Goal: Task Accomplishment & Management: Use online tool/utility

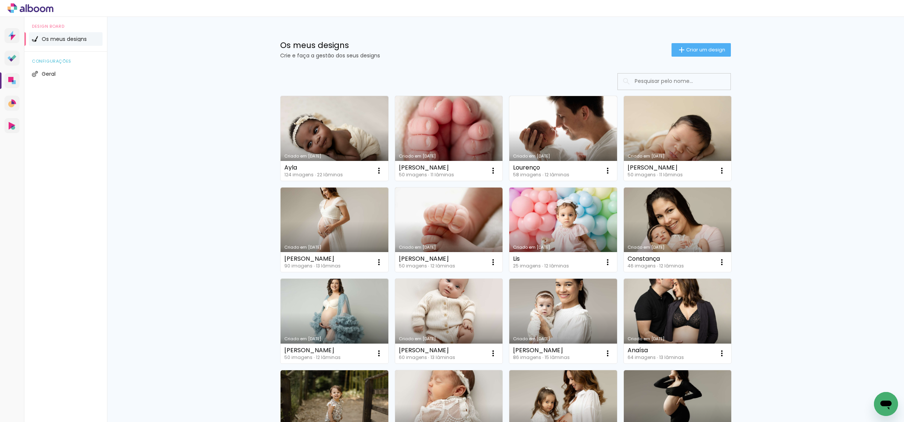
scroll to position [0, 0]
click at [703, 47] on span "Criar um design" at bounding box center [705, 49] width 39 height 5
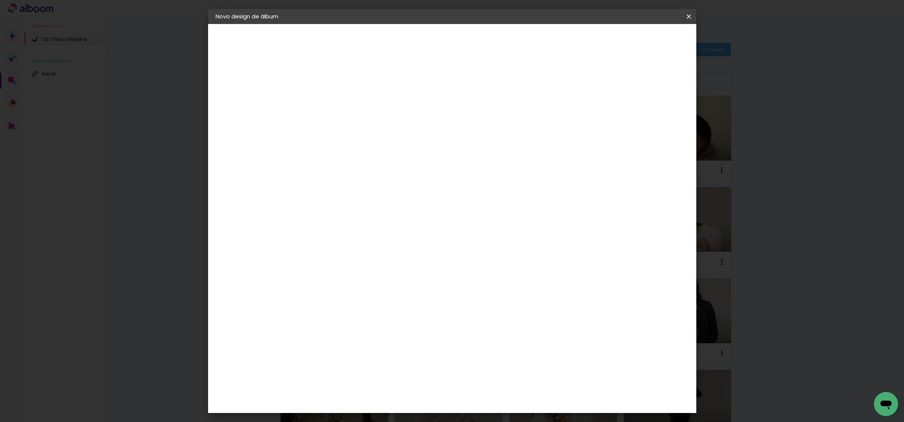
click at [338, 107] on div at bounding box center [338, 107] width 0 height 1
type input "[PERSON_NAME]"
type paper-input "[PERSON_NAME]"
click at [415, 45] on paper-button "Avançar" at bounding box center [396, 39] width 37 height 13
click at [448, 116] on paper-item "Tamanho Livre" at bounding box center [420, 116] width 57 height 20
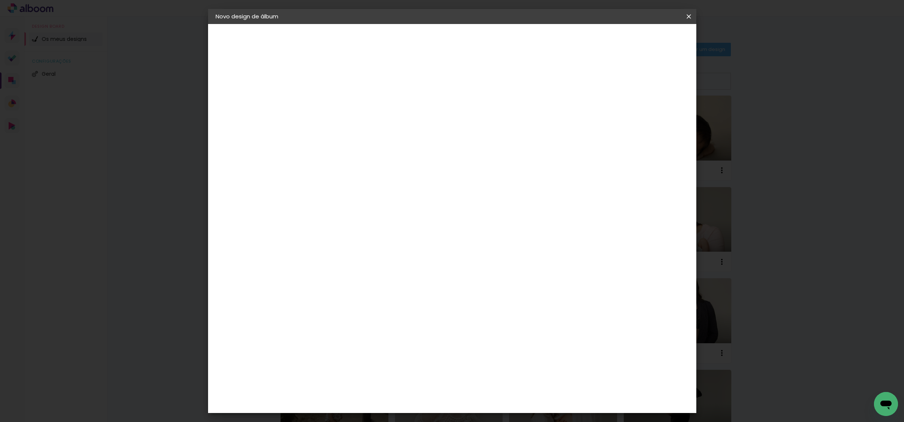
click at [448, 35] on paper-button "Avançar" at bounding box center [429, 39] width 37 height 13
drag, startPoint x: 496, startPoint y: 318, endPoint x: 511, endPoint y: 314, distance: 15.1
click at [509, 316] on div "60" at bounding box center [501, 315] width 29 height 11
type input "50"
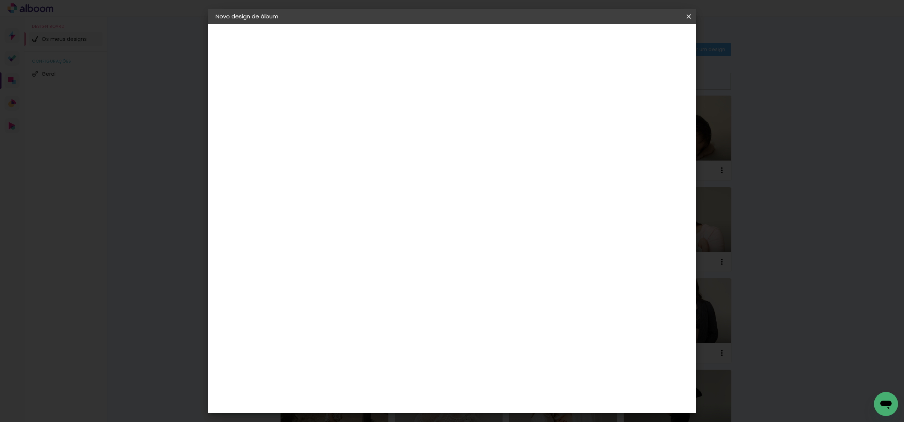
type paper-input "50"
drag, startPoint x: 315, startPoint y: 228, endPoint x: 342, endPoint y: 225, distance: 26.9
click at [342, 98] on div "25 cm cm cm mm A maioria dos laboratórios sugere 5mm de margem." at bounding box center [486, 68] width 360 height 60
type input "25"
type paper-input "25"
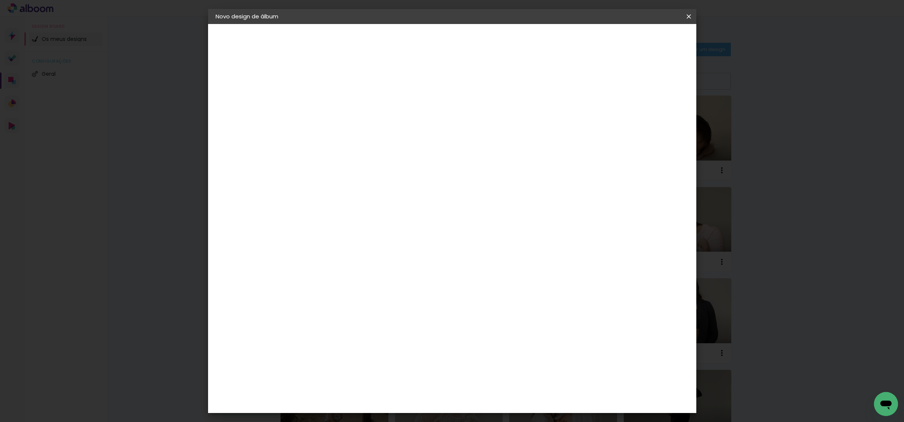
click at [647, 42] on span "Iniciar design" at bounding box center [630, 39] width 34 height 5
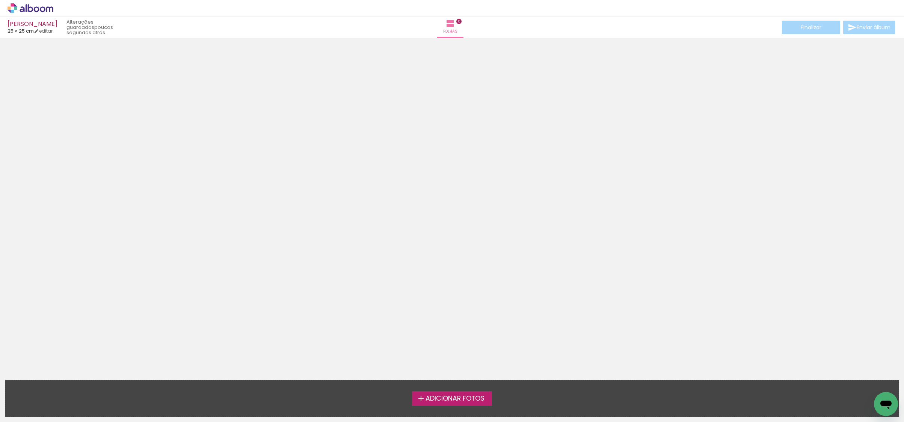
click at [459, 403] on label "Adicionar Fotos" at bounding box center [452, 399] width 80 height 14
click at [0, 0] on input "file" at bounding box center [0, 0] width 0 height 0
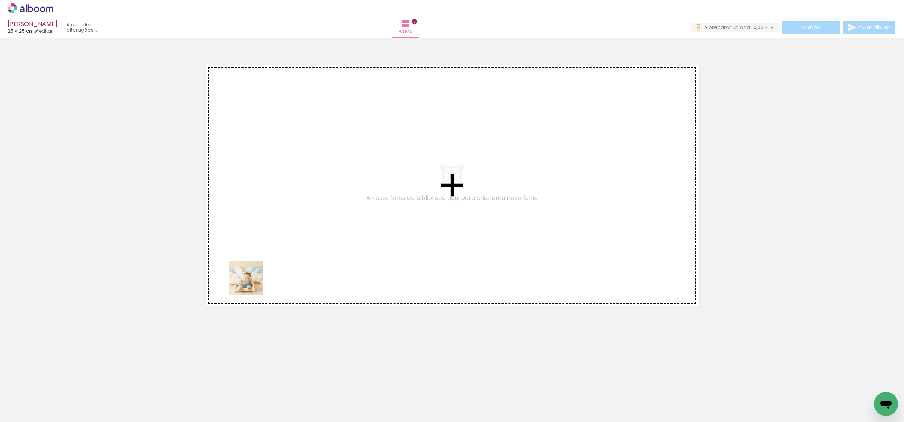
drag, startPoint x: 122, startPoint y: 379, endPoint x: 220, endPoint y: 339, distance: 106.0
click at [255, 268] on quentale-workspace at bounding box center [452, 211] width 904 height 422
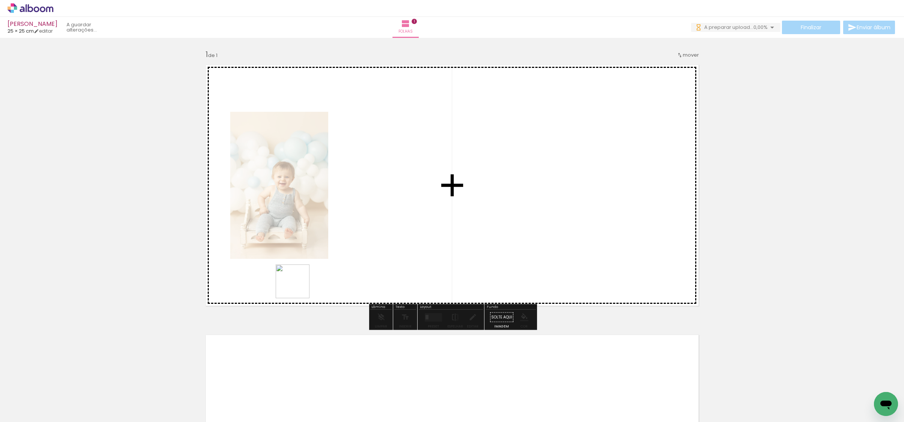
drag, startPoint x: 172, startPoint y: 398, endPoint x: 322, endPoint y: 253, distance: 208.4
click at [324, 246] on quentale-workspace at bounding box center [452, 211] width 904 height 422
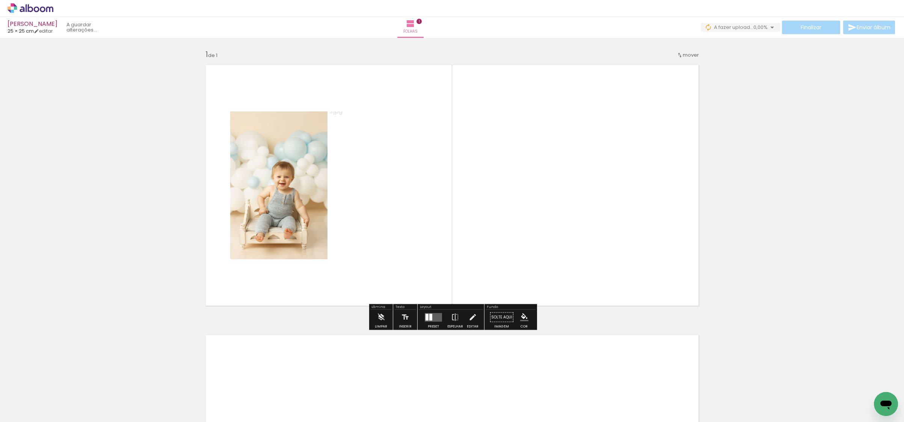
click at [431, 319] on quentale-layouter at bounding box center [433, 317] width 17 height 9
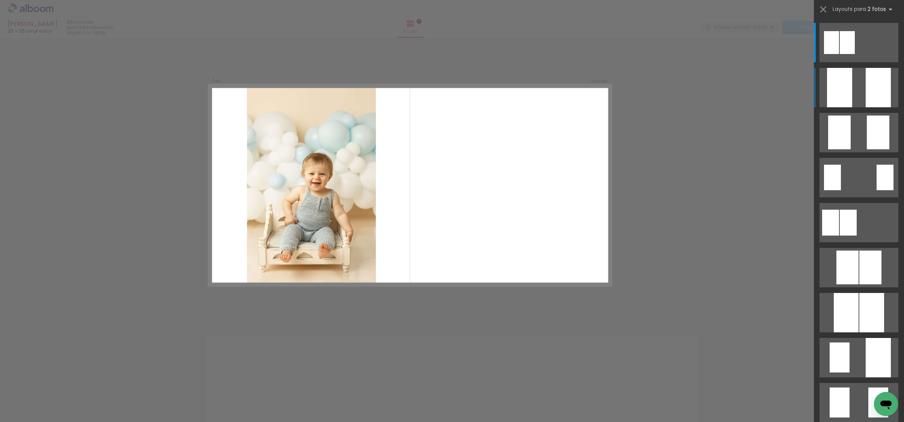
click at [861, 90] on quentale-layouter at bounding box center [858, 87] width 79 height 39
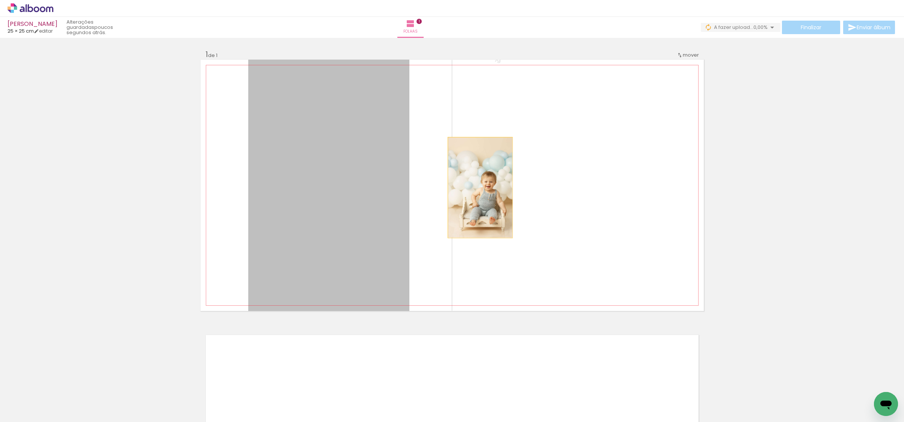
drag, startPoint x: 358, startPoint y: 219, endPoint x: 545, endPoint y: 191, distance: 188.6
click at [0, 0] on slot at bounding box center [0, 0] width 0 height 0
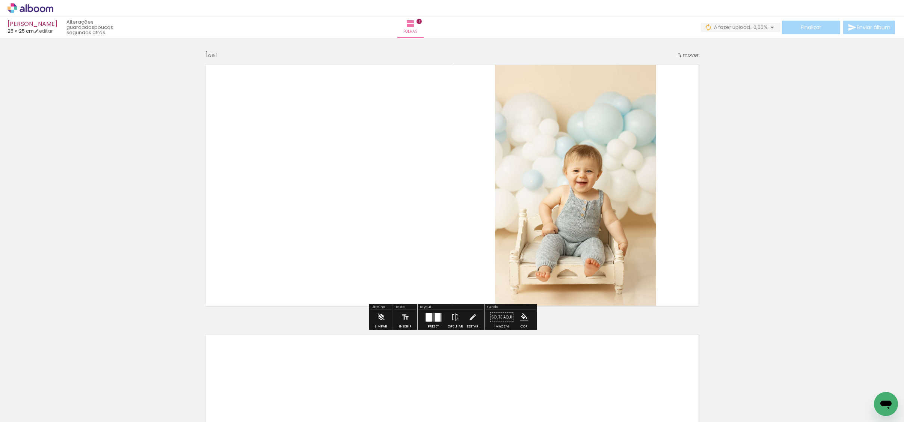
click at [553, 200] on quentale-photo at bounding box center [575, 186] width 161 height 252
drag, startPoint x: 553, startPoint y: 200, endPoint x: 607, endPoint y: 189, distance: 55.1
click at [553, 200] on quentale-photo at bounding box center [575, 186] width 161 height 252
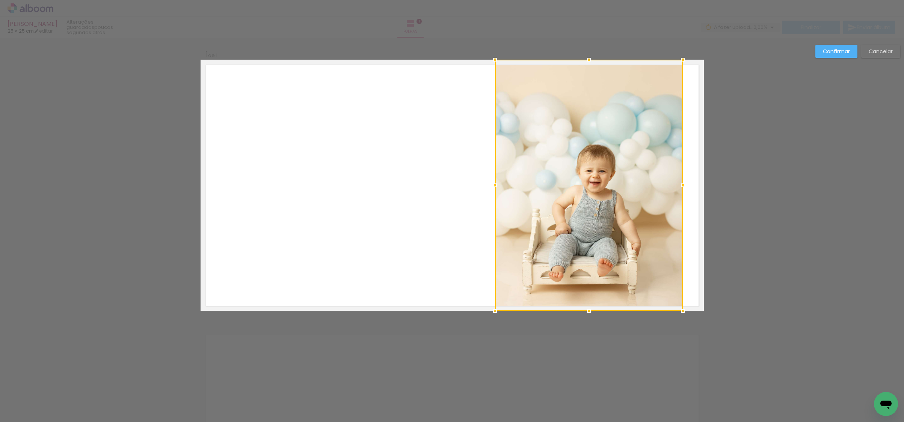
drag, startPoint x: 655, startPoint y: 184, endPoint x: 693, endPoint y: 181, distance: 38.1
click at [690, 182] on div at bounding box center [682, 185] width 15 height 15
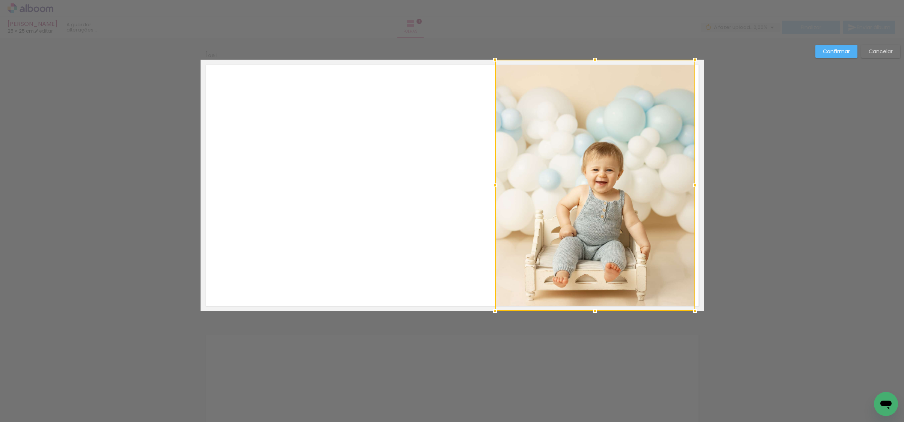
click at [0, 0] on slot "Confirmar" at bounding box center [0, 0] width 0 height 0
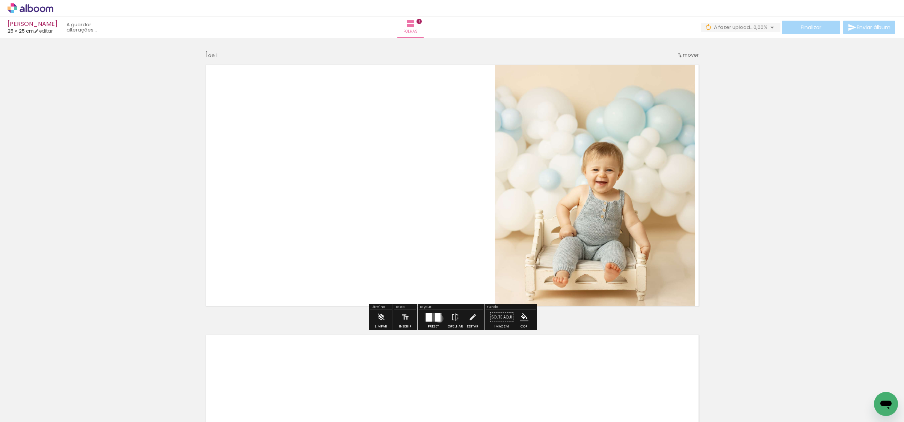
drag, startPoint x: 437, startPoint y: 319, endPoint x: 441, endPoint y: 315, distance: 5.8
click at [437, 319] on div at bounding box center [438, 317] width 6 height 9
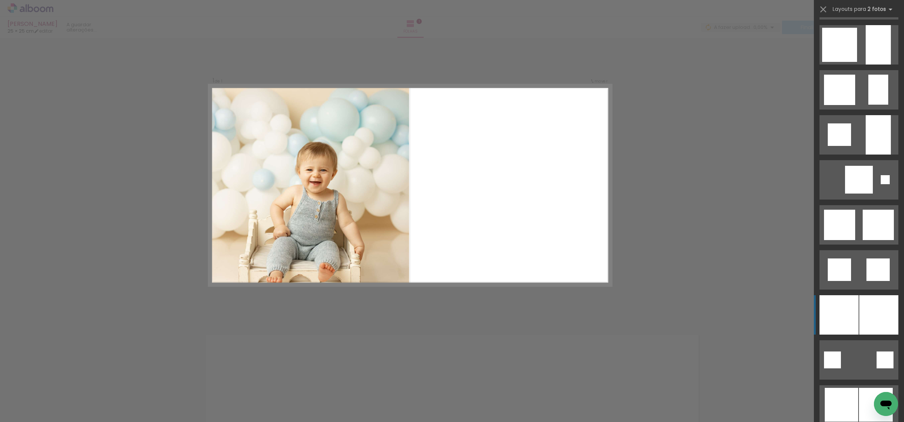
scroll to position [676, 0]
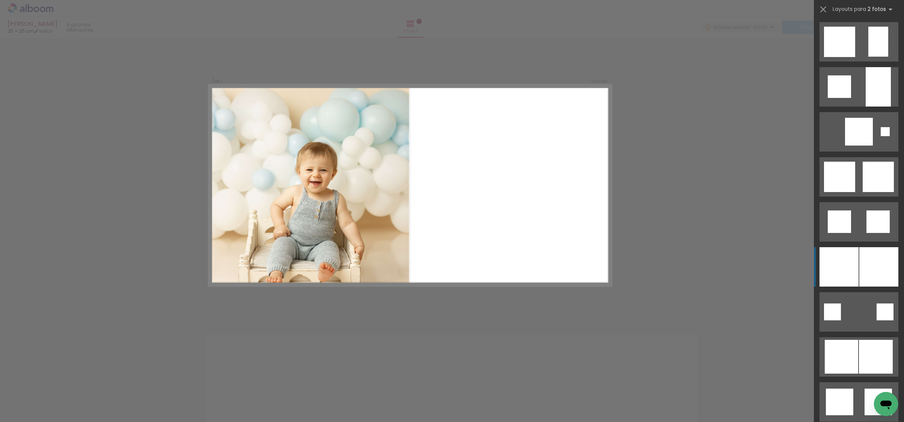
click at [865, 276] on div at bounding box center [878, 266] width 39 height 39
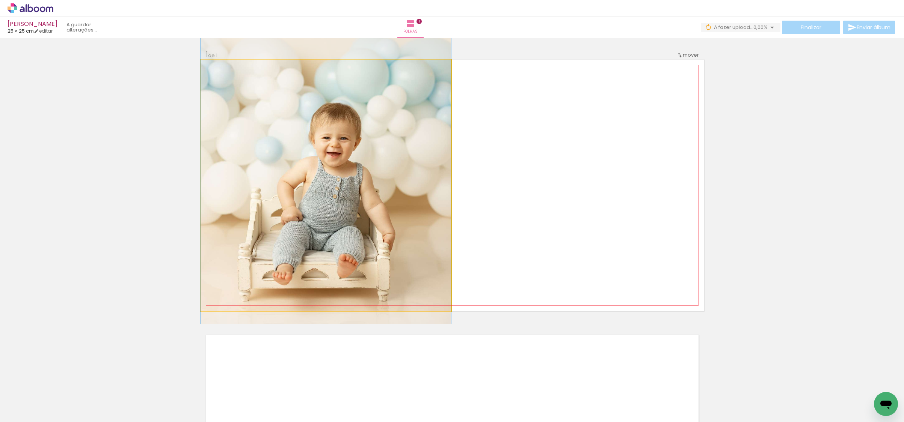
drag, startPoint x: 364, startPoint y: 235, endPoint x: 366, endPoint y: 208, distance: 27.1
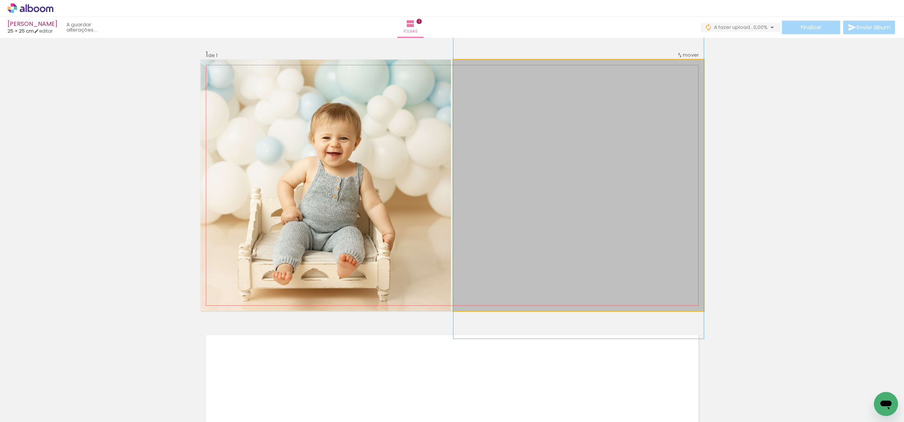
drag, startPoint x: 583, startPoint y: 219, endPoint x: 583, endPoint y: 206, distance: 13.1
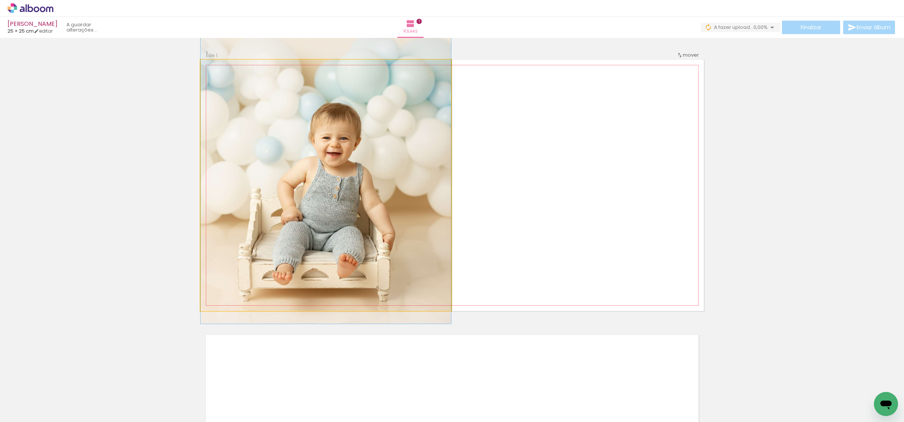
click at [360, 214] on quentale-photo at bounding box center [325, 186] width 250 height 252
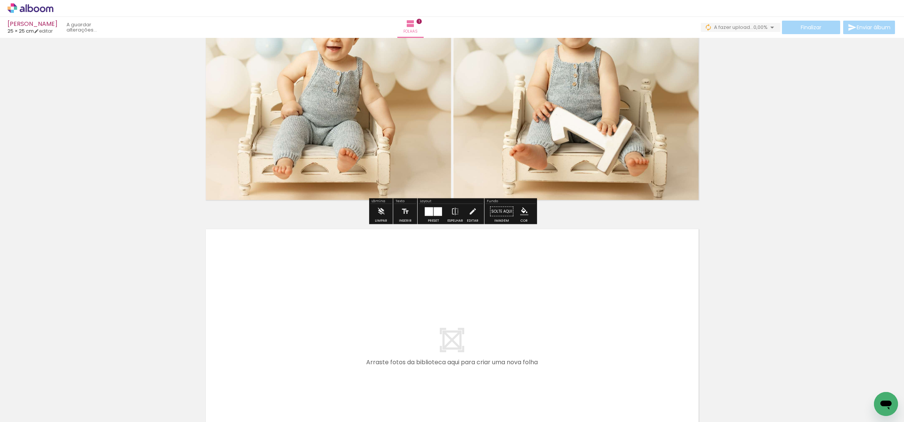
scroll to position [232, 0]
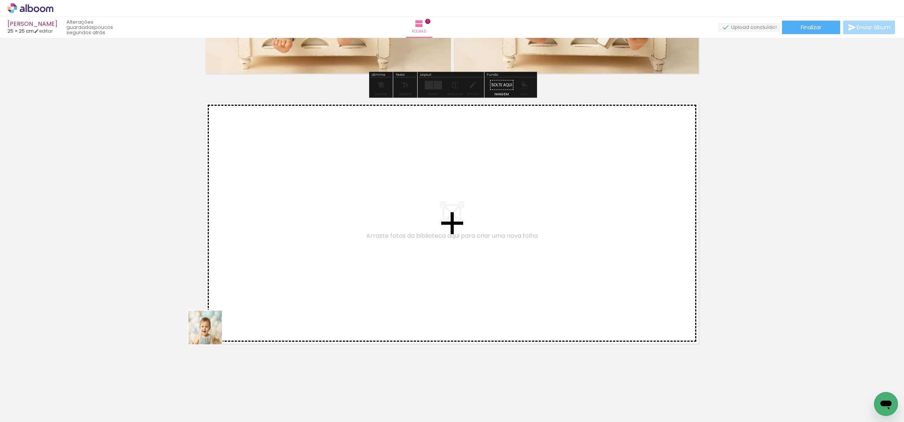
drag, startPoint x: 109, startPoint y: 407, endPoint x: 267, endPoint y: 305, distance: 187.1
click at [267, 305] on quentale-workspace at bounding box center [452, 211] width 904 height 422
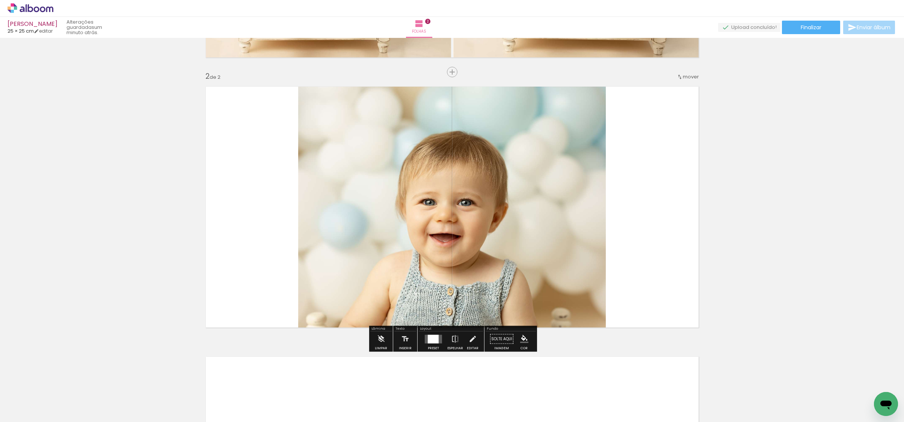
scroll to position [249, 0]
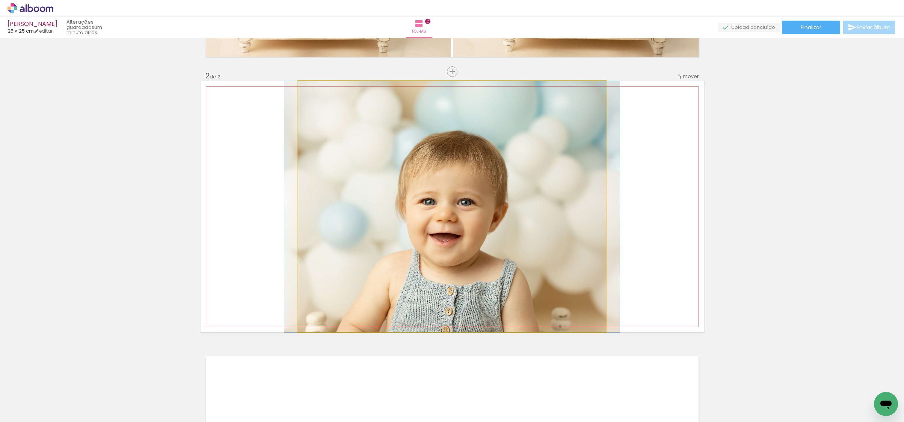
click at [551, 230] on quentale-photo at bounding box center [451, 207] width 307 height 252
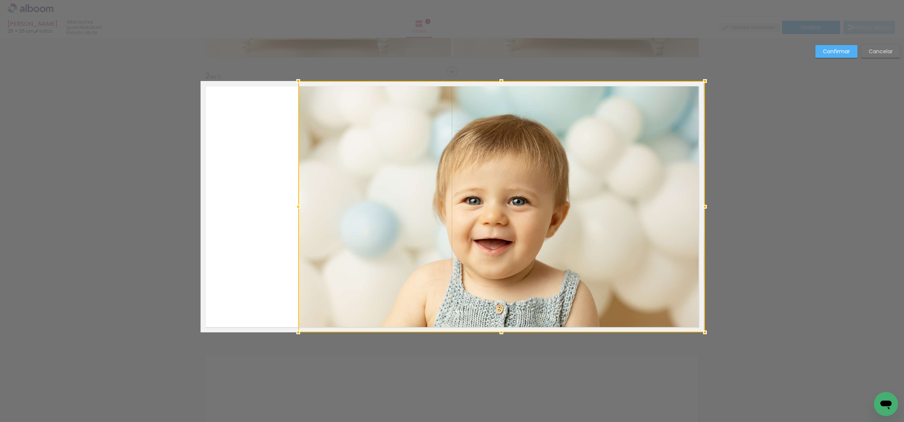
drag, startPoint x: 604, startPoint y: 210, endPoint x: 703, endPoint y: 202, distance: 99.8
click at [703, 202] on div at bounding box center [704, 206] width 15 height 15
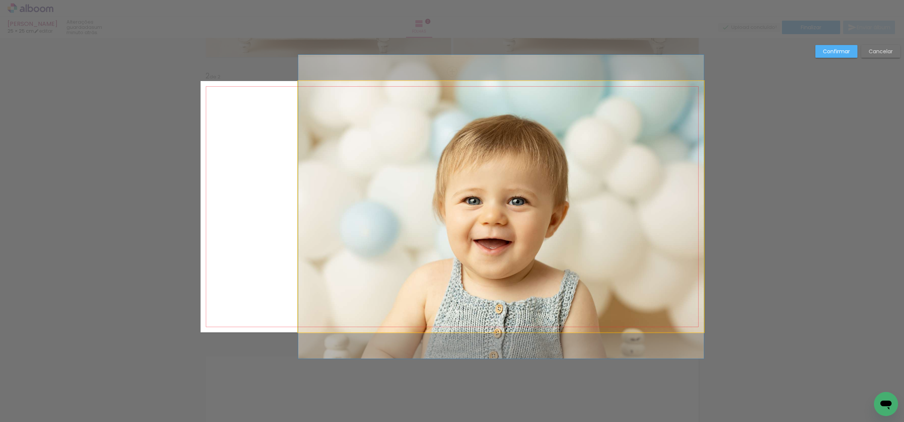
click at [325, 213] on quentale-photo at bounding box center [500, 207] width 405 height 252
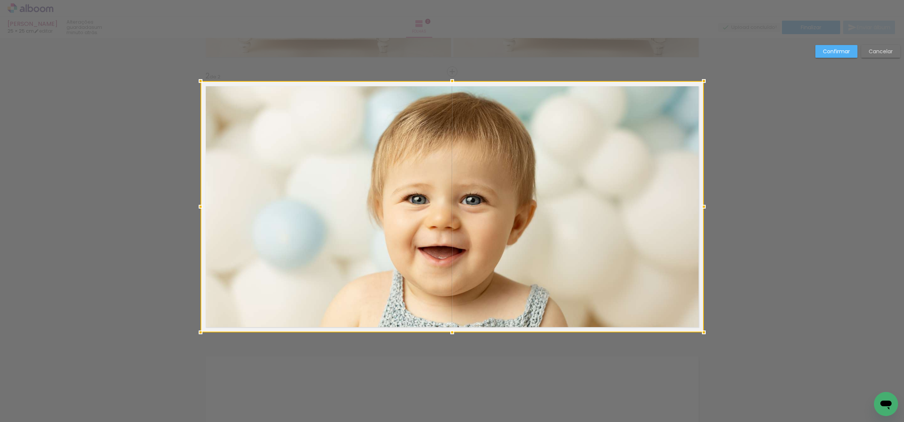
drag, startPoint x: 298, startPoint y: 207, endPoint x: 203, endPoint y: 208, distance: 95.4
click at [203, 208] on div at bounding box center [200, 206] width 15 height 15
click at [0, 0] on slot "Confirmar" at bounding box center [0, 0] width 0 height 0
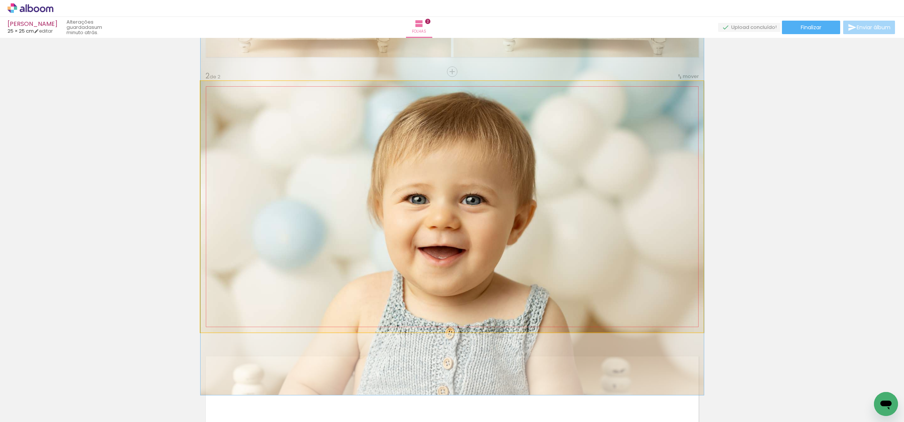
click at [523, 251] on quentale-photo at bounding box center [451, 207] width 503 height 252
click at [525, 250] on quentale-photo at bounding box center [451, 207] width 503 height 252
drag, startPoint x: 525, startPoint y: 250, endPoint x: 565, endPoint y: 244, distance: 41.0
click at [526, 250] on div at bounding box center [451, 206] width 503 height 377
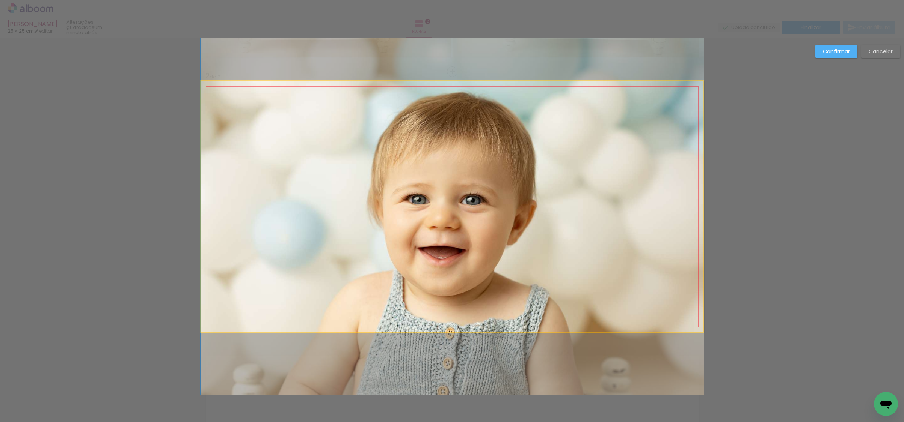
click at [699, 217] on quentale-photo at bounding box center [451, 207] width 503 height 252
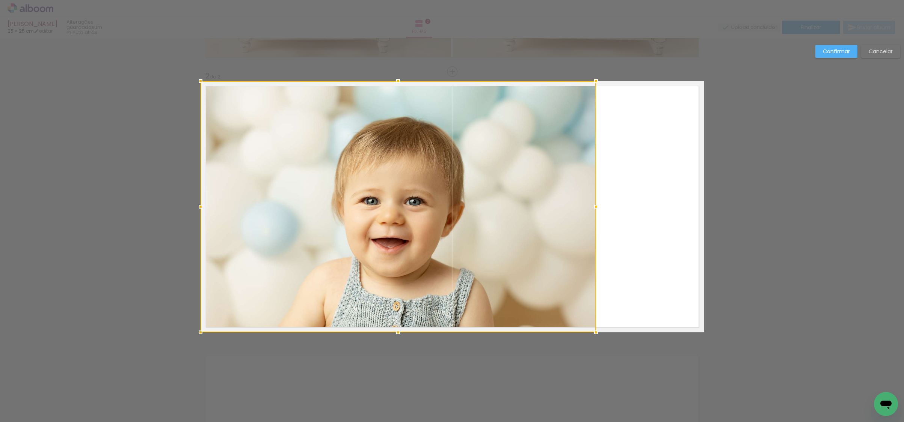
drag, startPoint x: 697, startPoint y: 210, endPoint x: 591, endPoint y: 218, distance: 106.5
click at [591, 218] on div at bounding box center [397, 207] width 395 height 252
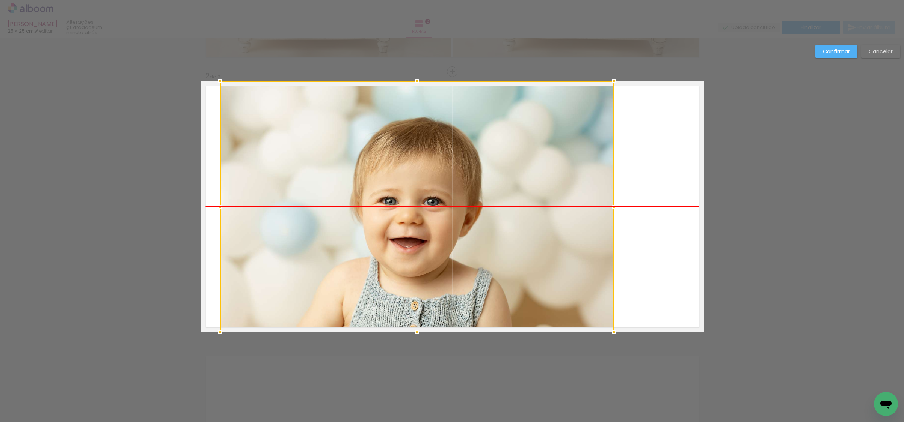
drag, startPoint x: 349, startPoint y: 262, endPoint x: 371, endPoint y: 260, distance: 22.2
click at [369, 261] on div at bounding box center [416, 207] width 393 height 252
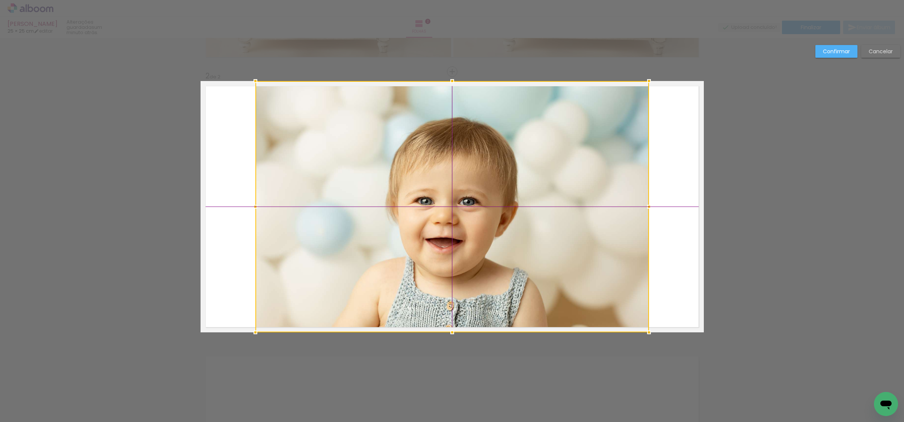
drag, startPoint x: 379, startPoint y: 260, endPoint x: 414, endPoint y: 259, distance: 34.9
click at [414, 259] on div at bounding box center [451, 207] width 393 height 252
click at [779, 244] on div "Confirmar Cancelar" at bounding box center [452, 203] width 904 height 829
click at [0, 0] on slot "Confirmar" at bounding box center [0, 0] width 0 height 0
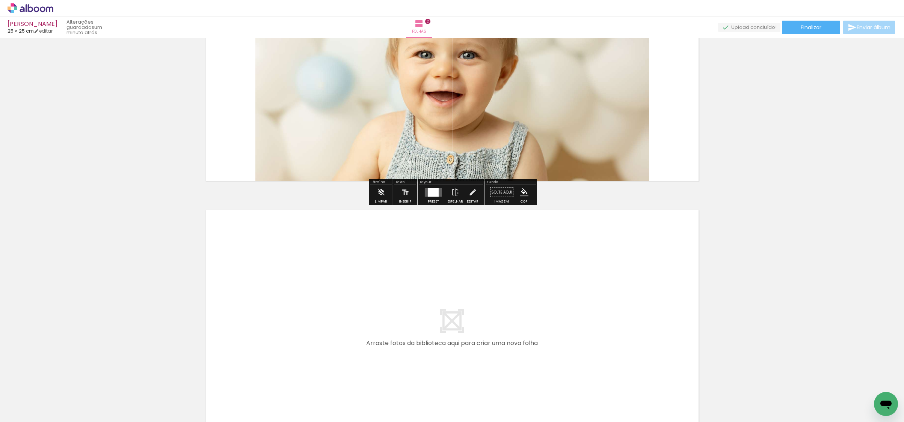
scroll to position [475, 0]
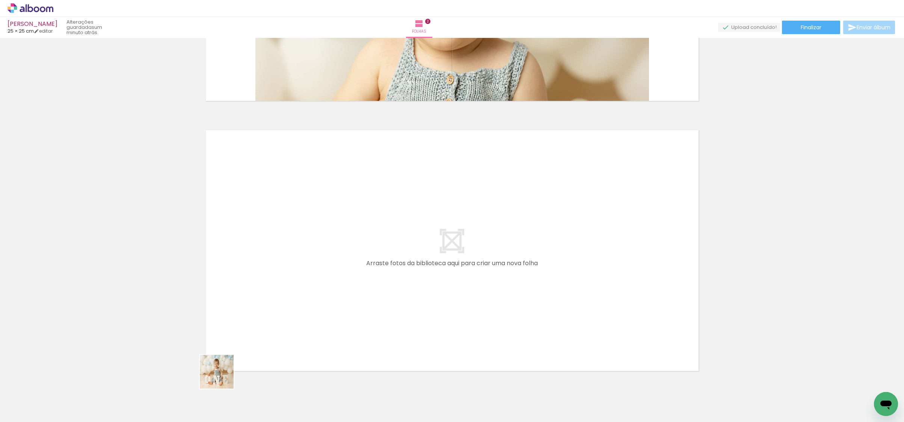
drag, startPoint x: 203, startPoint y: 403, endPoint x: 272, endPoint y: 318, distance: 109.2
click at [272, 318] on quentale-workspace at bounding box center [452, 211] width 904 height 422
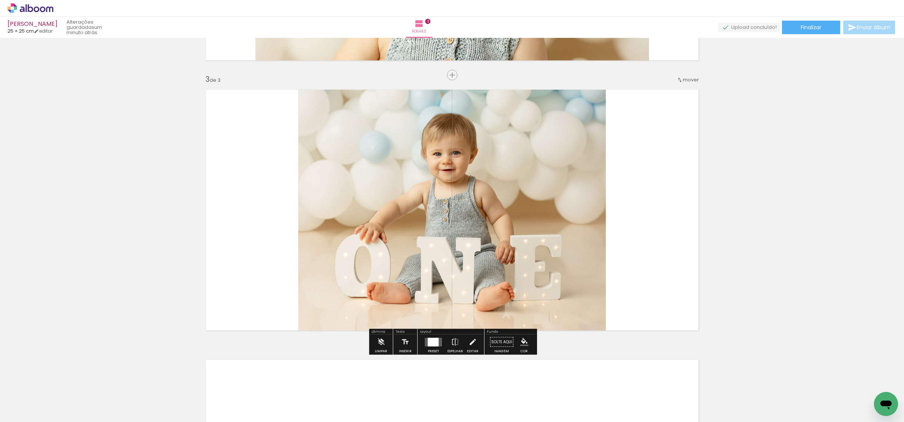
scroll to position [519, 0]
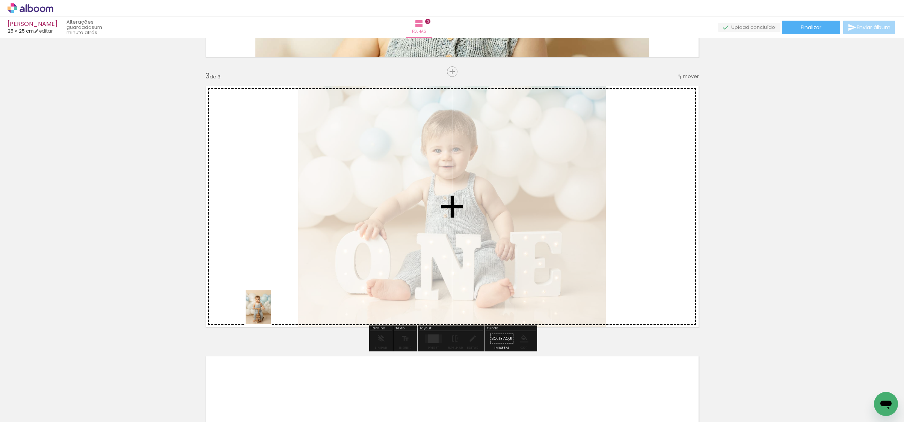
drag, startPoint x: 244, startPoint y: 401, endPoint x: 268, endPoint y: 309, distance: 95.1
click at [268, 309] on quentale-workspace at bounding box center [452, 211] width 904 height 422
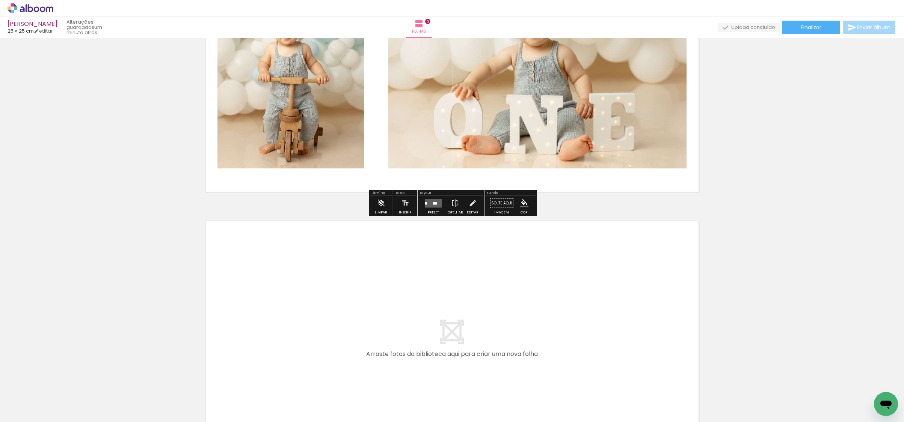
scroll to position [690, 0]
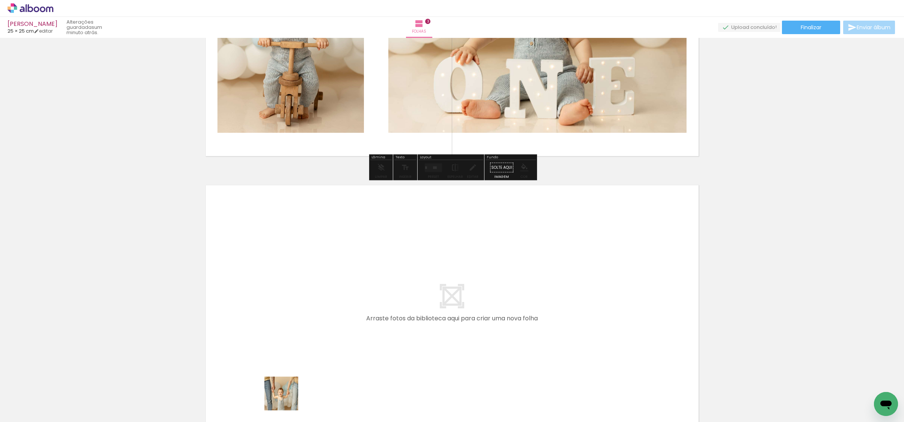
drag, startPoint x: 284, startPoint y: 403, endPoint x: 357, endPoint y: 339, distance: 96.6
click at [357, 339] on quentale-workspace at bounding box center [452, 211] width 904 height 422
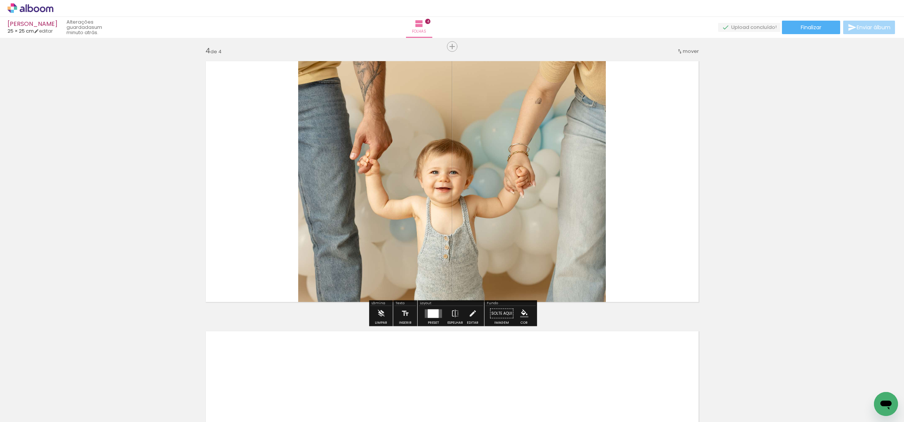
click at [415, 180] on quentale-photo at bounding box center [451, 182] width 307 height 252
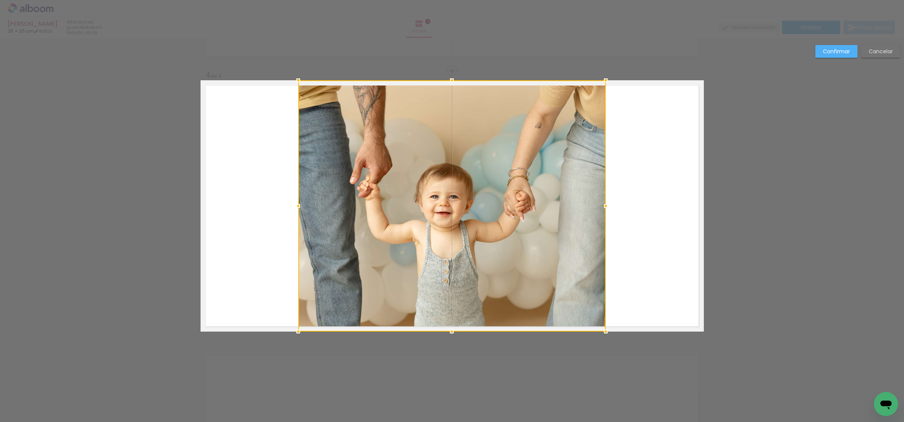
scroll to position [789, 0]
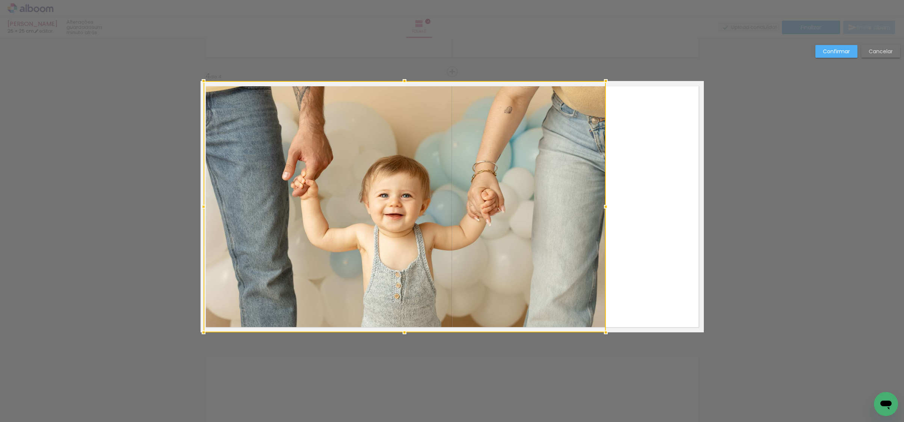
drag, startPoint x: 262, startPoint y: 211, endPoint x: 196, endPoint y: 214, distance: 66.2
click at [196, 214] on div at bounding box center [203, 206] width 15 height 15
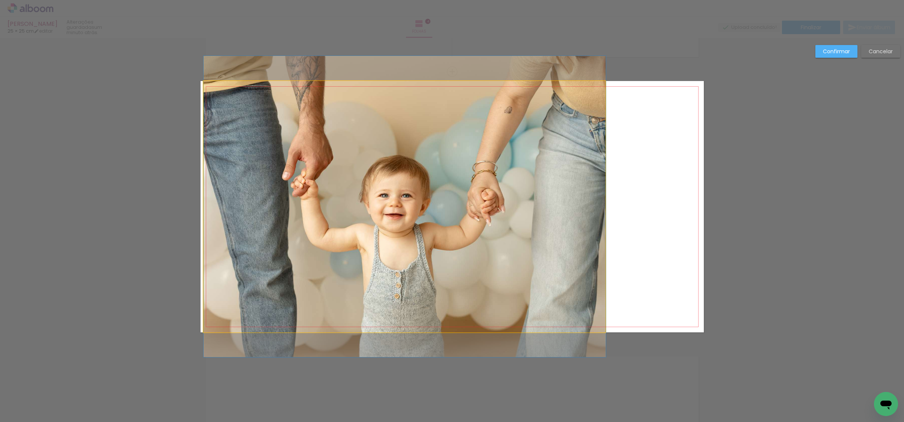
click at [204, 209] on quentale-photo at bounding box center [404, 207] width 402 height 252
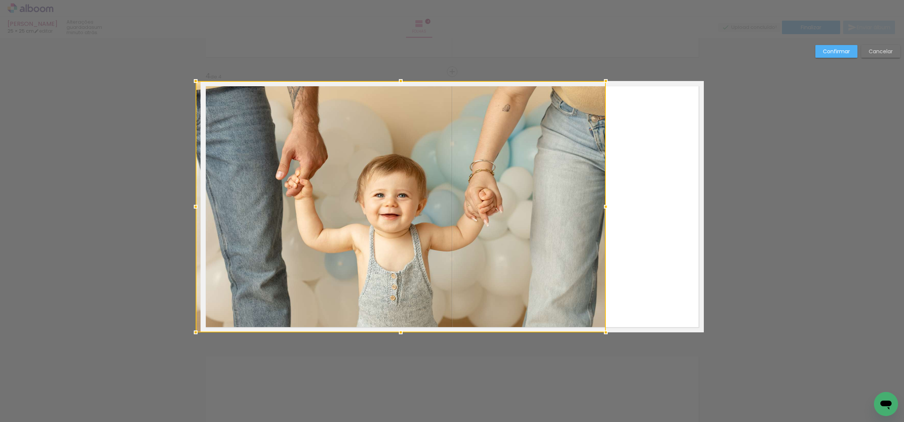
click at [201, 208] on div at bounding box center [195, 206] width 15 height 15
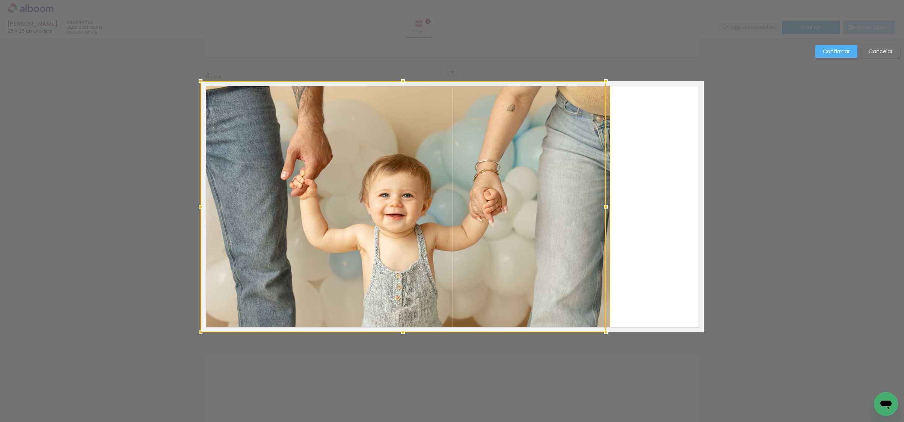
drag, startPoint x: 553, startPoint y: 216, endPoint x: 594, endPoint y: 209, distance: 41.1
click at [554, 215] on div at bounding box center [402, 207] width 405 height 252
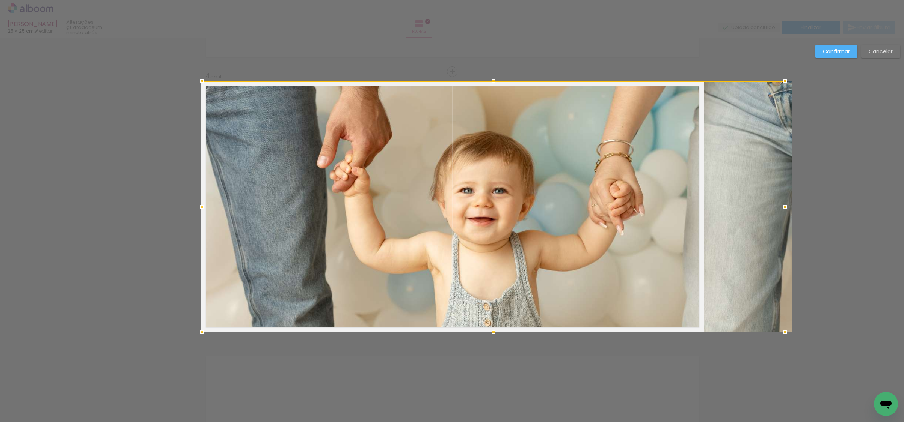
drag, startPoint x: 608, startPoint y: 208, endPoint x: 681, endPoint y: 202, distance: 73.1
click at [681, 202] on div at bounding box center [493, 207] width 583 height 252
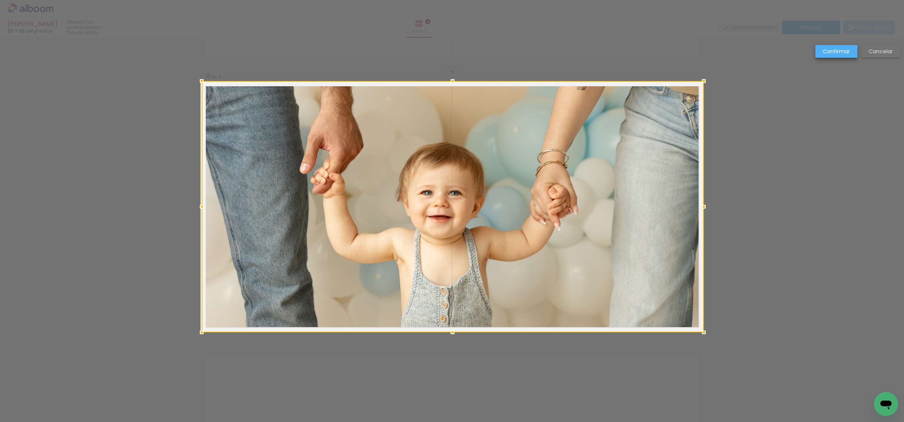
click at [819, 56] on paper-button "Confirmar" at bounding box center [836, 51] width 42 height 13
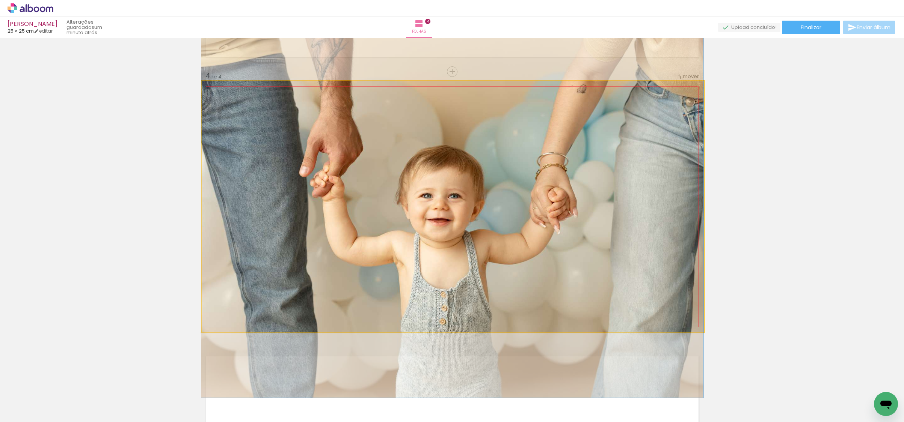
drag, startPoint x: 506, startPoint y: 227, endPoint x: 494, endPoint y: 230, distance: 12.0
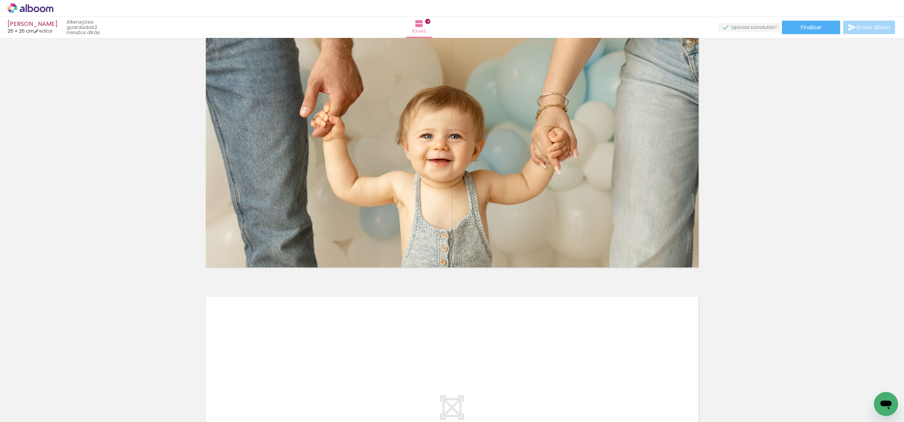
scroll to position [850, 0]
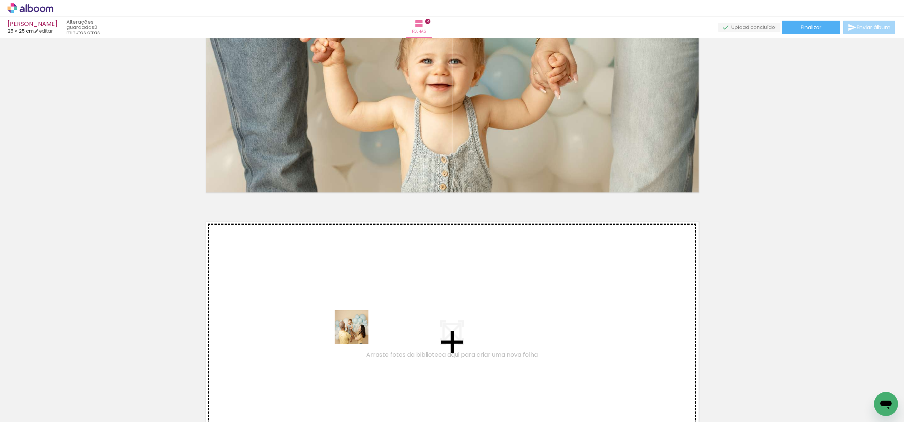
drag, startPoint x: 328, startPoint y: 398, endPoint x: 358, endPoint y: 331, distance: 72.4
click at [358, 331] on quentale-workspace at bounding box center [452, 211] width 904 height 422
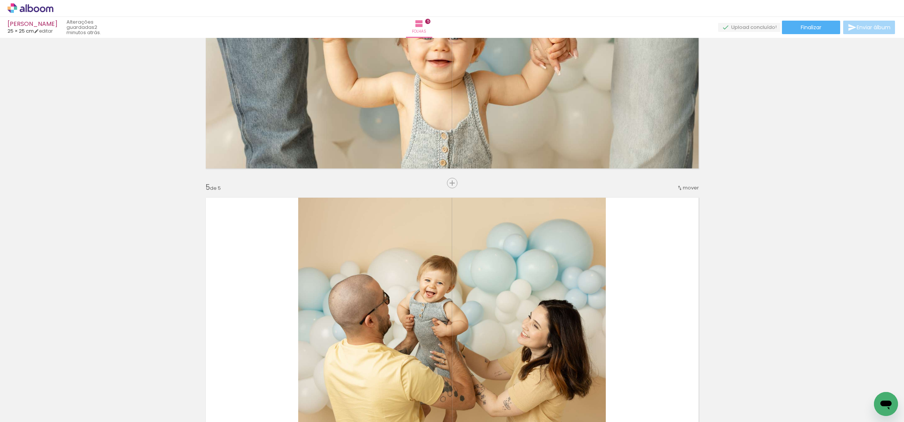
scroll to position [1061, 0]
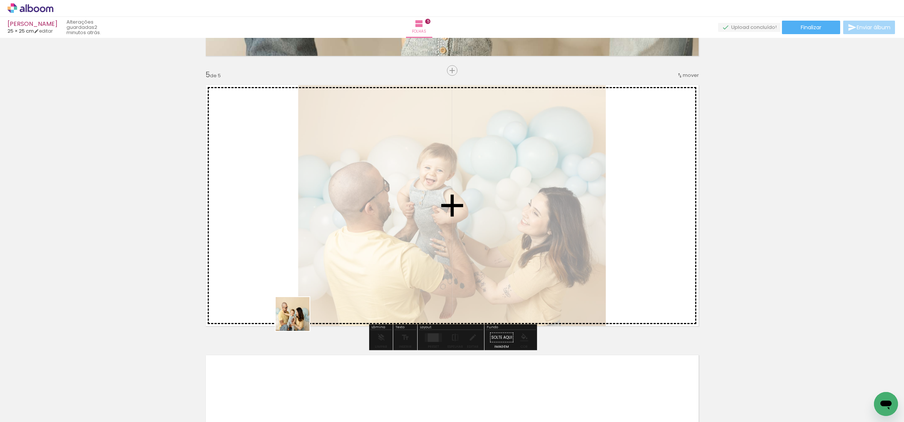
drag, startPoint x: 315, startPoint y: 336, endPoint x: 298, endPoint y: 320, distance: 23.1
click at [298, 320] on quentale-workspace at bounding box center [452, 211] width 904 height 422
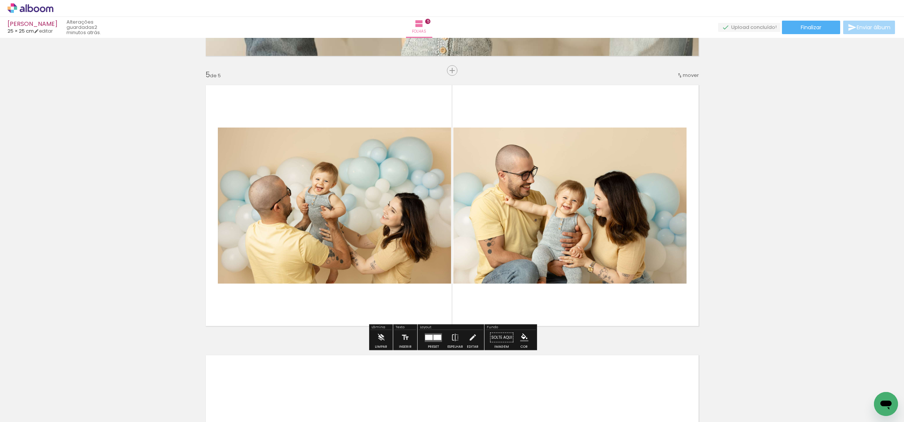
scroll to position [1157, 0]
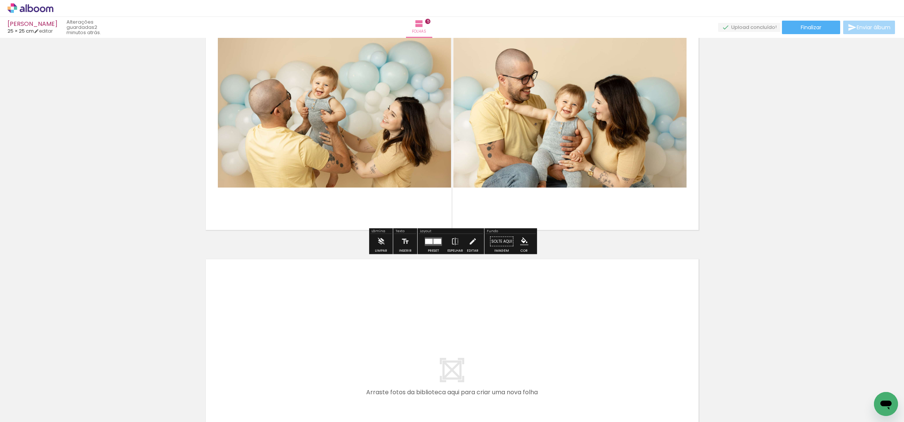
click at [412, 357] on quentale-workspace at bounding box center [452, 211] width 904 height 422
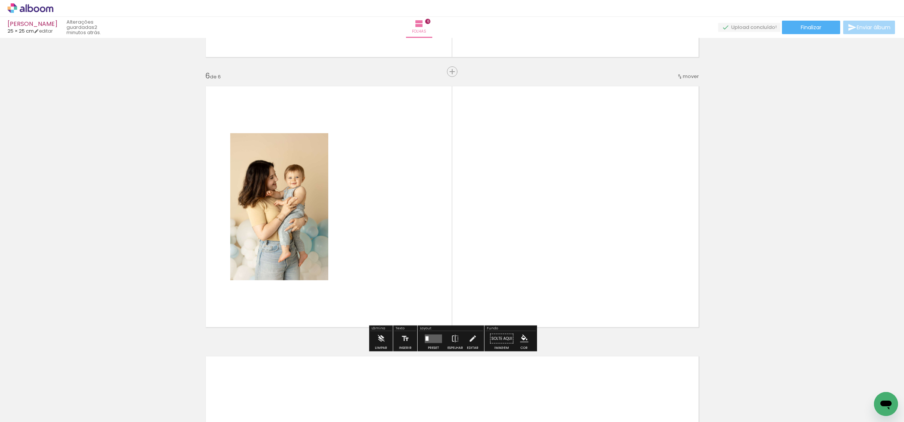
drag, startPoint x: 461, startPoint y: 396, endPoint x: 445, endPoint y: 274, distance: 123.4
click at [445, 274] on quentale-workspace at bounding box center [452, 211] width 904 height 422
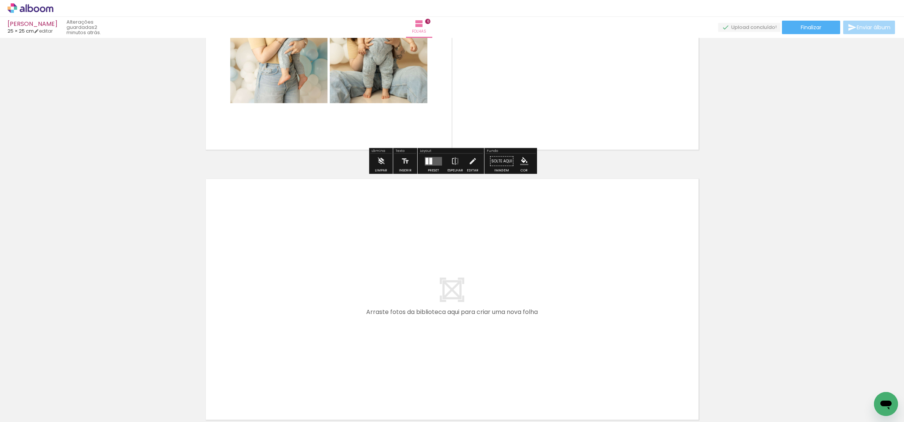
drag, startPoint x: 582, startPoint y: 398, endPoint x: 509, endPoint y: 330, distance: 99.6
click at [509, 330] on quentale-workspace at bounding box center [452, 211] width 904 height 422
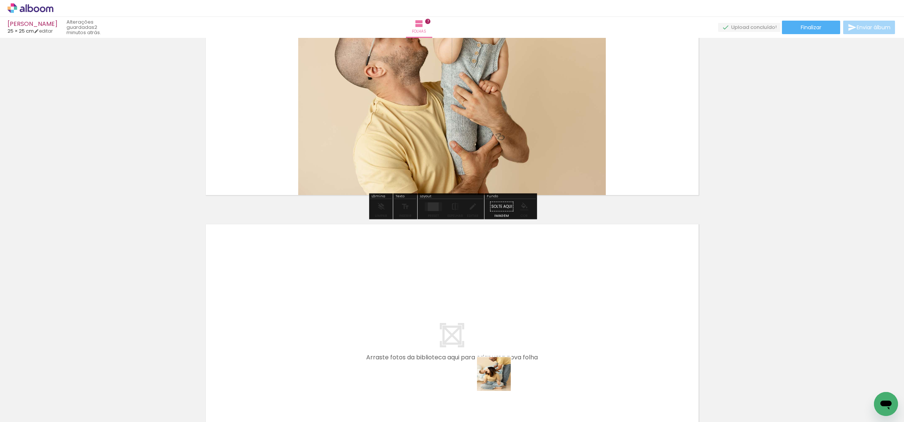
click at [498, 350] on quentale-workspace at bounding box center [452, 211] width 904 height 422
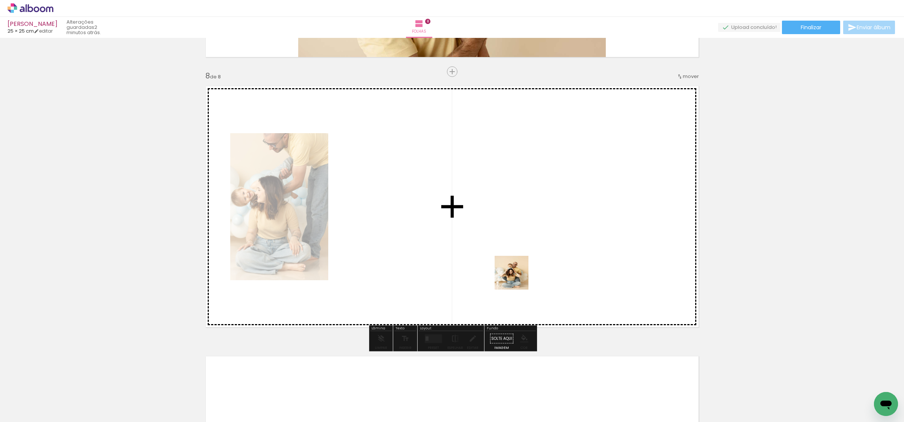
drag, startPoint x: 540, startPoint y: 383, endPoint x: 512, endPoint y: 255, distance: 131.7
click at [512, 255] on quentale-workspace at bounding box center [452, 211] width 904 height 422
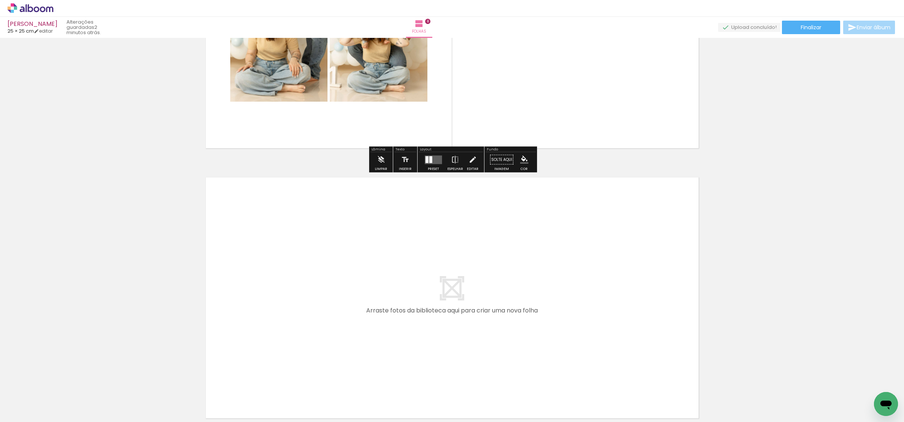
scroll to position [2063, 0]
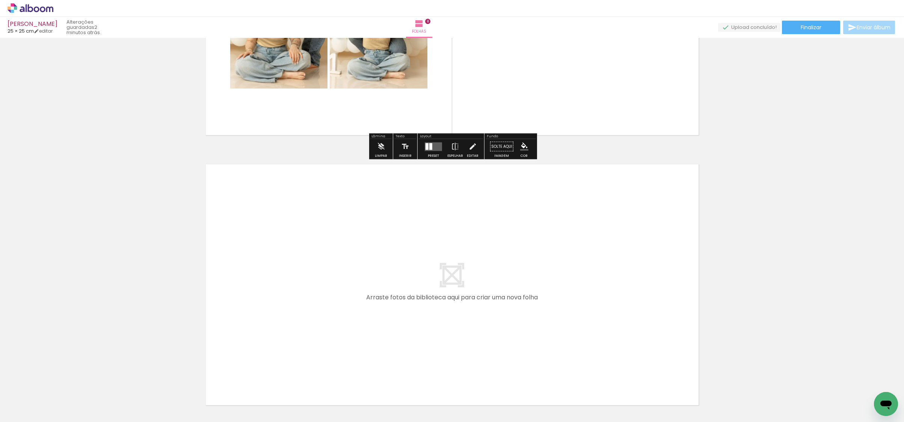
drag, startPoint x: 560, startPoint y: 345, endPoint x: 556, endPoint y: 342, distance: 4.6
click at [556, 342] on quentale-workspace at bounding box center [452, 211] width 904 height 422
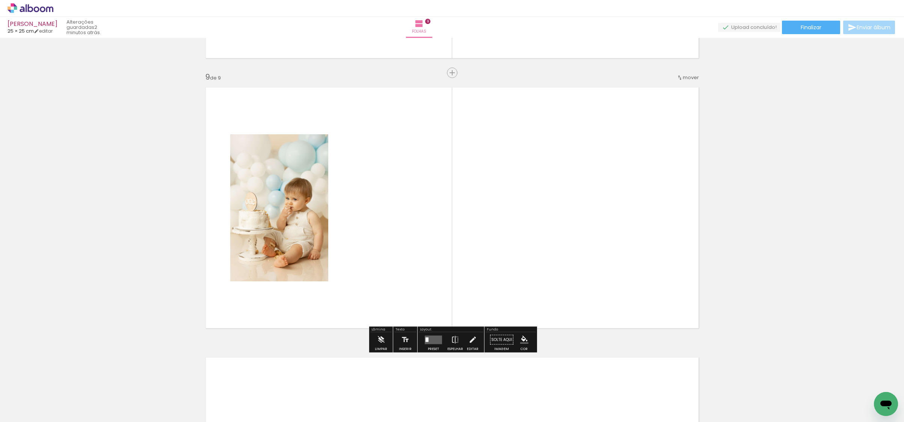
scroll to position [2141, 0]
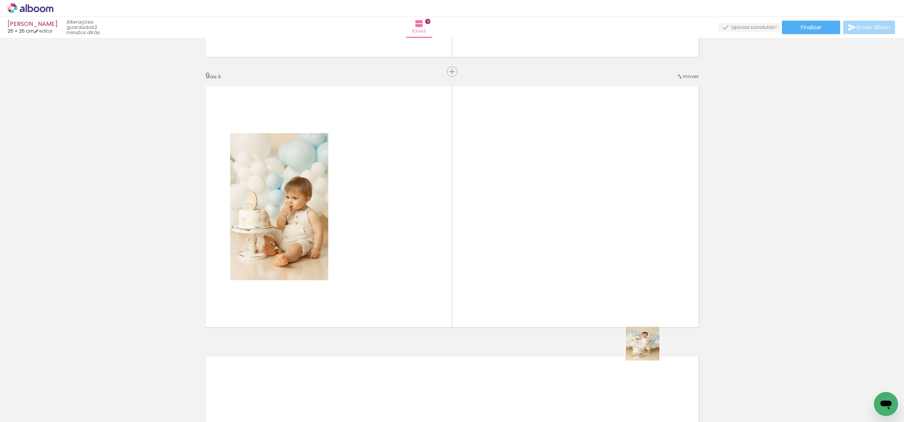
drag, startPoint x: 705, startPoint y: 398, endPoint x: 548, endPoint y: 284, distance: 193.6
click at [548, 284] on quentale-workspace at bounding box center [452, 211] width 904 height 422
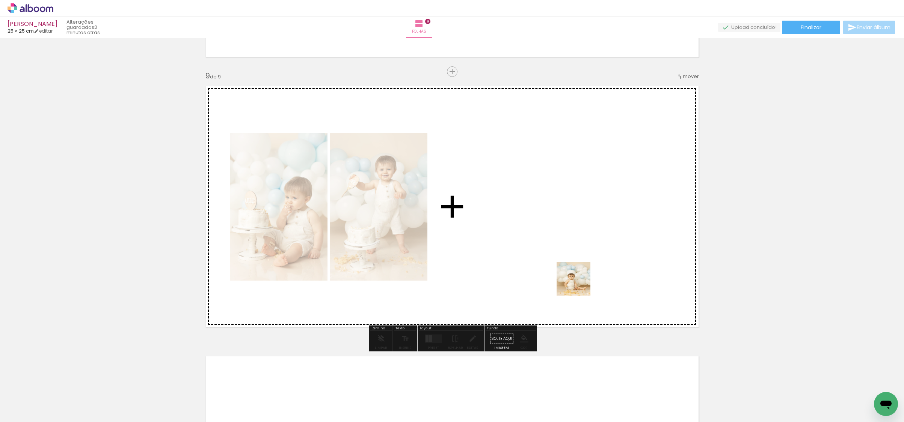
drag, startPoint x: 748, startPoint y: 405, endPoint x: 579, endPoint y: 285, distance: 208.0
click at [579, 285] on quentale-workspace at bounding box center [452, 211] width 904 height 422
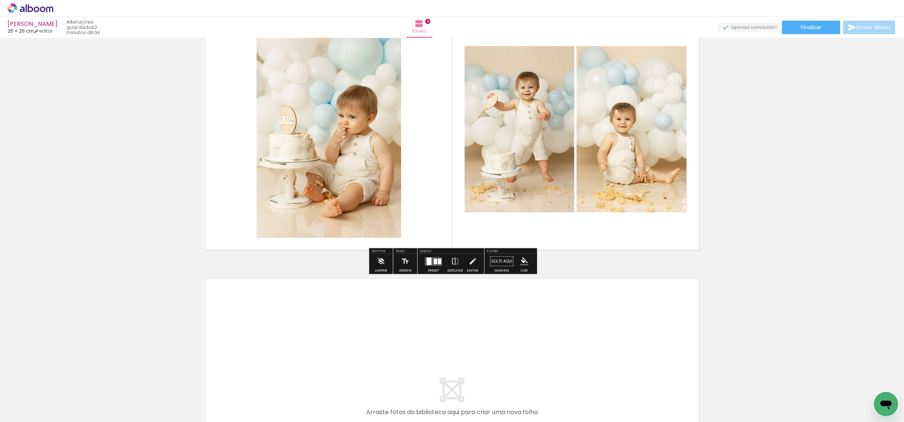
drag, startPoint x: 666, startPoint y: 398, endPoint x: 504, endPoint y: 312, distance: 183.5
click at [504, 312] on quentale-workspace at bounding box center [452, 211] width 904 height 422
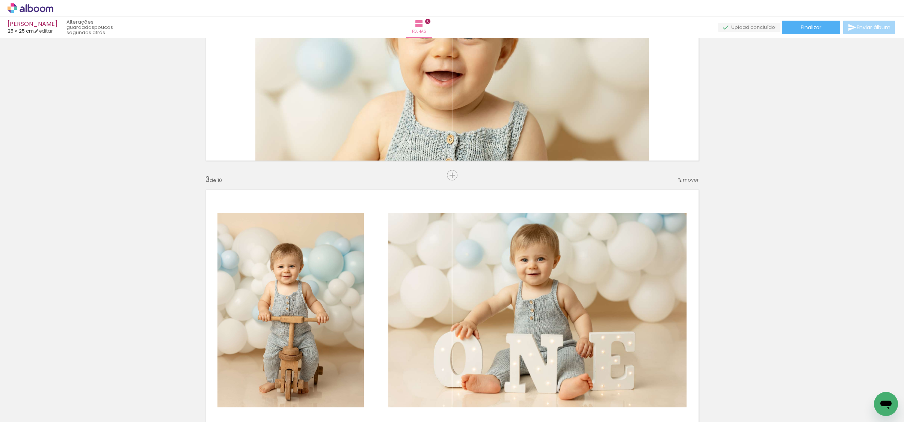
scroll to position [393, 0]
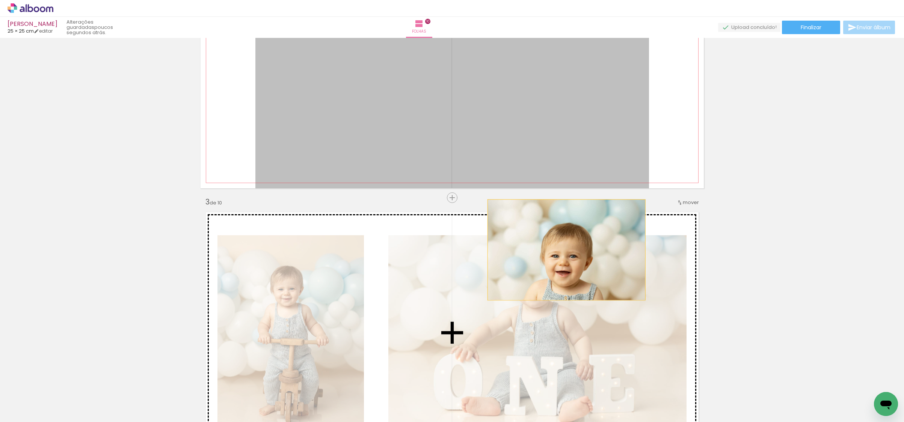
drag, startPoint x: 548, startPoint y: 152, endPoint x: 566, endPoint y: 250, distance: 99.3
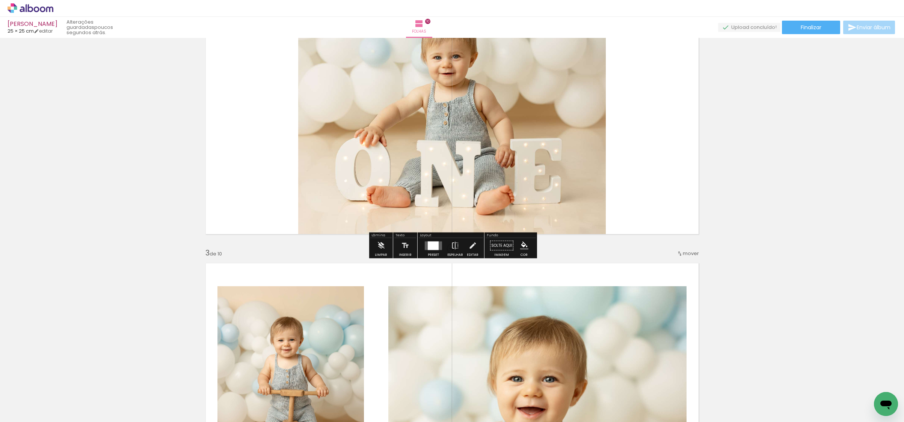
scroll to position [248, 0]
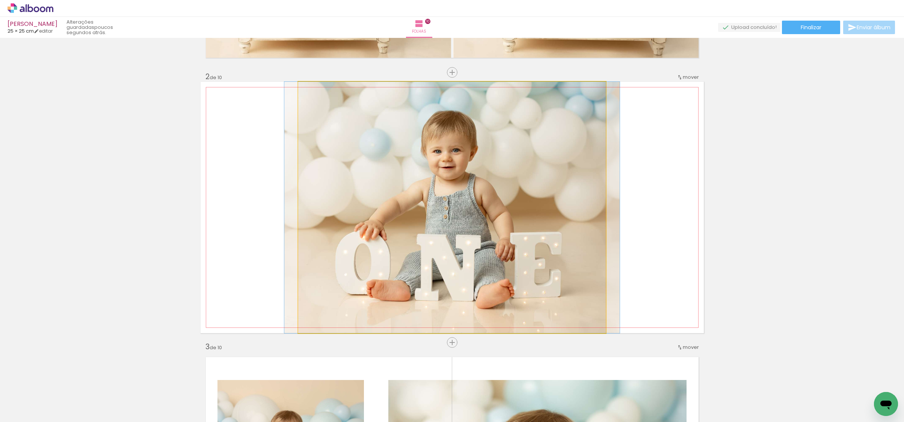
click at [530, 185] on quentale-photo at bounding box center [451, 208] width 307 height 252
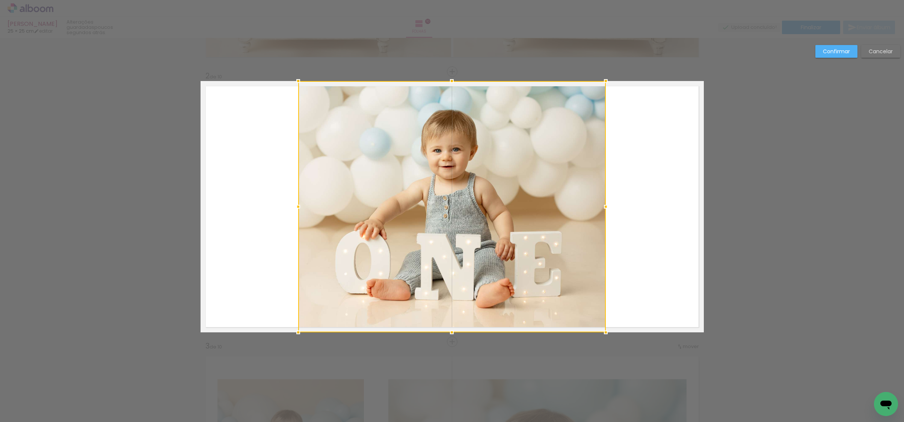
scroll to position [249, 0]
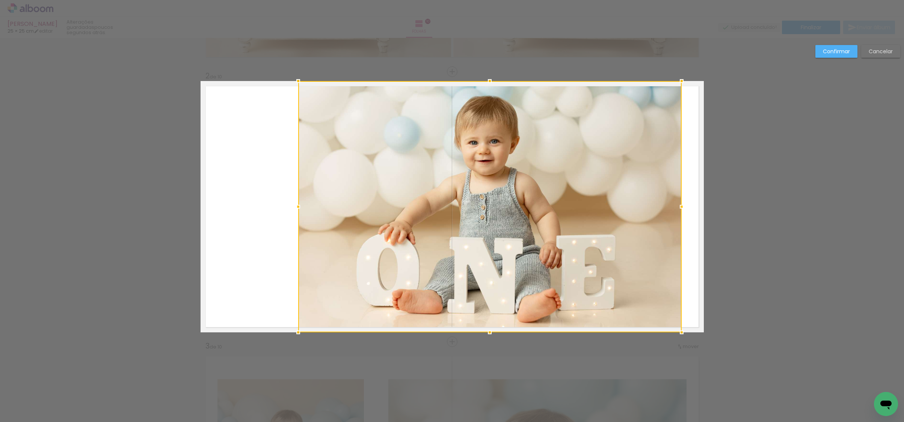
drag, startPoint x: 608, startPoint y: 205, endPoint x: 681, endPoint y: 202, distance: 72.9
click at [681, 202] on div at bounding box center [681, 206] width 15 height 15
click at [592, 207] on div at bounding box center [490, 207] width 384 height 252
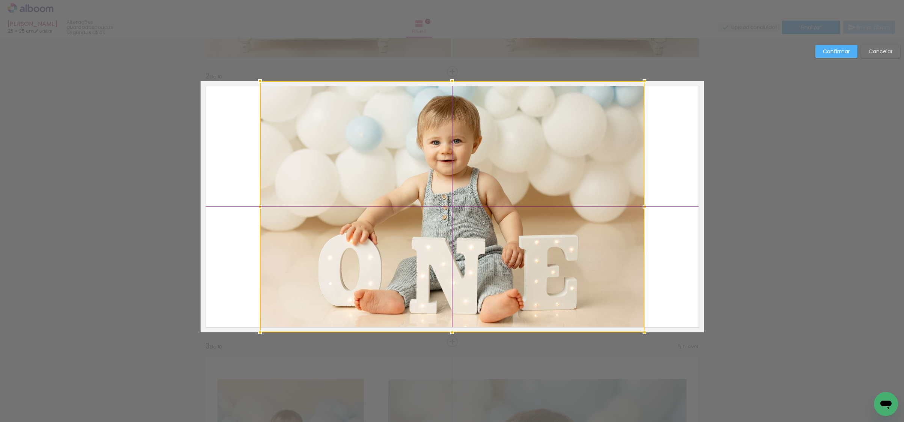
drag, startPoint x: 592, startPoint y: 207, endPoint x: 553, endPoint y: 207, distance: 38.7
click at [553, 207] on div at bounding box center [452, 207] width 384 height 252
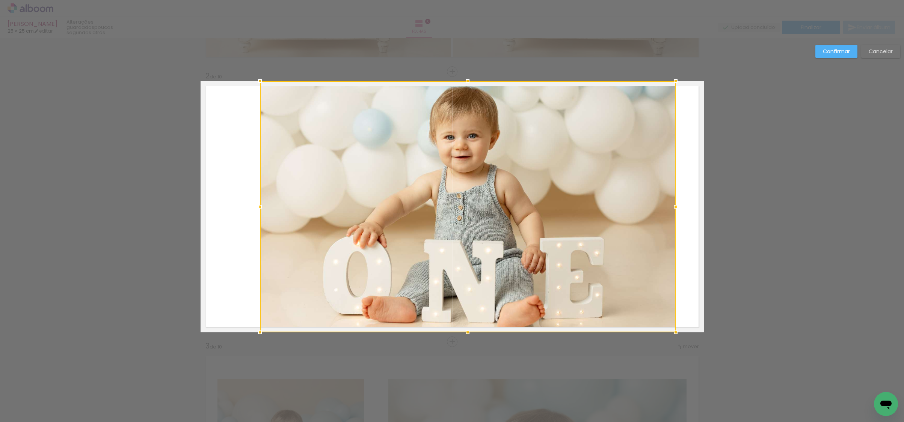
drag, startPoint x: 644, startPoint y: 207, endPoint x: 676, endPoint y: 204, distance: 31.7
click at [676, 204] on div at bounding box center [675, 206] width 15 height 15
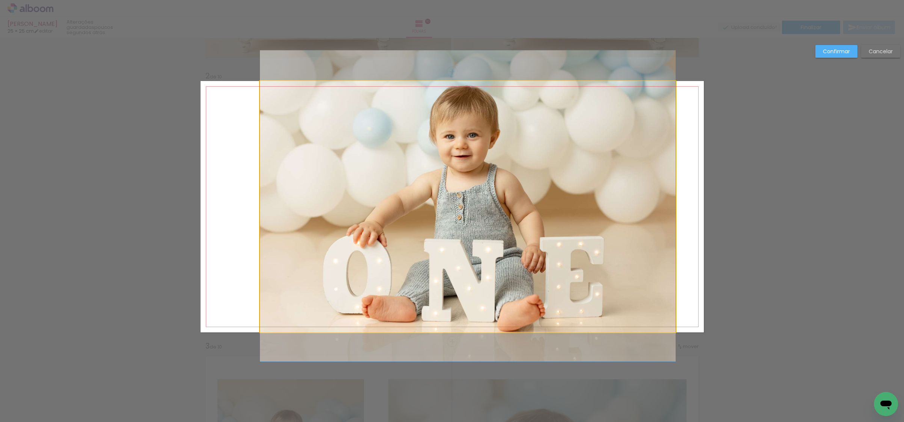
drag, startPoint x: 550, startPoint y: 207, endPoint x: 526, endPoint y: 206, distance: 24.8
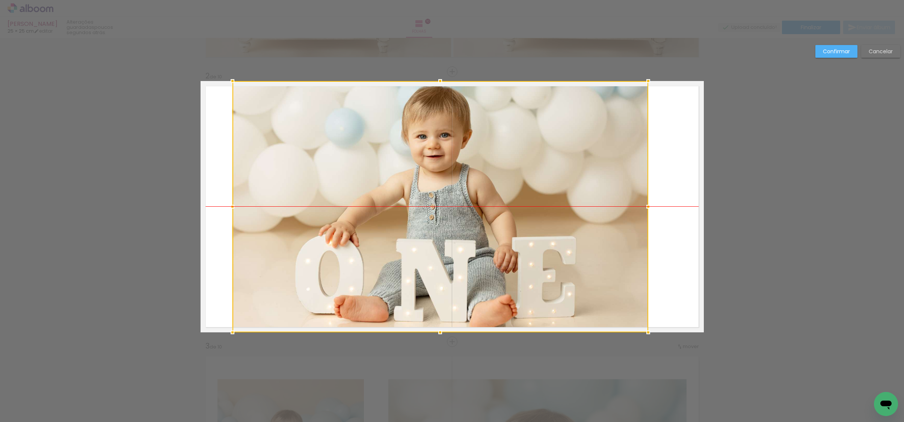
drag, startPoint x: 555, startPoint y: 205, endPoint x: 600, endPoint y: 203, distance: 44.3
click at [528, 206] on div at bounding box center [440, 207] width 416 height 252
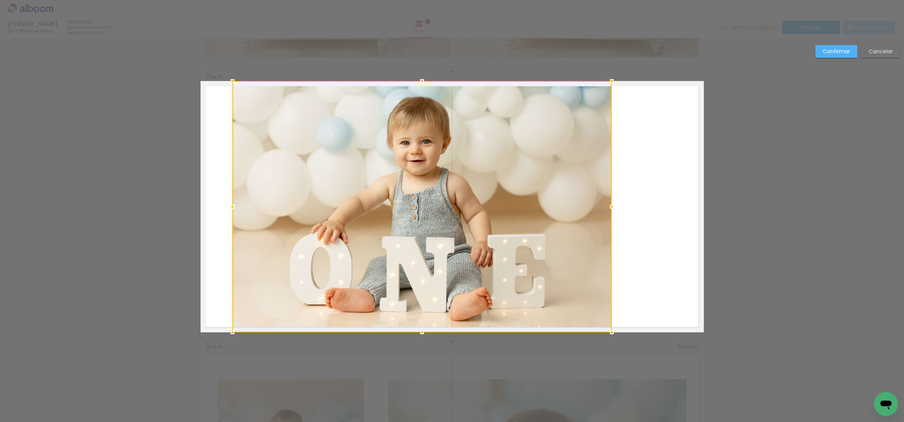
drag, startPoint x: 647, startPoint y: 206, endPoint x: 603, endPoint y: 206, distance: 44.3
click at [604, 206] on div at bounding box center [611, 206] width 15 height 15
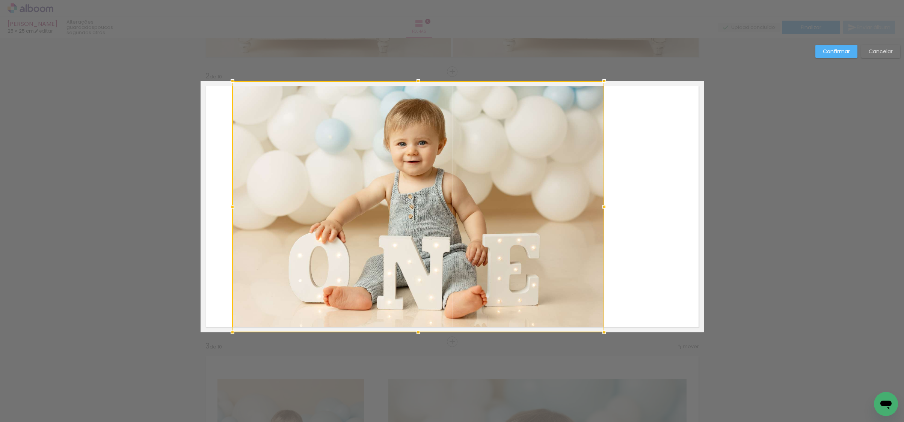
click at [527, 197] on div at bounding box center [418, 207] width 372 height 252
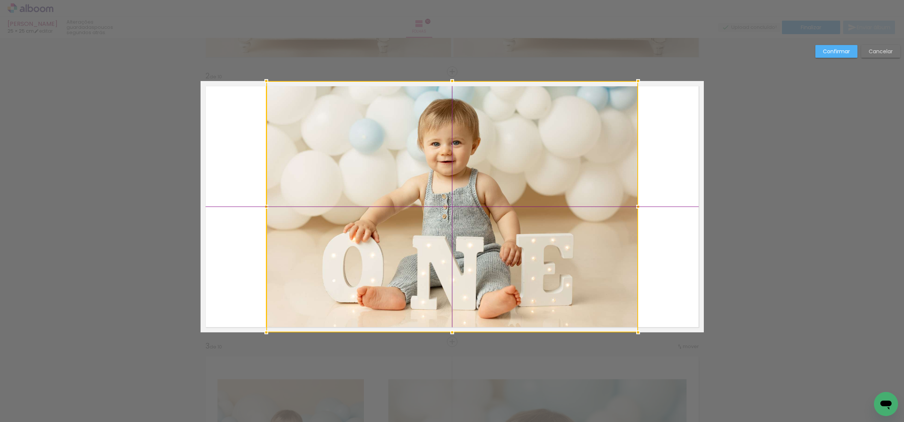
drag, startPoint x: 527, startPoint y: 197, endPoint x: 564, endPoint y: 199, distance: 37.2
click at [564, 199] on div at bounding box center [452, 207] width 372 height 252
click at [0, 0] on slot "Confirmar" at bounding box center [0, 0] width 0 height 0
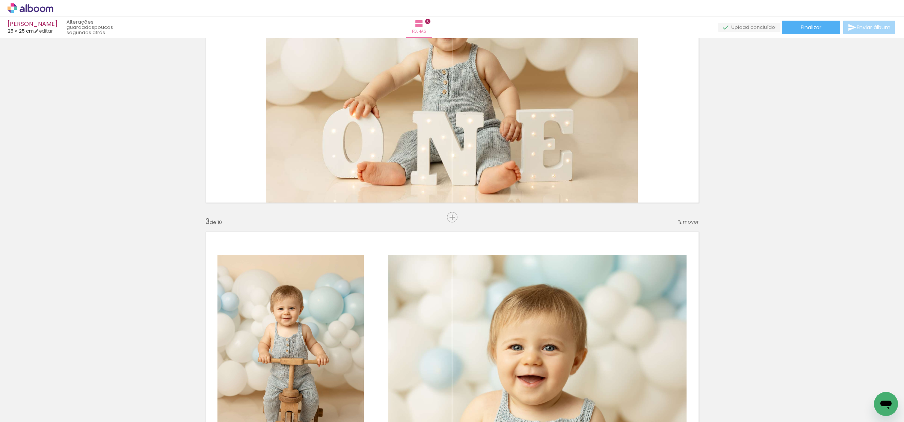
scroll to position [375, 0]
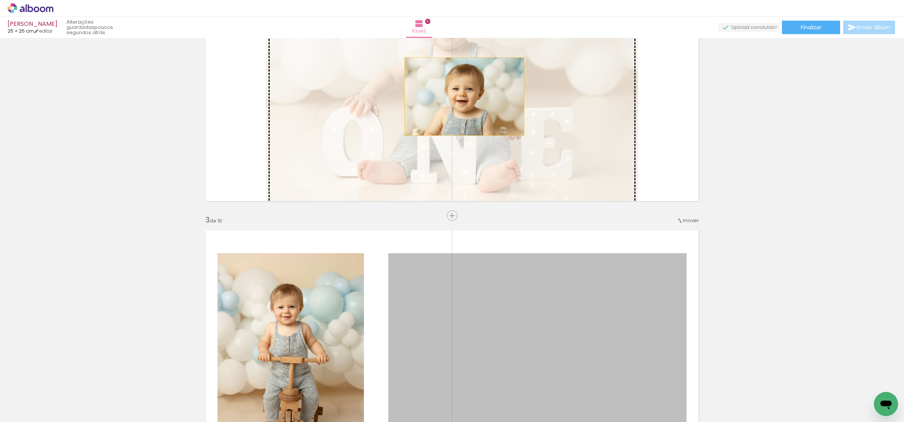
drag, startPoint x: 523, startPoint y: 298, endPoint x: 464, endPoint y: 96, distance: 209.8
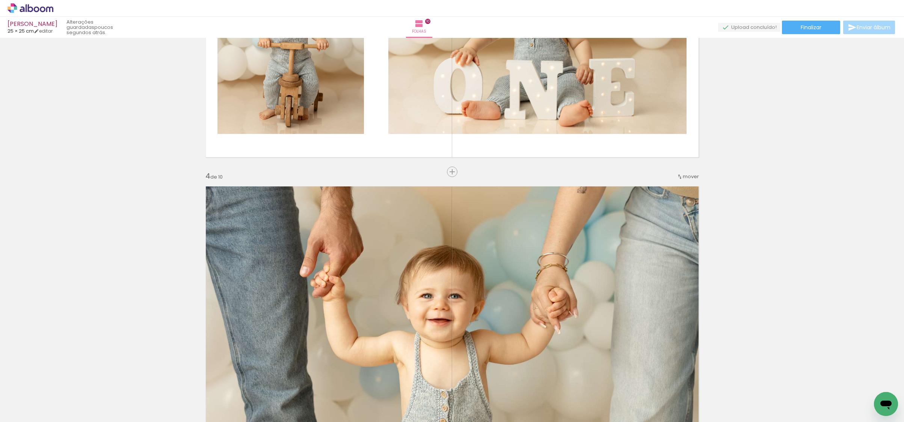
scroll to position [603, 0]
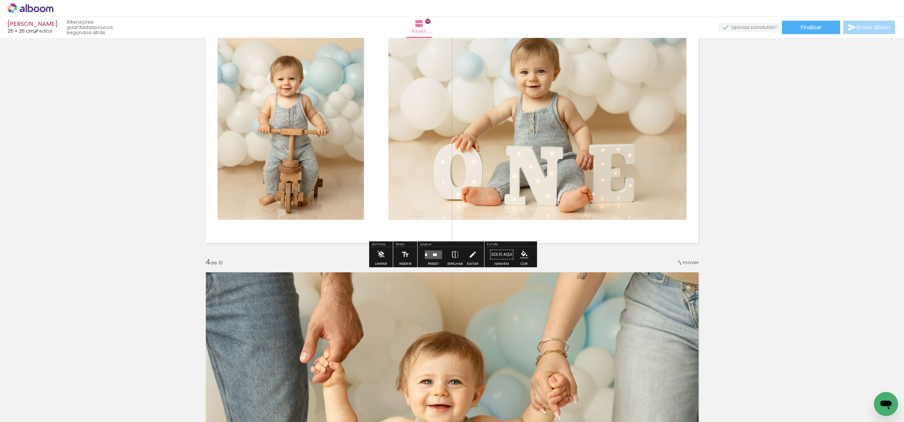
click at [436, 257] on quentale-layouter at bounding box center [433, 254] width 17 height 9
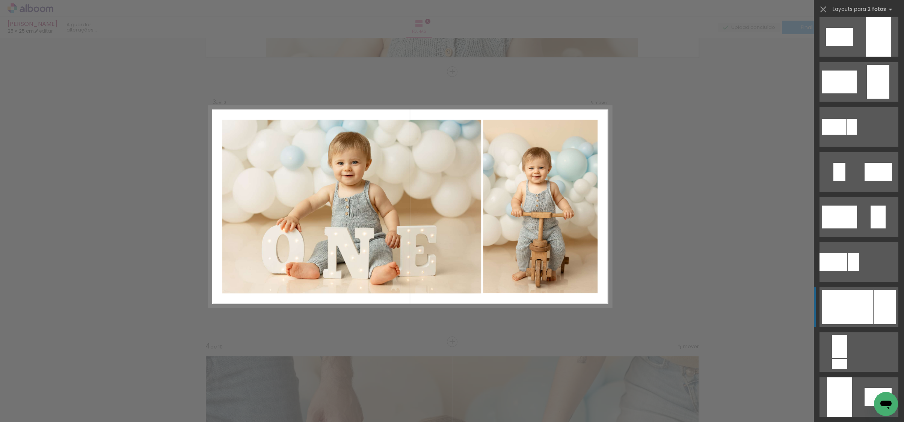
scroll to position [143, 0]
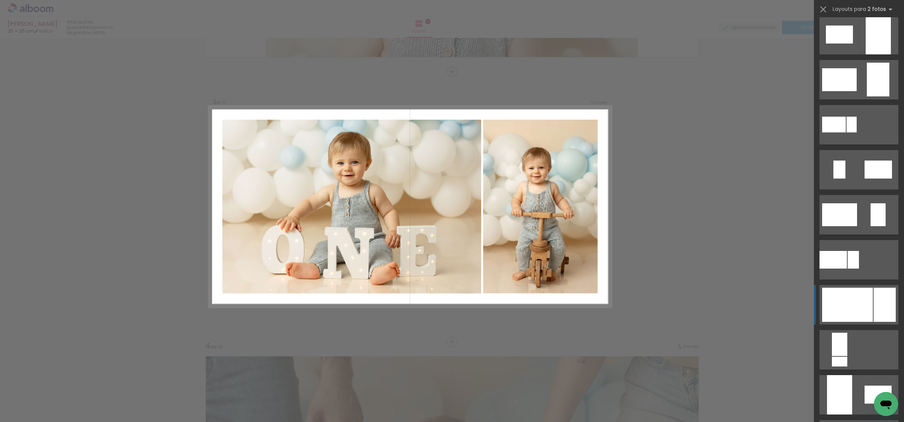
click at [870, 312] on div at bounding box center [847, 305] width 51 height 34
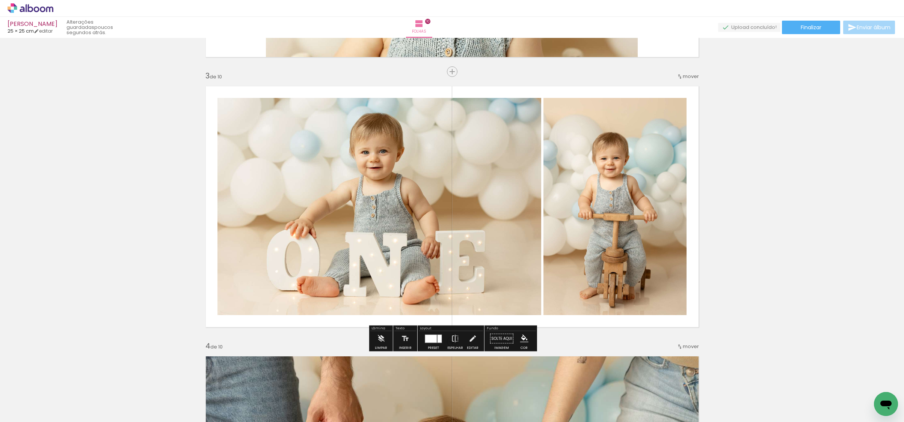
scroll to position [516, 0]
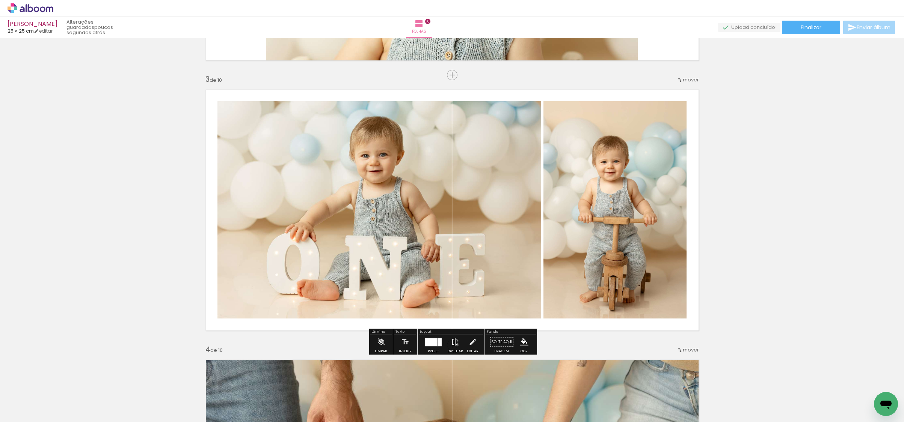
click at [455, 345] on iron-icon at bounding box center [455, 342] width 8 height 15
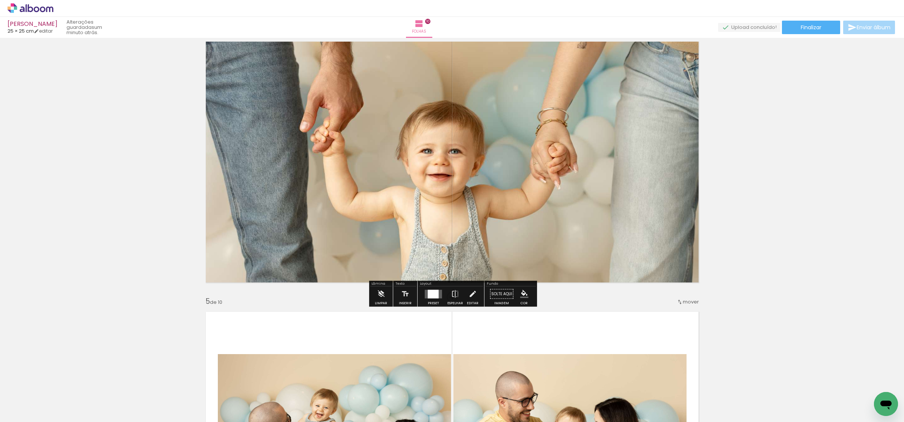
scroll to position [908, 0]
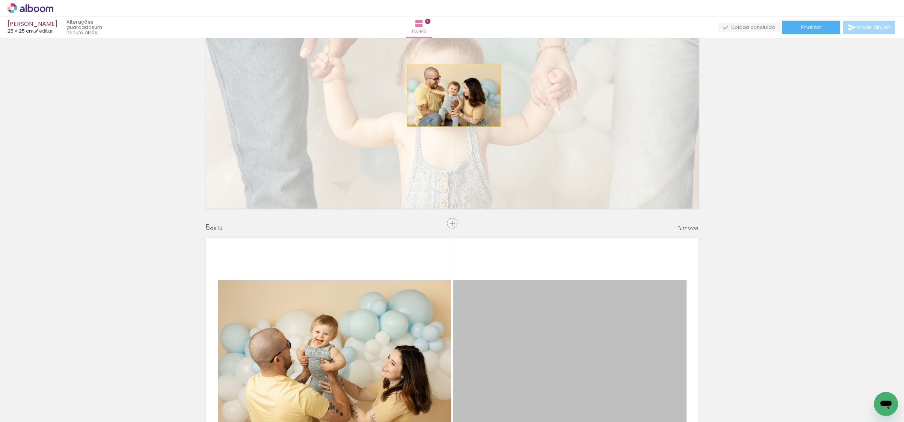
drag, startPoint x: 576, startPoint y: 334, endPoint x: 454, endPoint y: 95, distance: 268.0
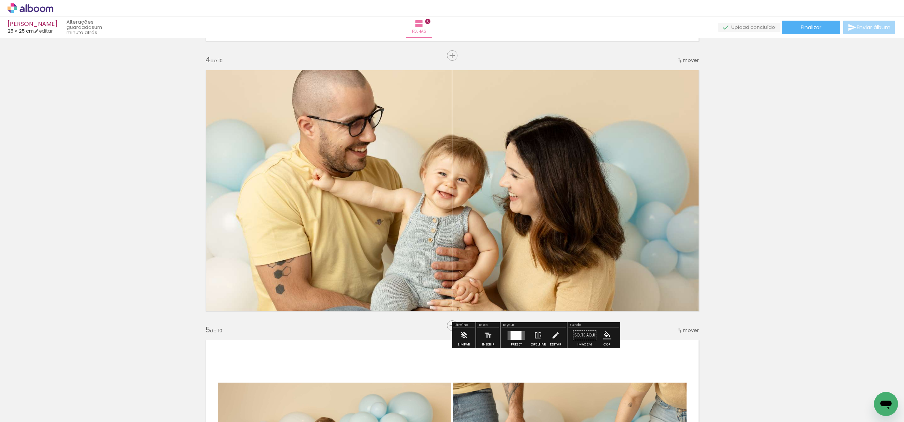
scroll to position [1011, 0]
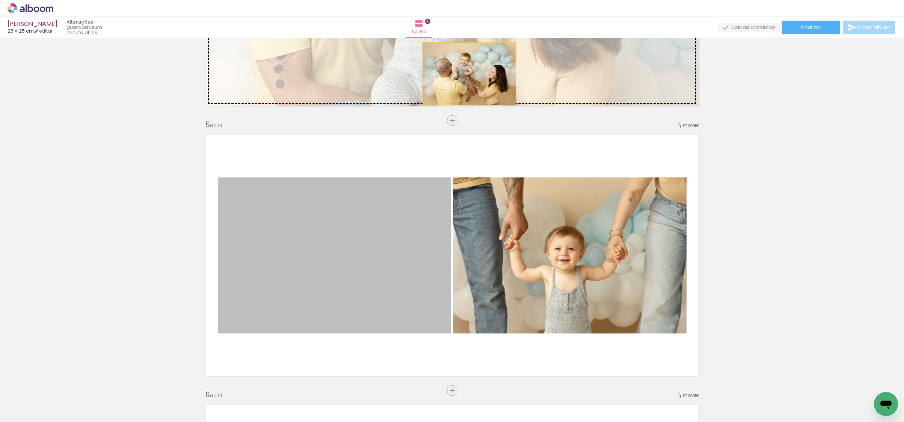
drag, startPoint x: 367, startPoint y: 253, endPoint x: 469, endPoint y: 74, distance: 206.5
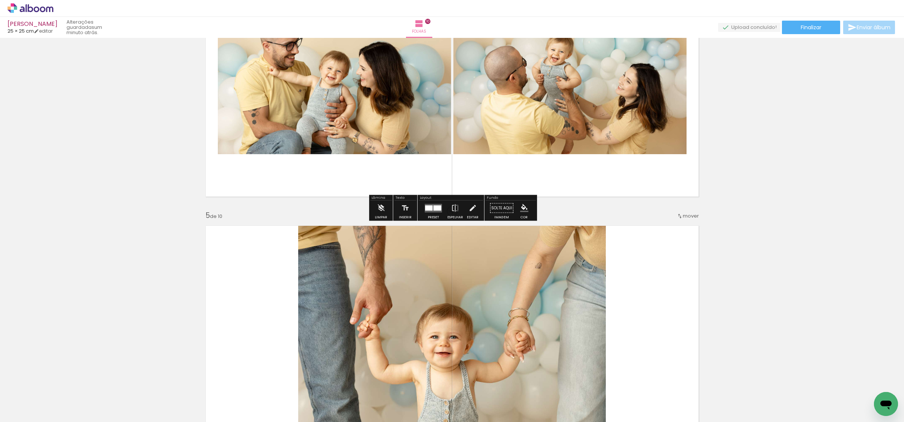
scroll to position [913, 0]
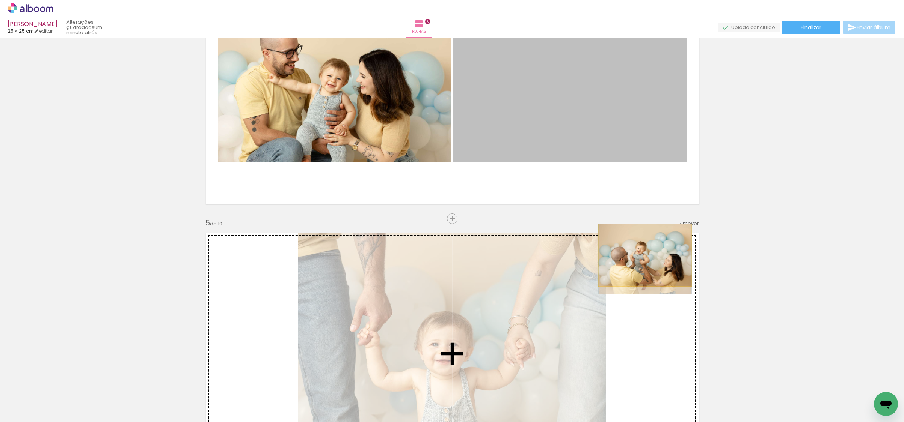
drag, startPoint x: 596, startPoint y: 110, endPoint x: 645, endPoint y: 255, distance: 152.8
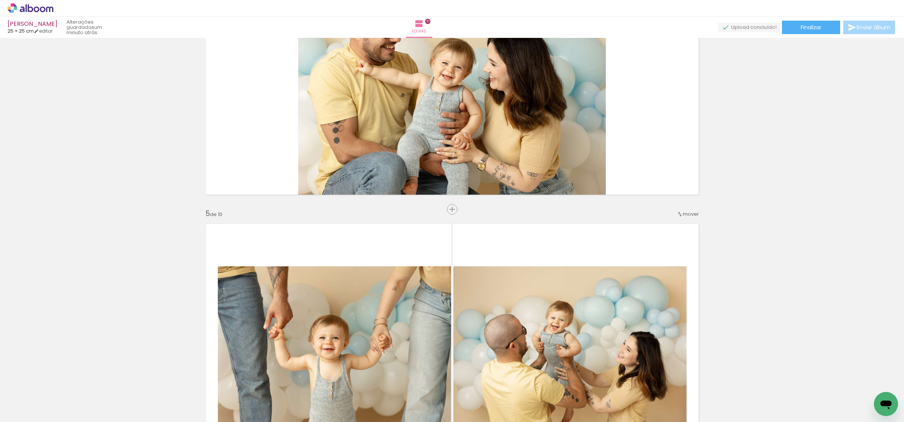
scroll to position [928, 0]
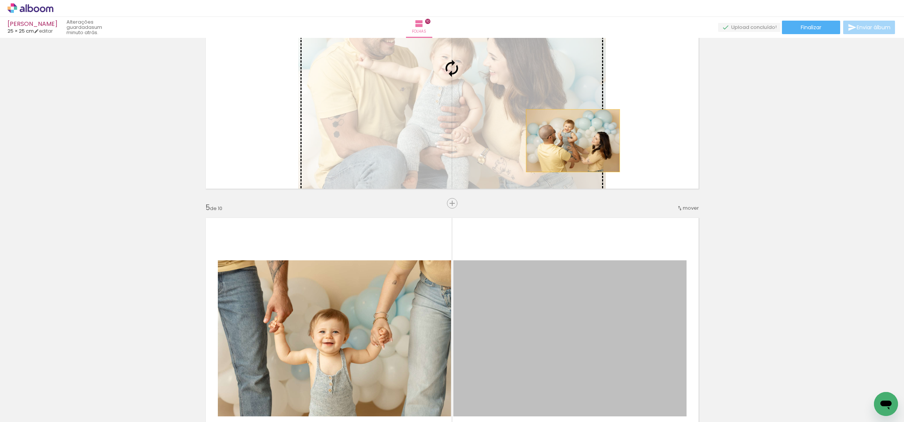
drag, startPoint x: 588, startPoint y: 315, endPoint x: 566, endPoint y: 140, distance: 177.1
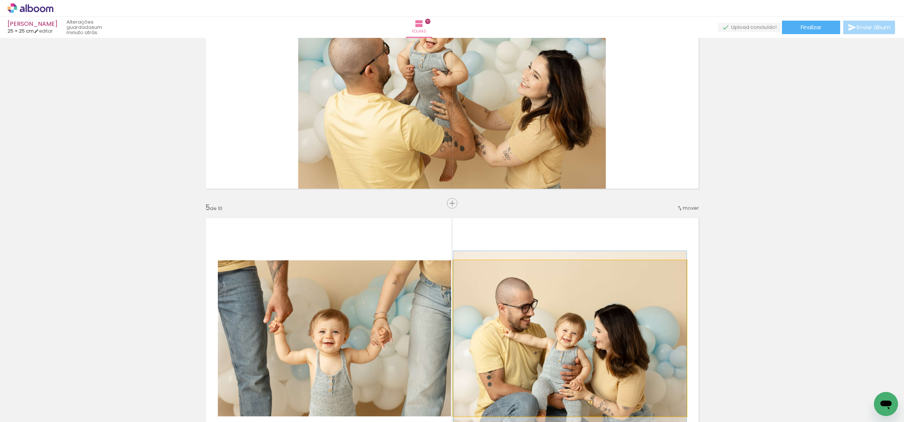
click at [579, 324] on quentale-photo at bounding box center [569, 339] width 233 height 156
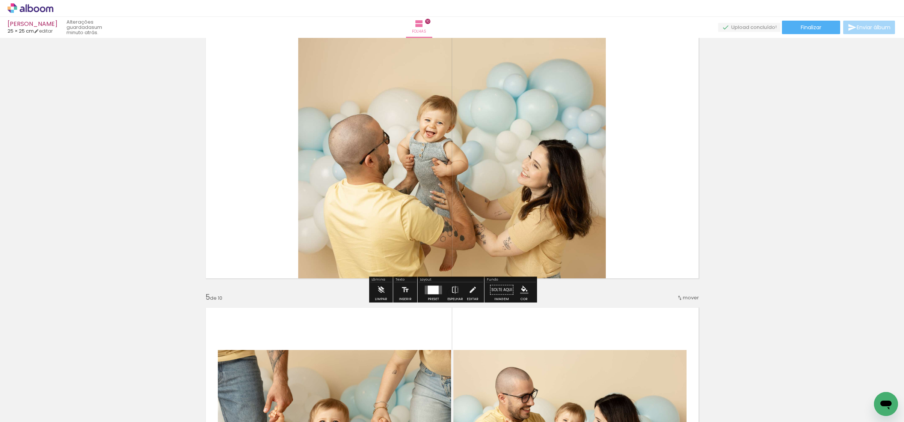
click at [546, 168] on quentale-photo at bounding box center [451, 158] width 307 height 252
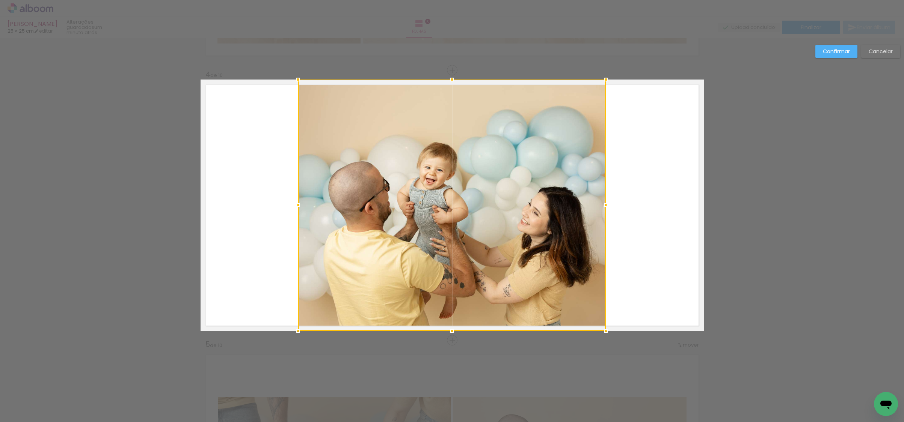
scroll to position [789, 0]
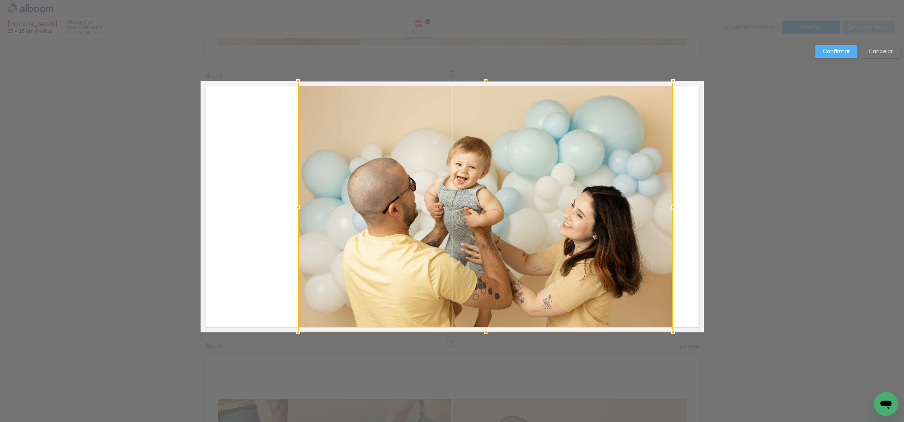
drag, startPoint x: 606, startPoint y: 209, endPoint x: 669, endPoint y: 204, distance: 64.0
click at [669, 204] on div at bounding box center [672, 206] width 15 height 15
click at [500, 206] on div at bounding box center [485, 207] width 375 height 252
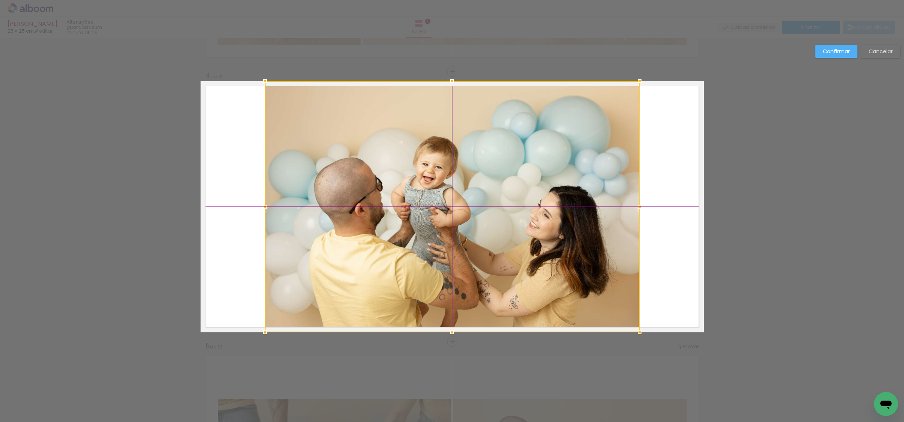
drag, startPoint x: 515, startPoint y: 206, endPoint x: 484, endPoint y: 207, distance: 31.6
click at [484, 207] on div at bounding box center [452, 207] width 375 height 252
click at [0, 0] on slot "Confirmar" at bounding box center [0, 0] width 0 height 0
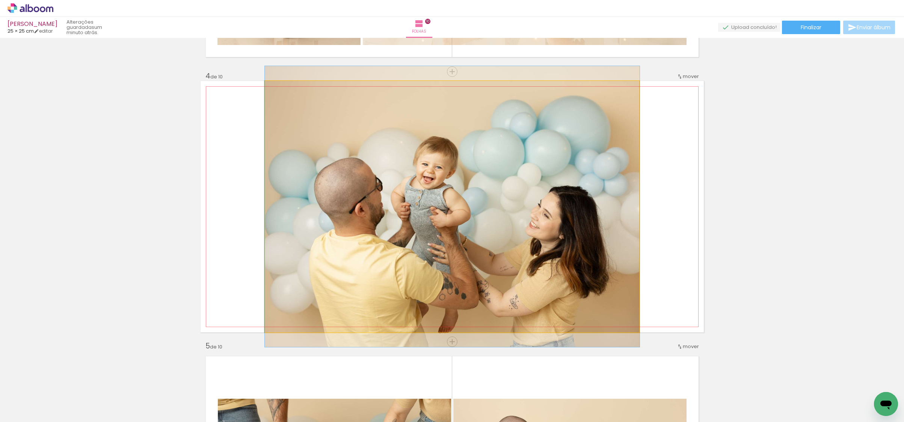
click at [534, 240] on quentale-photo at bounding box center [452, 207] width 375 height 252
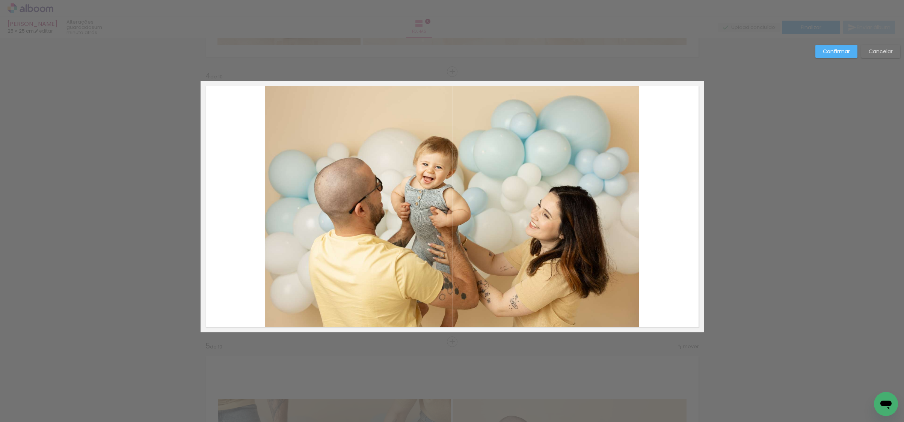
click at [271, 219] on quentale-photo at bounding box center [452, 207] width 375 height 252
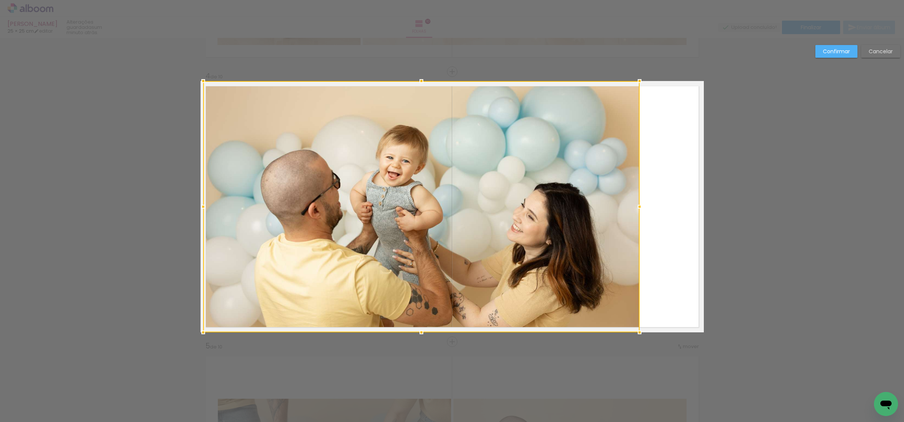
drag, startPoint x: 264, startPoint y: 209, endPoint x: 196, endPoint y: 214, distance: 67.7
click at [196, 214] on div at bounding box center [203, 206] width 15 height 15
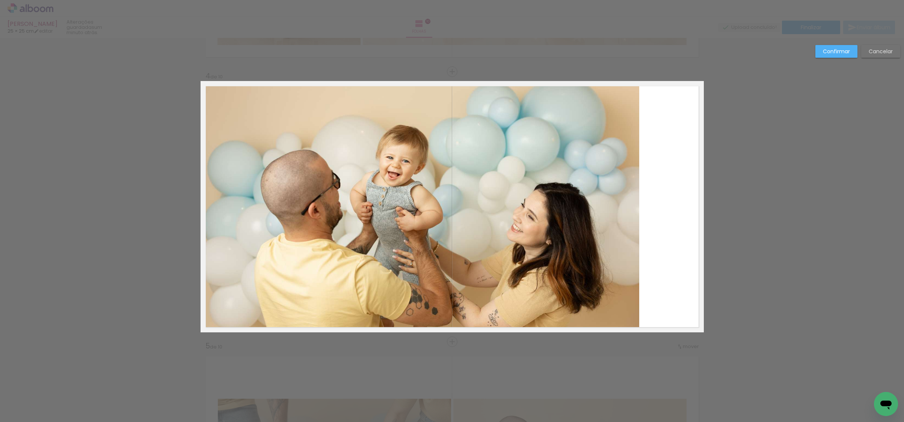
click at [603, 211] on quentale-photo at bounding box center [421, 207] width 436 height 252
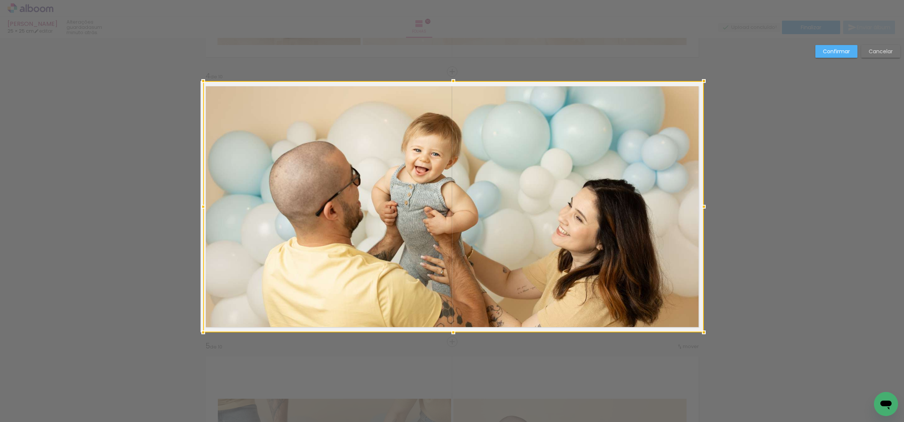
drag, startPoint x: 634, startPoint y: 206, endPoint x: 711, endPoint y: 203, distance: 77.0
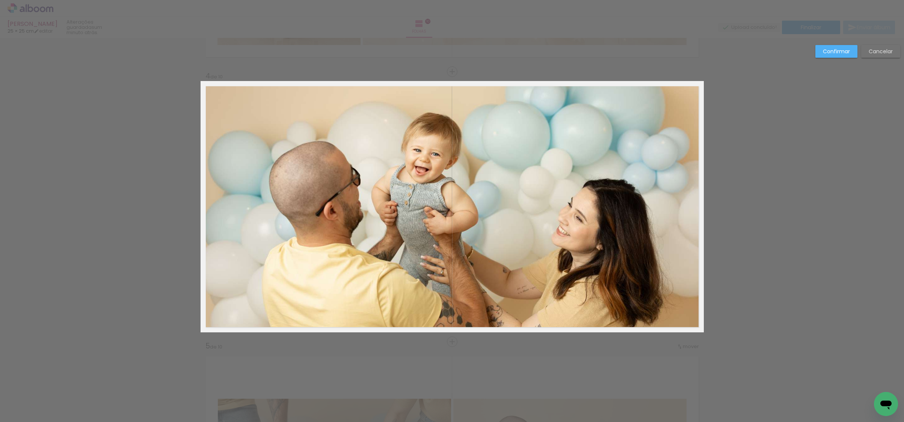
drag, startPoint x: 836, startPoint y: 51, endPoint x: 582, endPoint y: 151, distance: 272.8
click at [0, 0] on slot "Confirmar" at bounding box center [0, 0] width 0 height 0
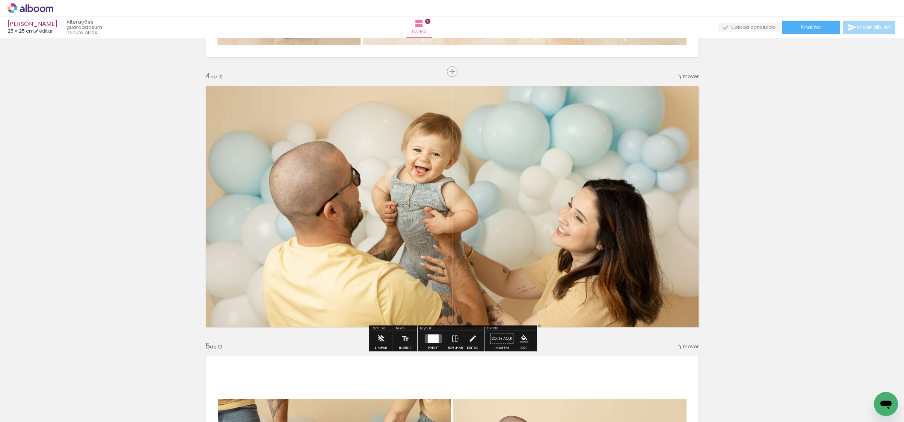
click at [444, 207] on quentale-photo at bounding box center [453, 207] width 500 height 252
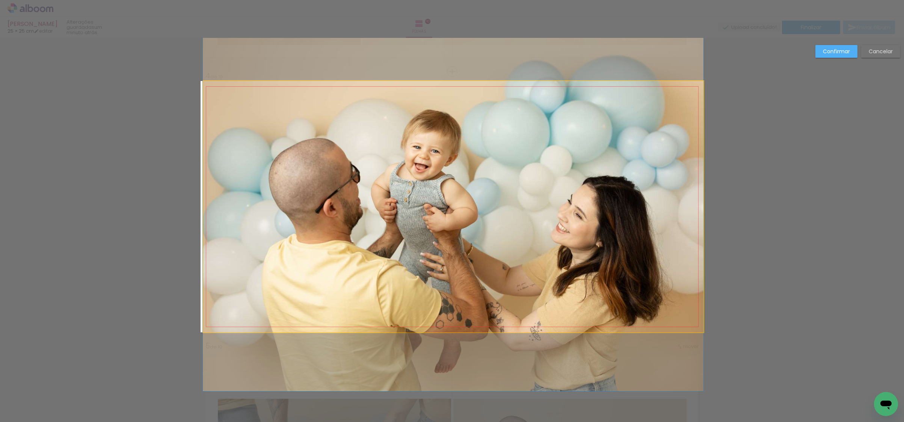
drag, startPoint x: 461, startPoint y: 212, endPoint x: 445, endPoint y: 209, distance: 15.7
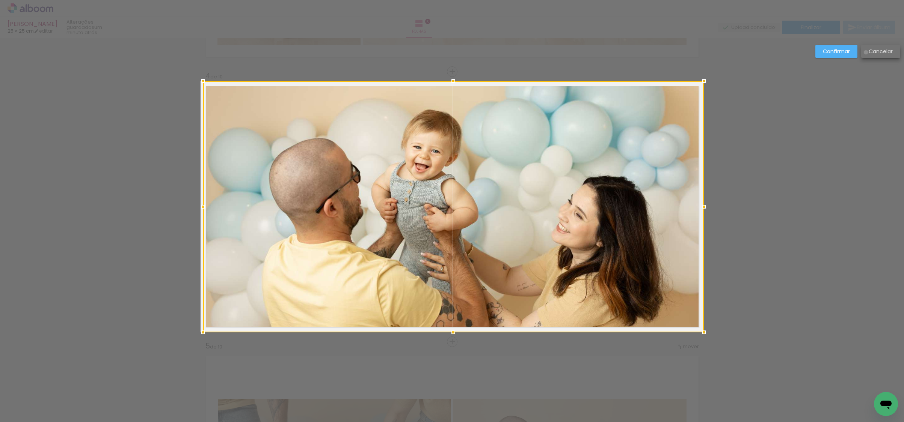
click at [865, 52] on paper-button "Cancelar" at bounding box center [880, 51] width 39 height 13
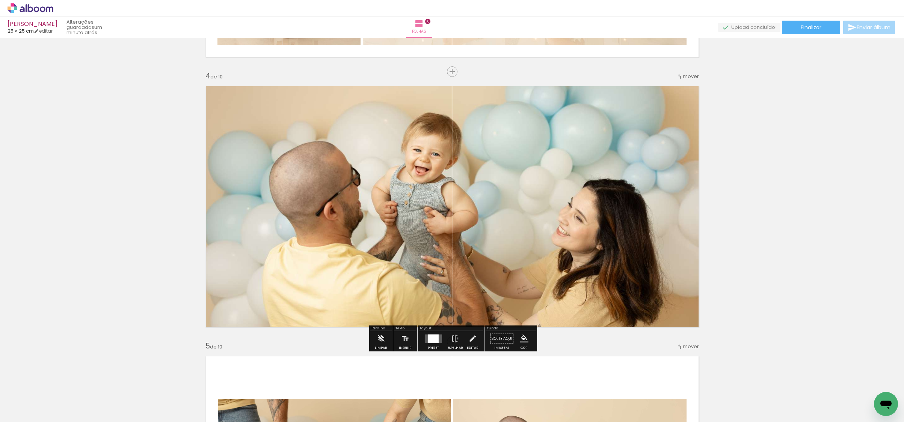
click at [563, 189] on quentale-photo at bounding box center [453, 207] width 500 height 252
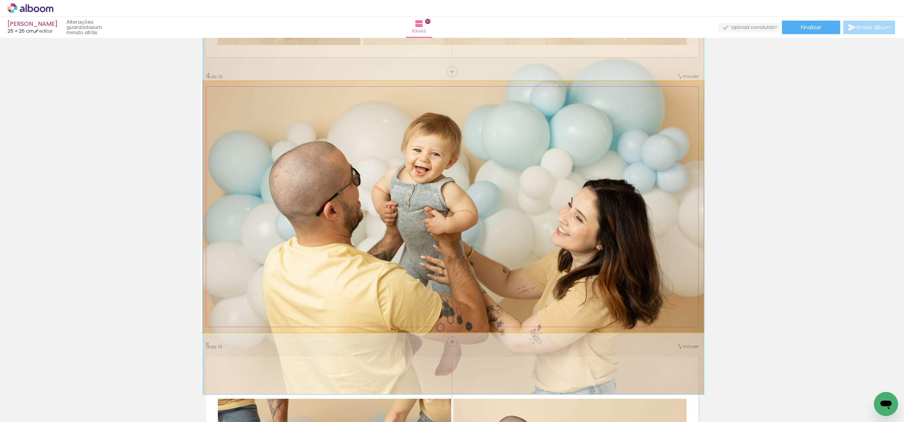
click at [563, 189] on quentale-photo at bounding box center [453, 207] width 500 height 252
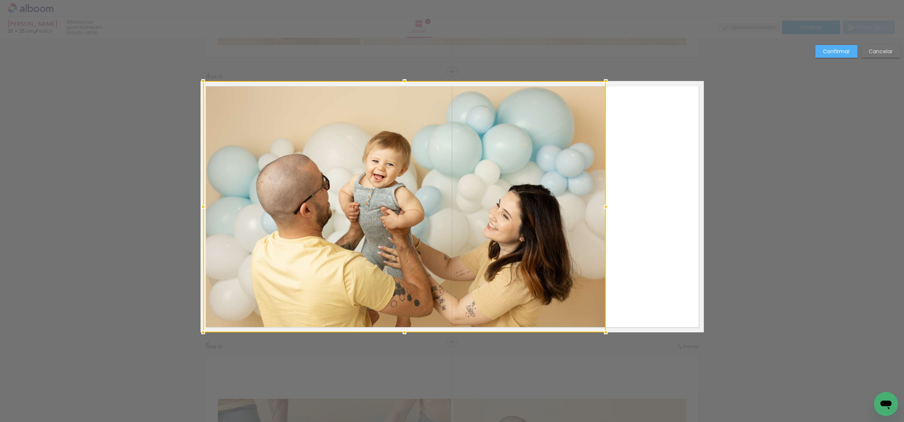
drag, startPoint x: 607, startPoint y: 202, endPoint x: 593, endPoint y: 202, distance: 14.3
click at [598, 202] on div at bounding box center [605, 206] width 15 height 15
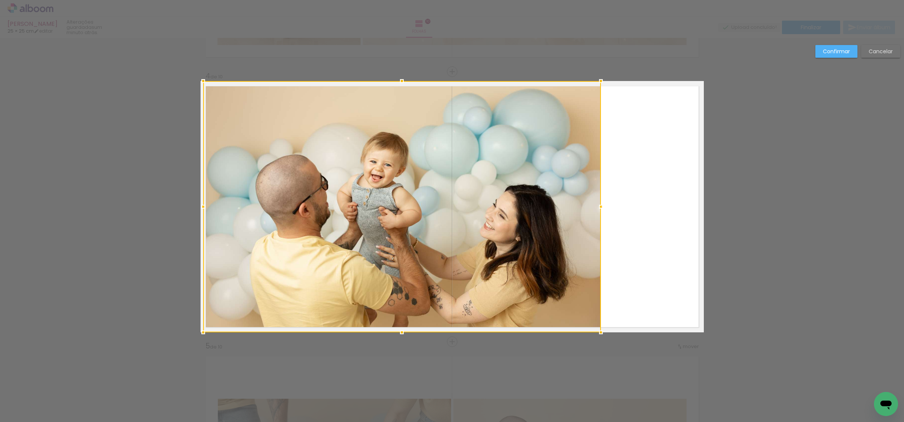
click at [0, 0] on slot "Confirmar" at bounding box center [0, 0] width 0 height 0
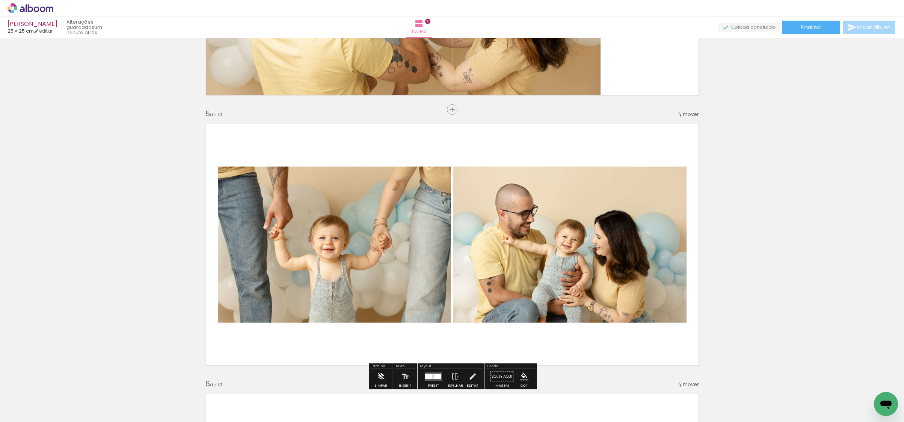
scroll to position [928, 0]
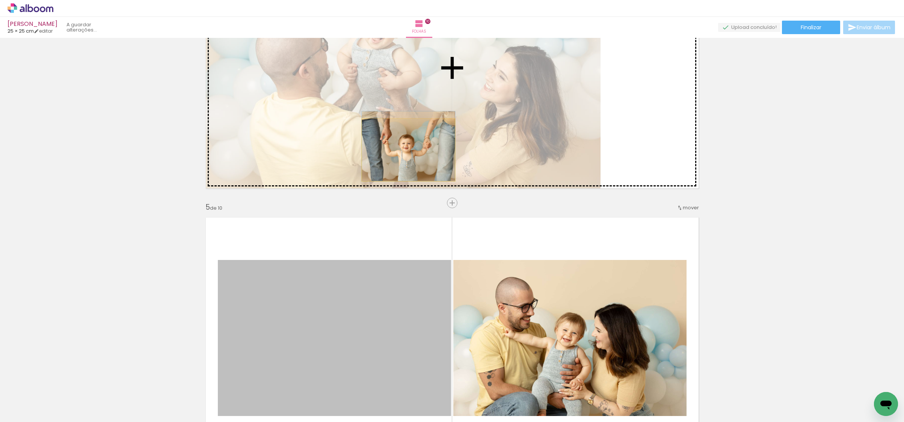
drag, startPoint x: 373, startPoint y: 308, endPoint x: 408, endPoint y: 150, distance: 161.9
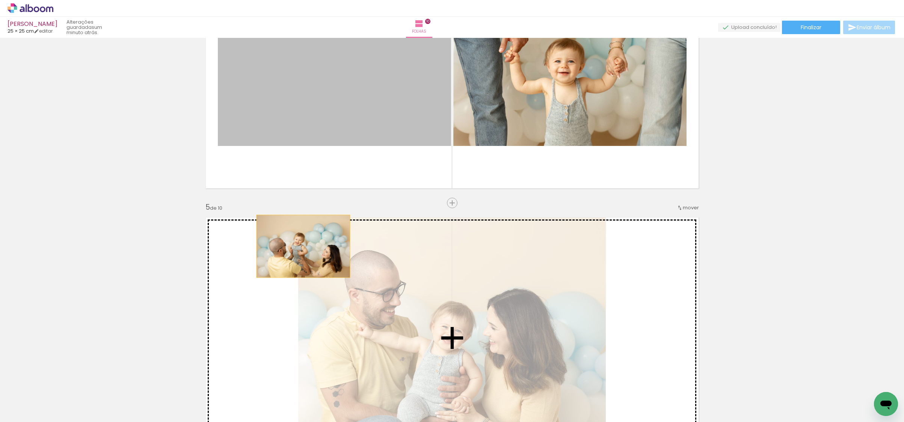
drag, startPoint x: 366, startPoint y: 110, endPoint x: 310, endPoint y: 237, distance: 138.8
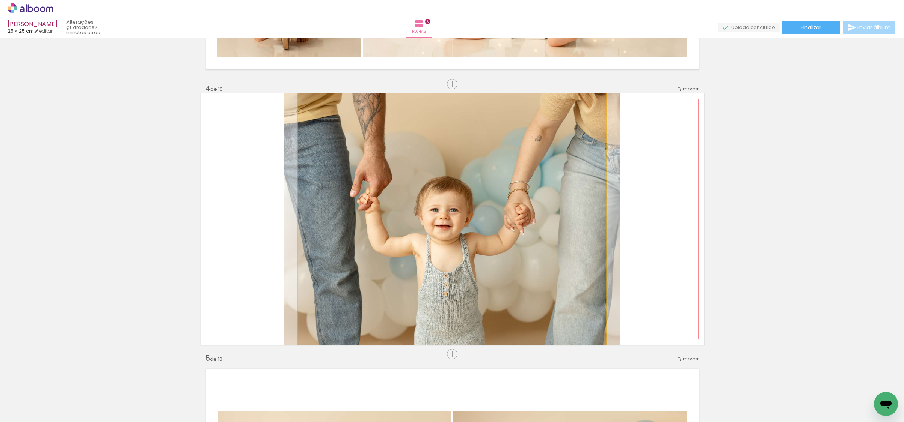
click at [567, 224] on quentale-photo at bounding box center [451, 219] width 307 height 252
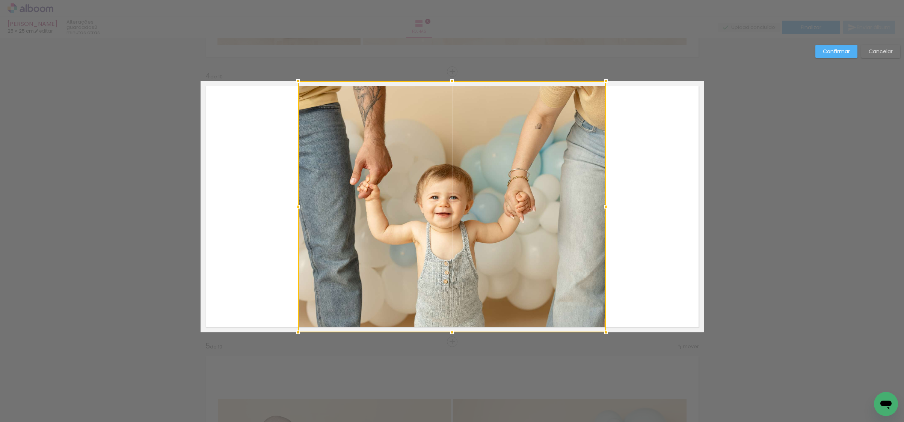
scroll to position [789, 0]
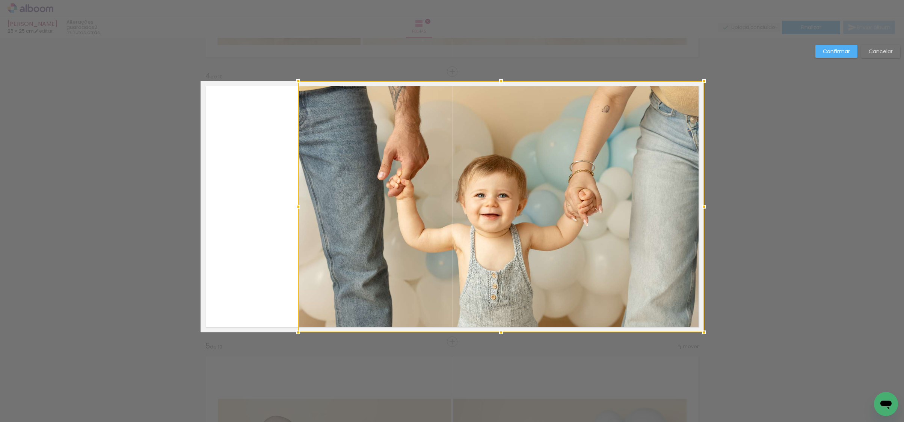
drag, startPoint x: 605, startPoint y: 205, endPoint x: 706, endPoint y: 195, distance: 101.8
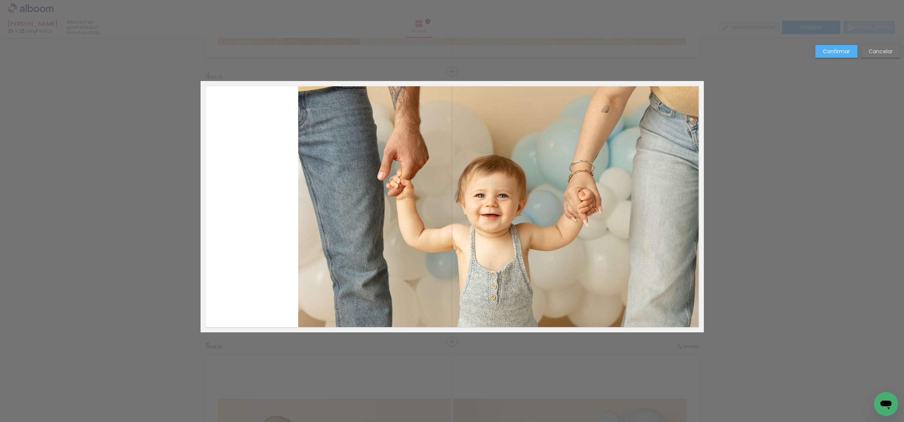
click at [511, 218] on quentale-photo at bounding box center [500, 207] width 405 height 252
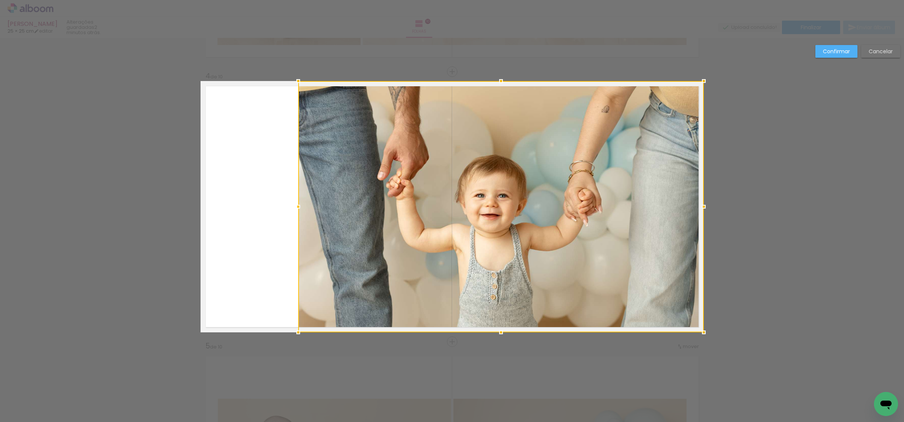
click at [511, 218] on div at bounding box center [500, 207] width 405 height 252
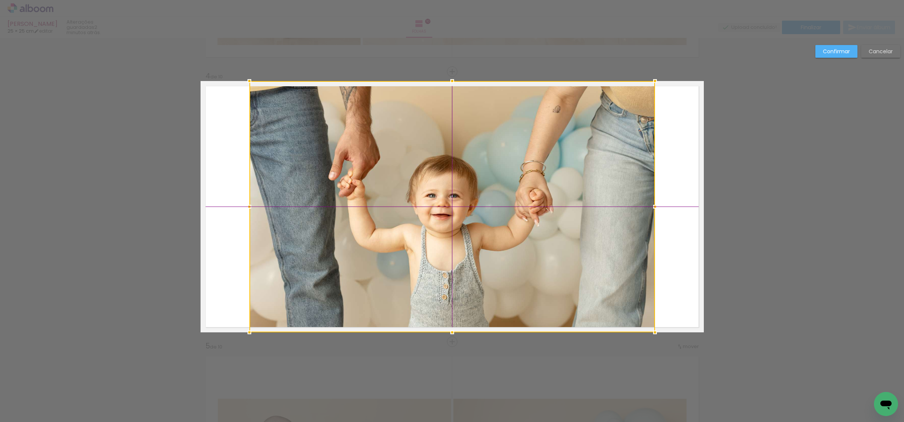
drag, startPoint x: 521, startPoint y: 213, endPoint x: 476, endPoint y: 215, distance: 45.5
click at [476, 215] on div at bounding box center [451, 207] width 405 height 252
click at [0, 0] on slot "Confirmar" at bounding box center [0, 0] width 0 height 0
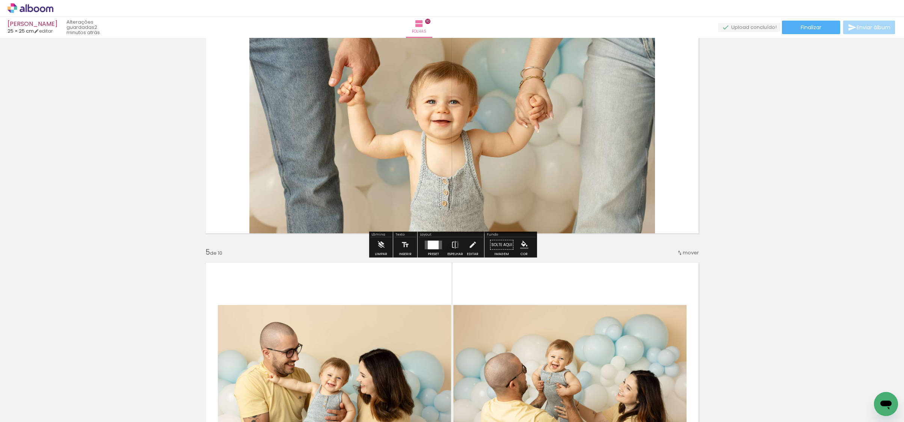
scroll to position [919, 0]
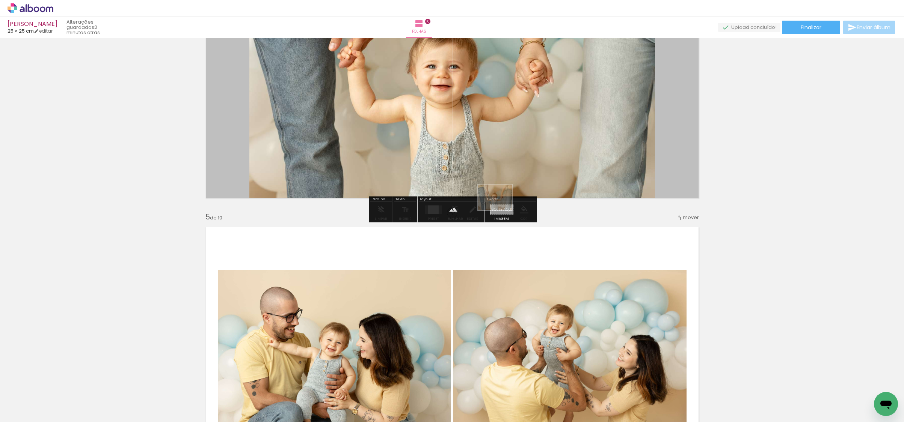
drag, startPoint x: 285, startPoint y: 393, endPoint x: 500, endPoint y: 207, distance: 284.5
click at [500, 207] on quentale-workspace at bounding box center [452, 211] width 904 height 422
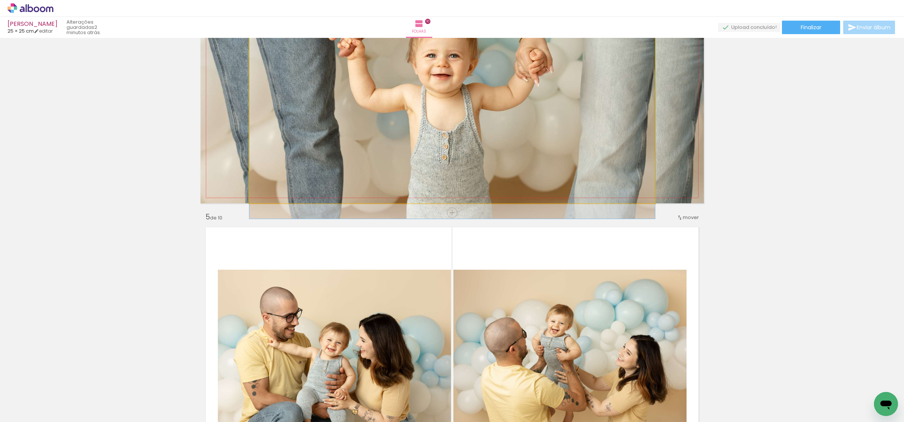
drag, startPoint x: 507, startPoint y: 170, endPoint x: 778, endPoint y: 152, distance: 271.6
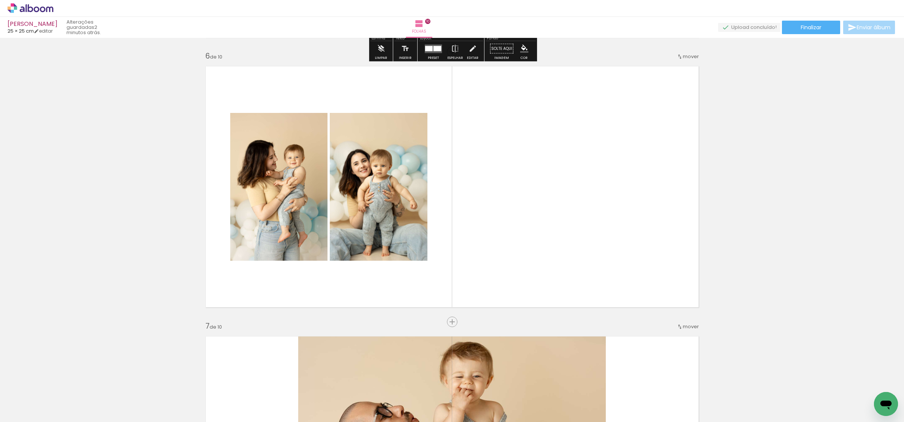
scroll to position [1389, 0]
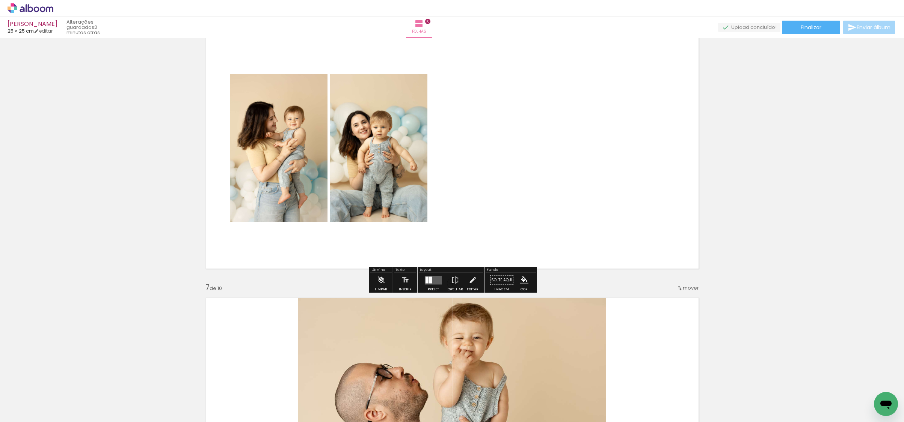
drag, startPoint x: 435, startPoint y: 284, endPoint x: 433, endPoint y: 281, distance: 4.0
click at [436, 283] on div at bounding box center [433, 280] width 20 height 15
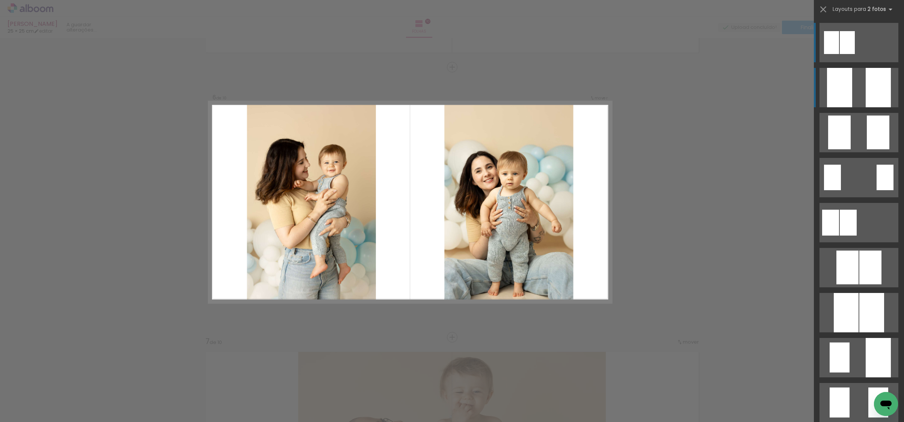
scroll to position [1330, 0]
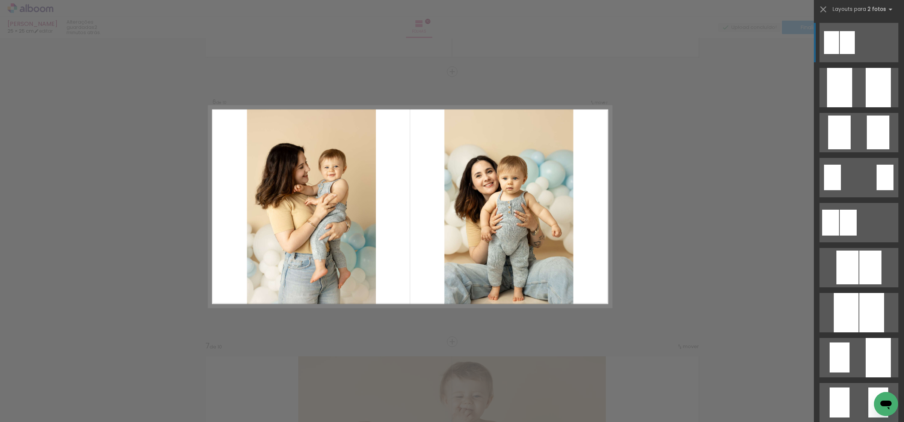
drag, startPoint x: 874, startPoint y: 96, endPoint x: 859, endPoint y: 99, distance: 15.4
click at [874, 96] on div at bounding box center [877, 87] width 25 height 39
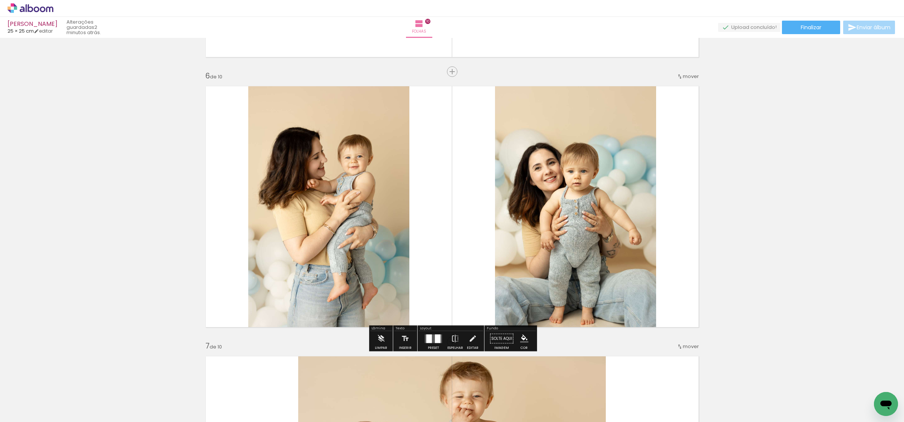
click at [403, 191] on quentale-photo at bounding box center [328, 207] width 161 height 252
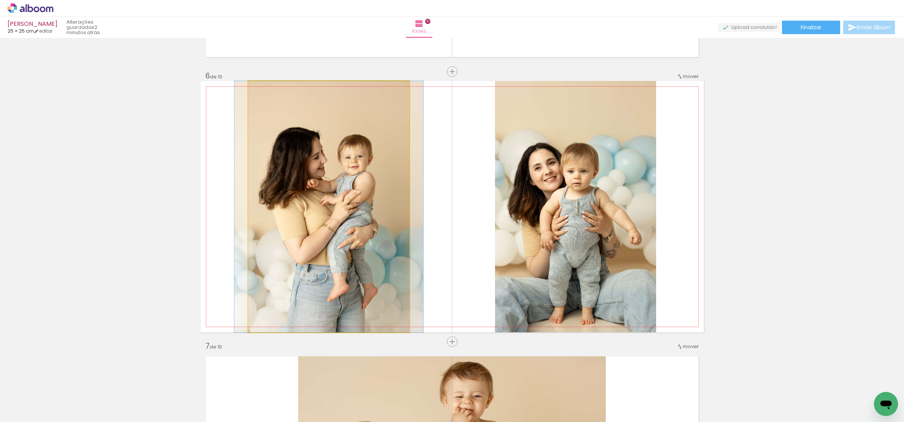
click at [403, 191] on quentale-photo at bounding box center [328, 207] width 161 height 252
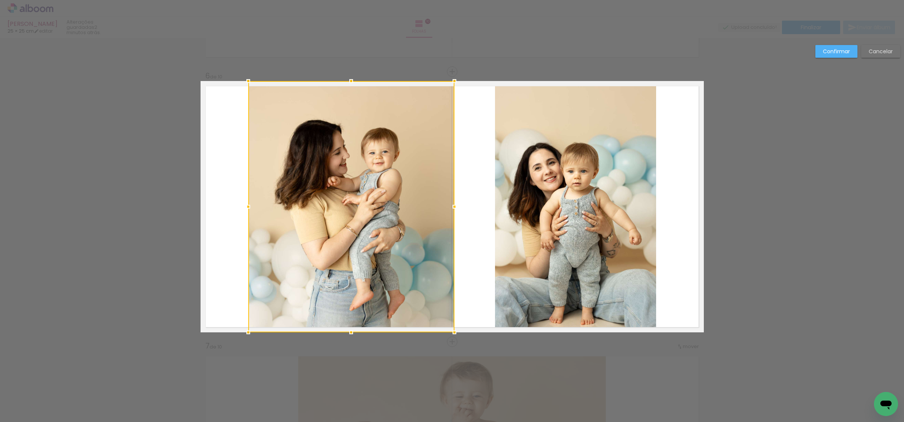
drag, startPoint x: 408, startPoint y: 207, endPoint x: 449, endPoint y: 202, distance: 42.0
click at [449, 202] on div at bounding box center [454, 206] width 15 height 15
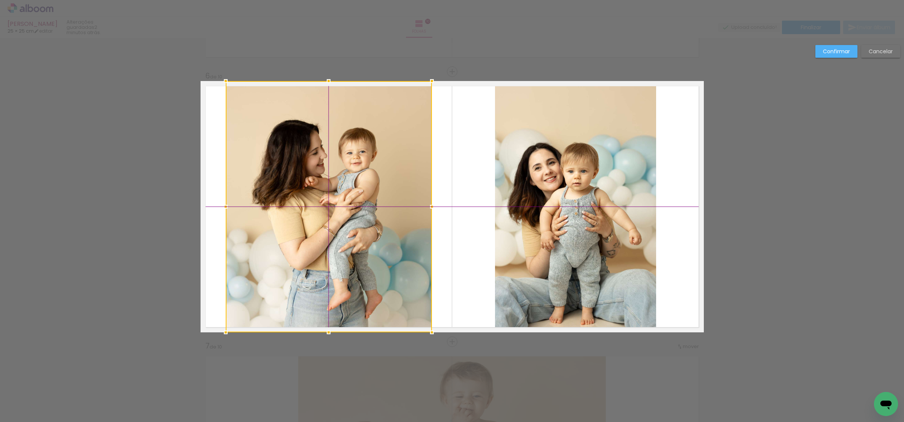
drag, startPoint x: 368, startPoint y: 200, endPoint x: 345, endPoint y: 200, distance: 22.5
click at [345, 200] on div at bounding box center [329, 207] width 206 height 252
click at [564, 197] on quentale-photo at bounding box center [575, 207] width 161 height 252
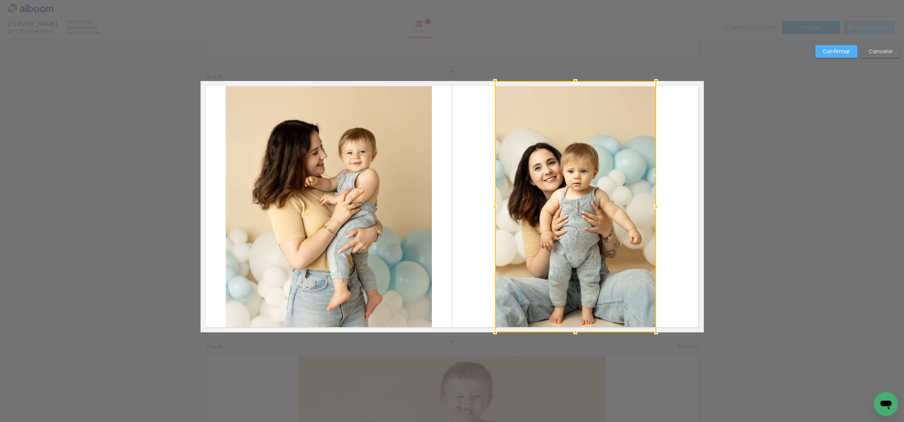
click at [564, 197] on div at bounding box center [575, 207] width 161 height 252
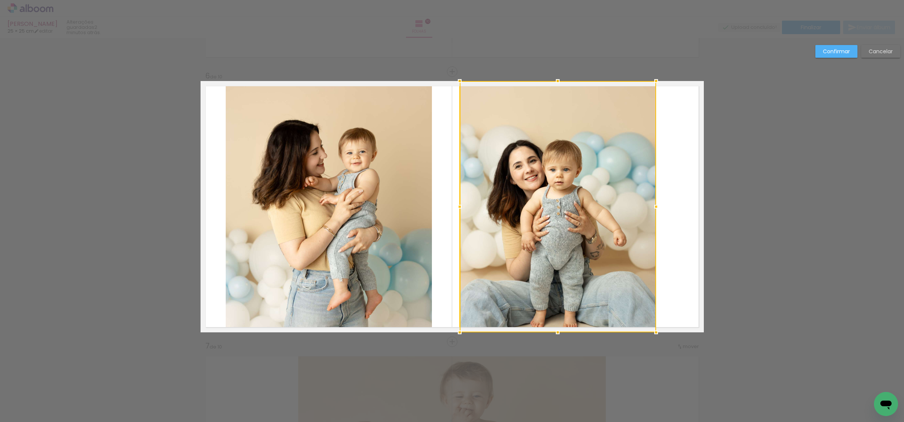
drag, startPoint x: 494, startPoint y: 206, endPoint x: 538, endPoint y: 208, distance: 44.3
click at [459, 208] on div at bounding box center [459, 206] width 15 height 15
click at [559, 206] on div at bounding box center [557, 207] width 196 height 252
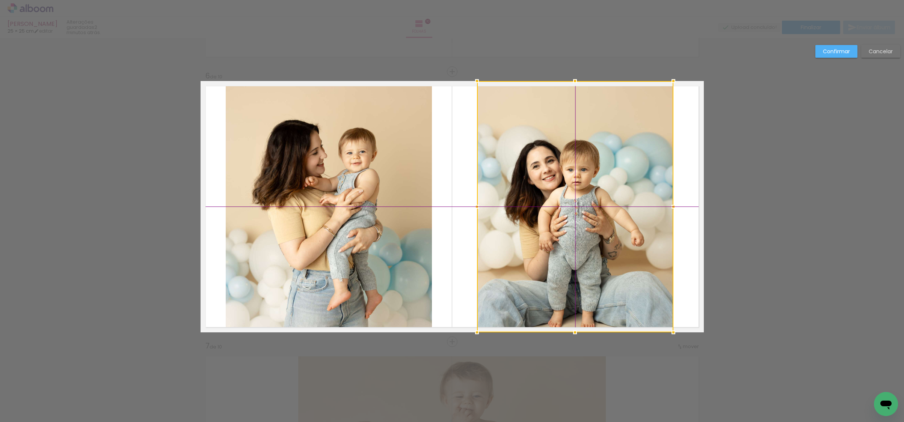
drag, startPoint x: 559, startPoint y: 206, endPoint x: 649, endPoint y: 153, distance: 104.2
click at [577, 205] on div at bounding box center [575, 207] width 196 height 252
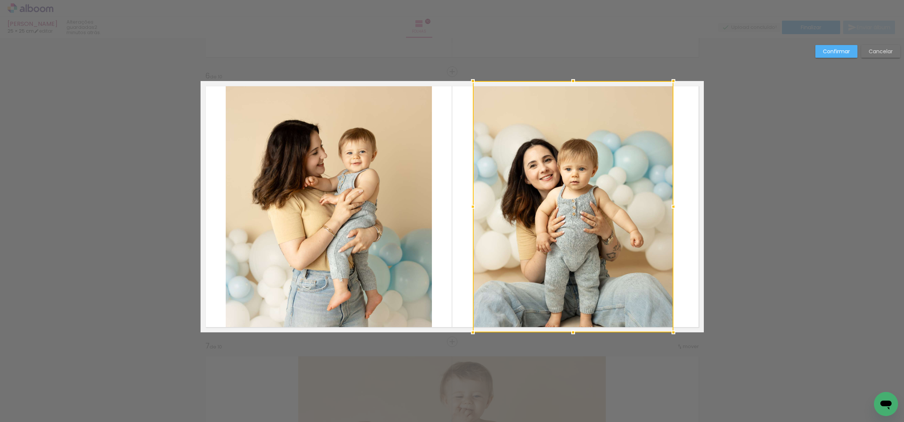
drag, startPoint x: 478, startPoint y: 205, endPoint x: 474, endPoint y: 206, distance: 4.5
click at [474, 206] on div at bounding box center [472, 206] width 15 height 15
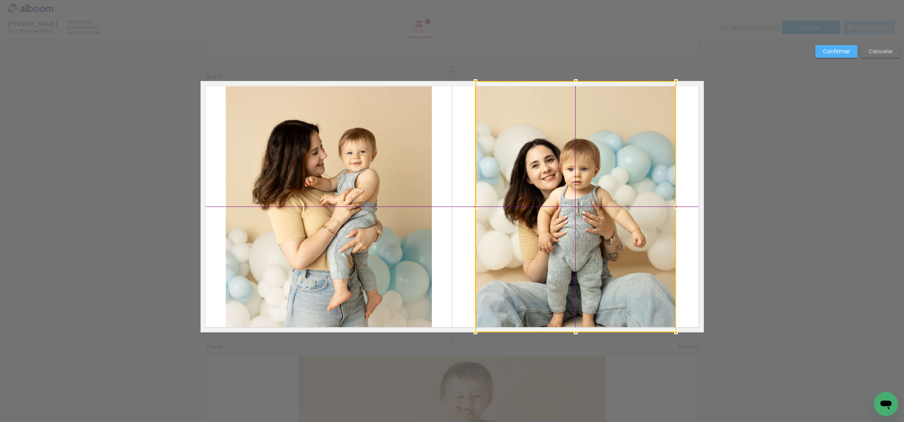
drag, startPoint x: 552, startPoint y: 208, endPoint x: 553, endPoint y: 203, distance: 5.7
click at [553, 203] on div at bounding box center [575, 207] width 200 height 252
drag, startPoint x: 845, startPoint y: 52, endPoint x: 702, endPoint y: 130, distance: 162.3
click at [0, 0] on slot "Confirmar" at bounding box center [0, 0] width 0 height 0
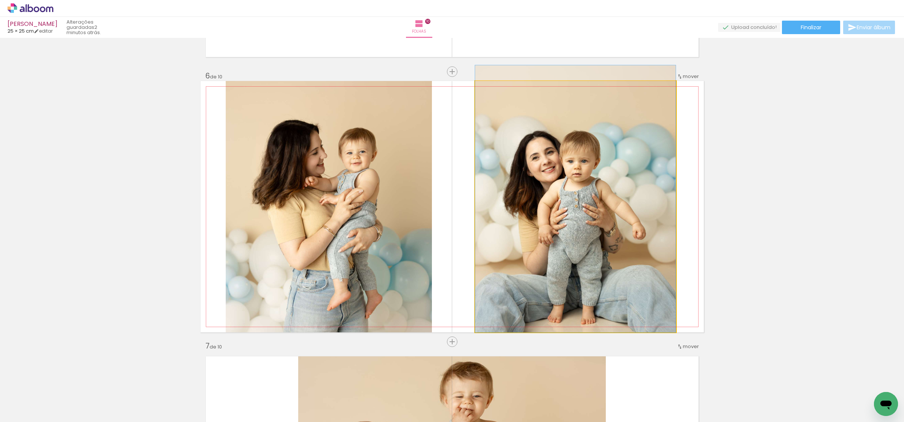
drag, startPoint x: 618, startPoint y: 180, endPoint x: 620, endPoint y: 167, distance: 13.6
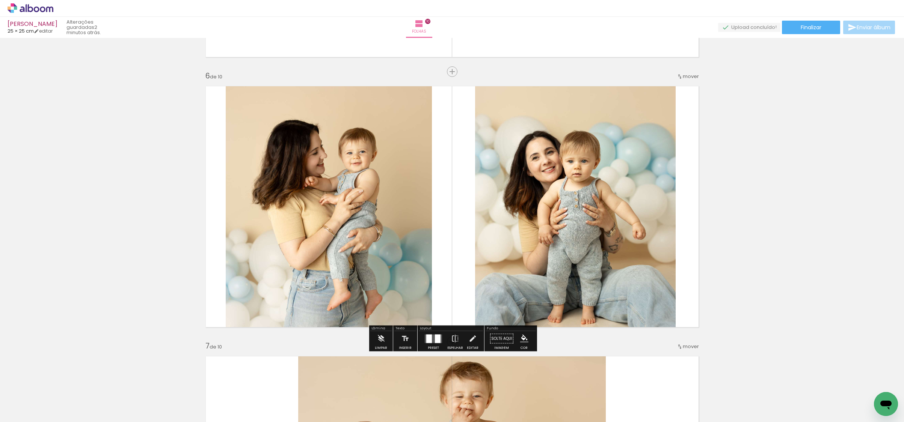
click at [518, 193] on quentale-photo at bounding box center [575, 207] width 200 height 252
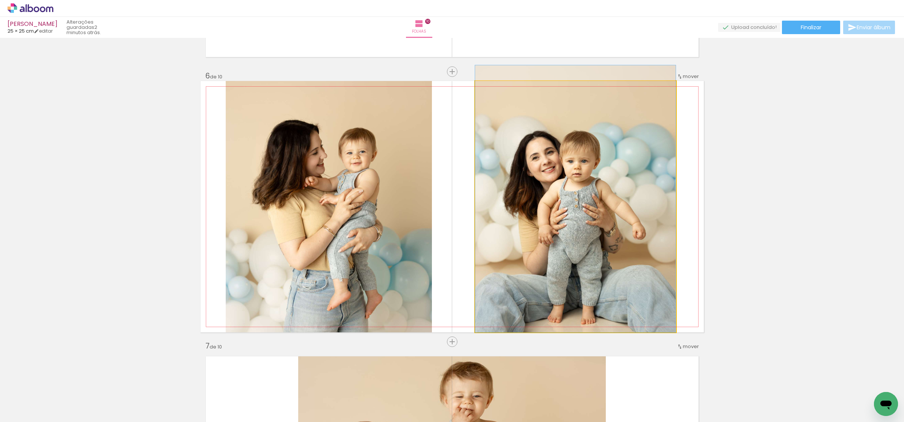
click at [518, 193] on quentale-photo at bounding box center [575, 207] width 200 height 252
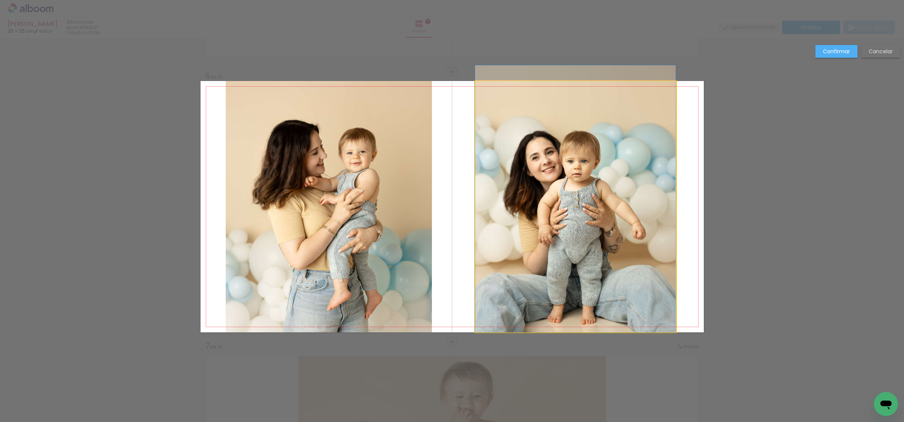
click at [480, 195] on quentale-photo at bounding box center [575, 207] width 200 height 252
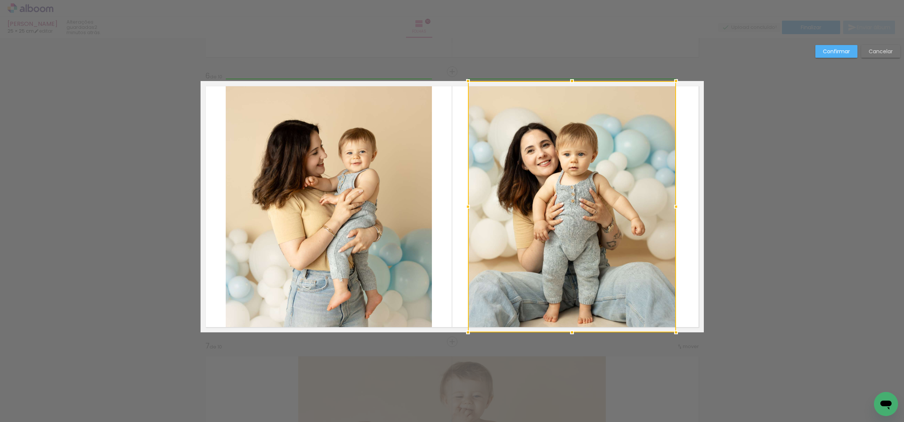
click at [472, 204] on div at bounding box center [467, 206] width 15 height 15
click at [552, 199] on div at bounding box center [572, 207] width 208 height 252
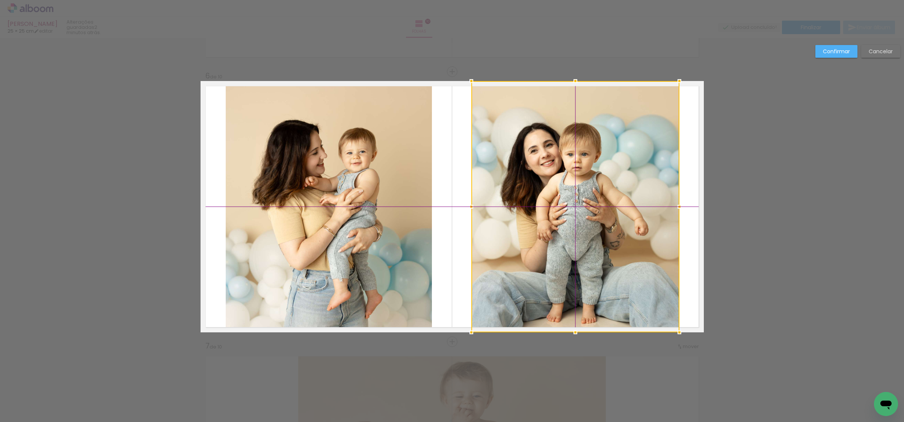
drag, startPoint x: 552, startPoint y: 199, endPoint x: 558, endPoint y: 198, distance: 6.5
click at [558, 198] on div at bounding box center [575, 207] width 208 height 252
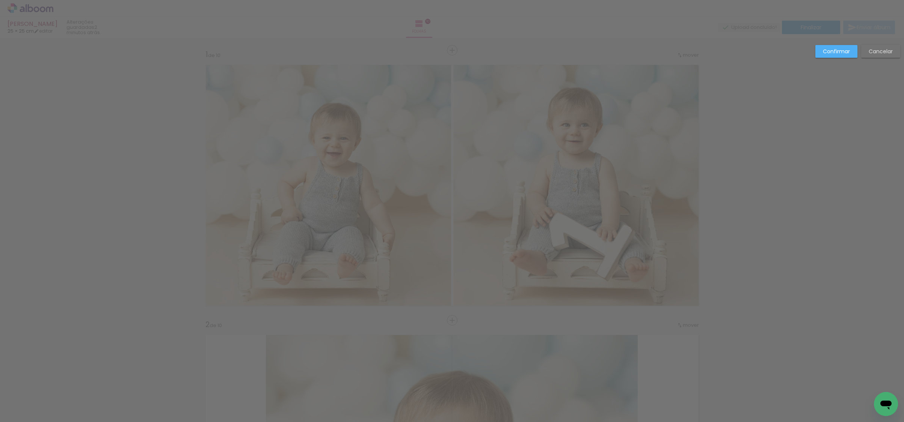
scroll to position [1330, 0]
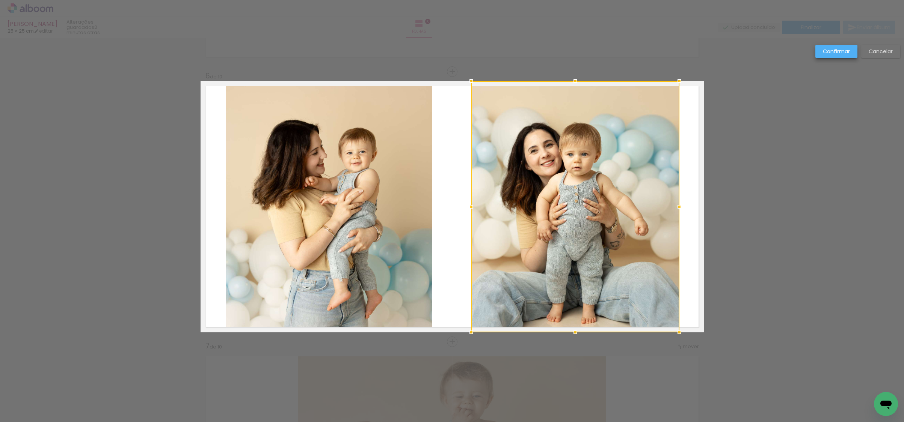
click at [0, 0] on slot "Confirmar" at bounding box center [0, 0] width 0 height 0
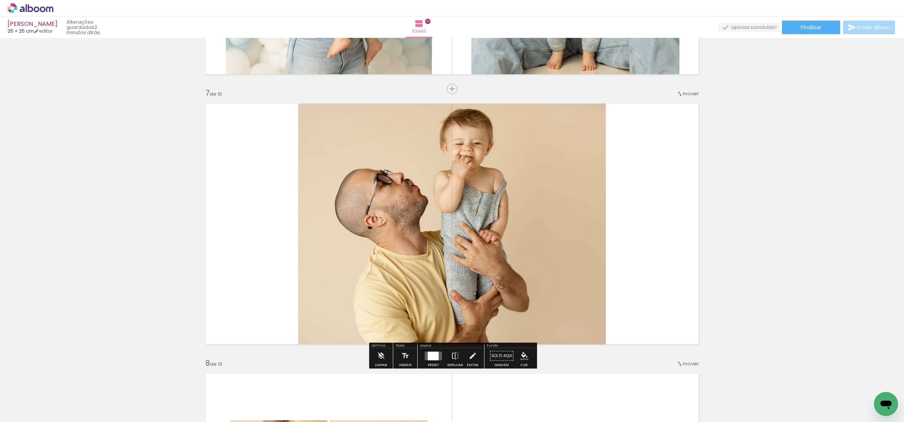
scroll to position [1612, 0]
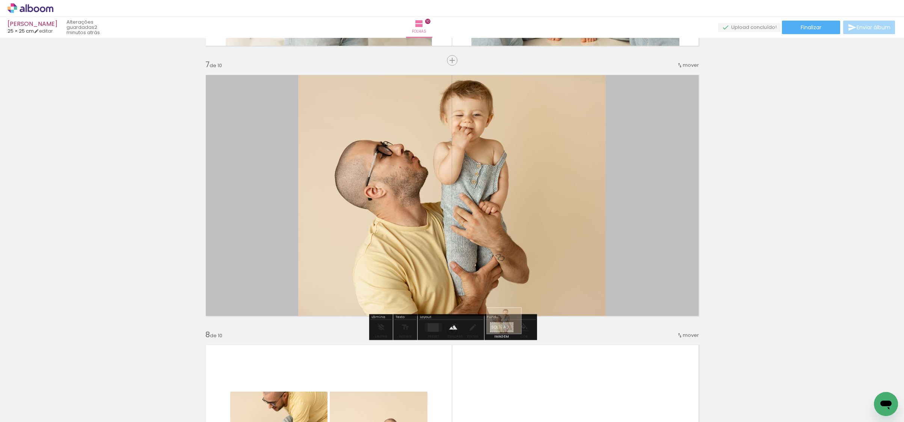
drag, startPoint x: 577, startPoint y: 400, endPoint x: 509, endPoint y: 331, distance: 96.9
click at [509, 331] on quentale-workspace at bounding box center [452, 211] width 904 height 422
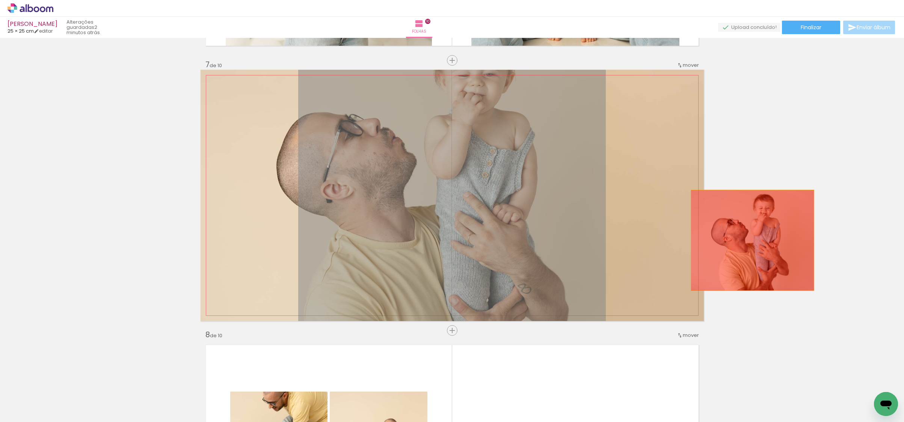
drag, startPoint x: 518, startPoint y: 264, endPoint x: 771, endPoint y: 241, distance: 254.5
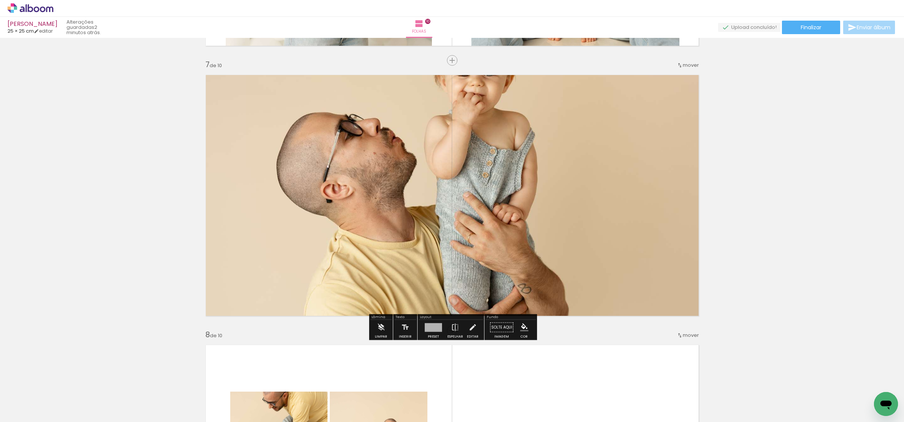
click at [611, 222] on quentale-layouter at bounding box center [451, 196] width 503 height 252
click at [611, 222] on quentale-photo at bounding box center [451, 196] width 503 height 252
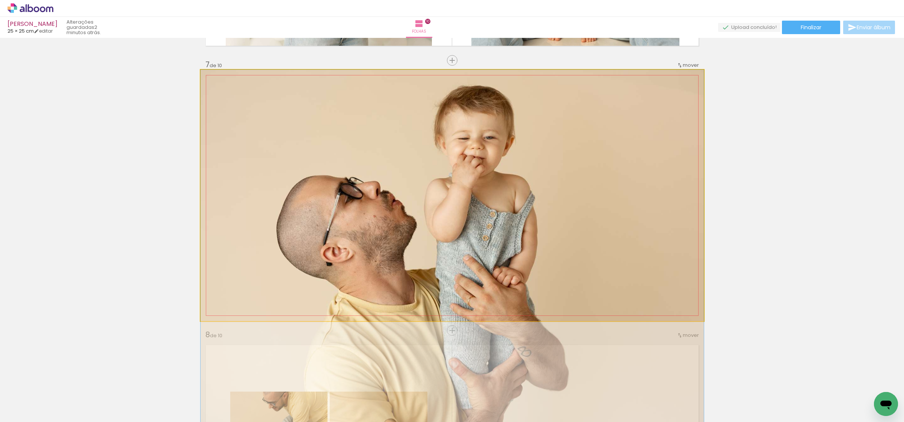
drag, startPoint x: 594, startPoint y: 207, endPoint x: 601, endPoint y: 275, distance: 68.3
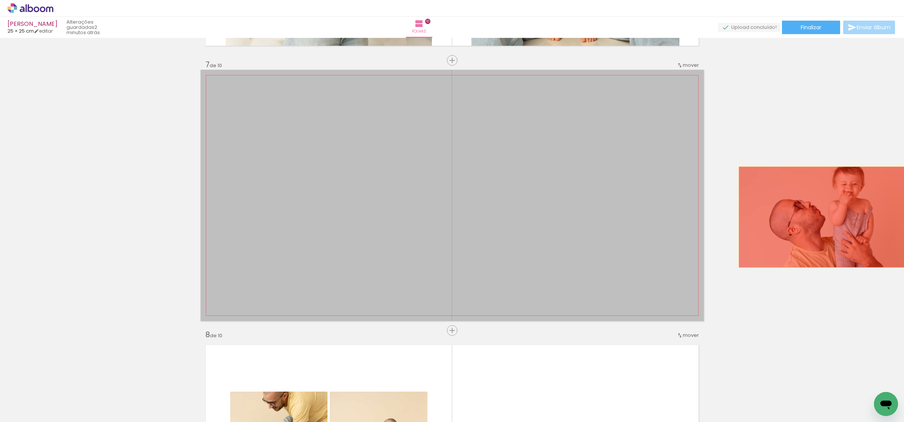
drag, startPoint x: 594, startPoint y: 247, endPoint x: 819, endPoint y: 234, distance: 225.6
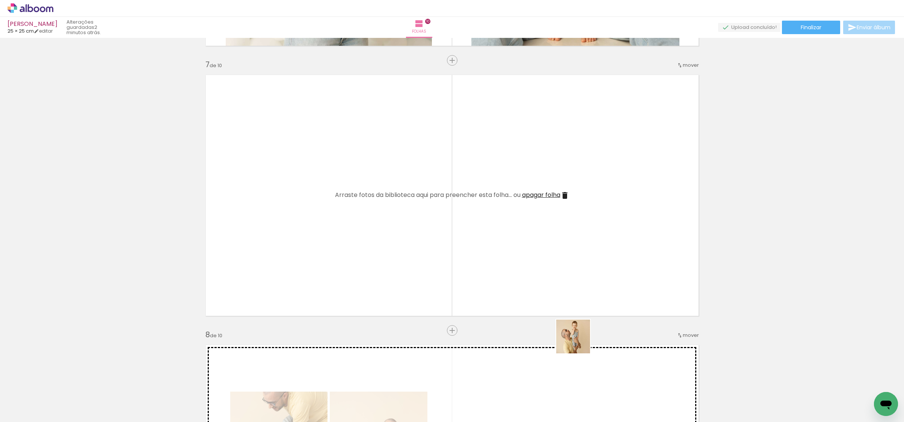
drag, startPoint x: 586, startPoint y: 369, endPoint x: 568, endPoint y: 321, distance: 51.0
click at [568, 321] on quentale-workspace at bounding box center [452, 211] width 904 height 422
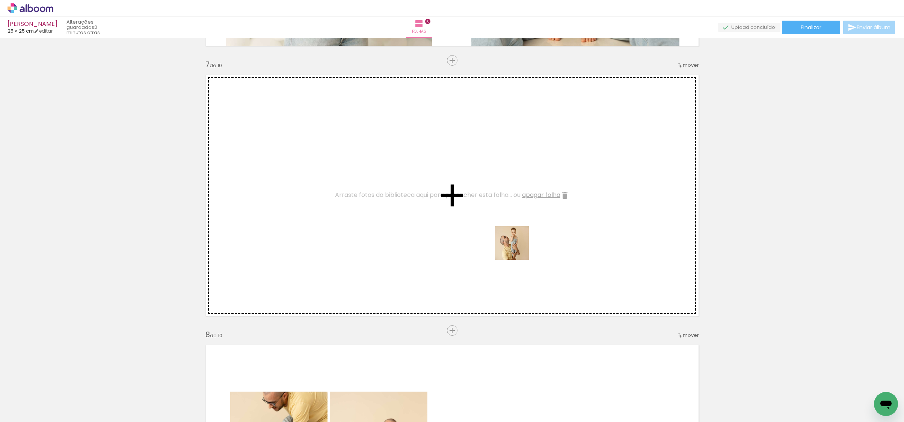
drag, startPoint x: 569, startPoint y: 395, endPoint x: 514, endPoint y: 245, distance: 159.3
click at [514, 245] on quentale-workspace at bounding box center [452, 211] width 904 height 422
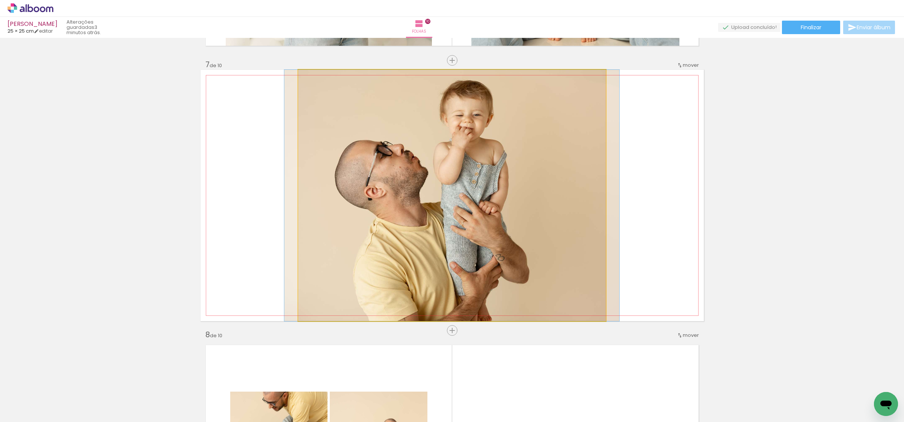
click at [548, 222] on quentale-photo at bounding box center [451, 196] width 307 height 252
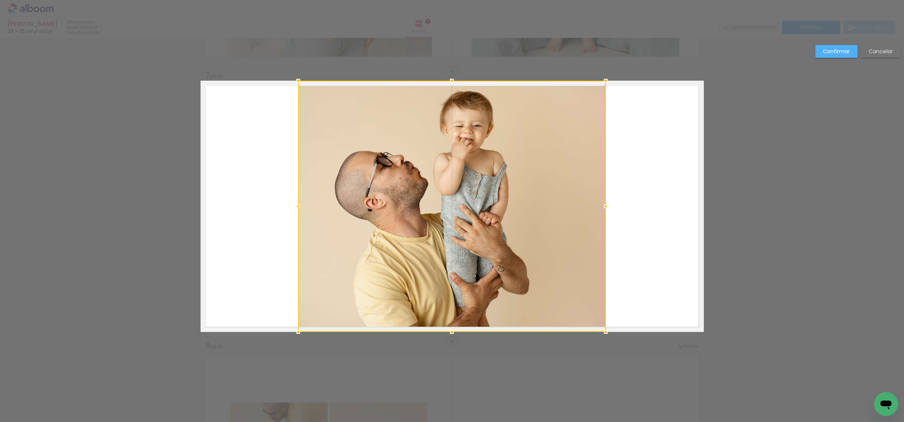
scroll to position [1600, 0]
click at [0, 0] on slot "Confirmar" at bounding box center [0, 0] width 0 height 0
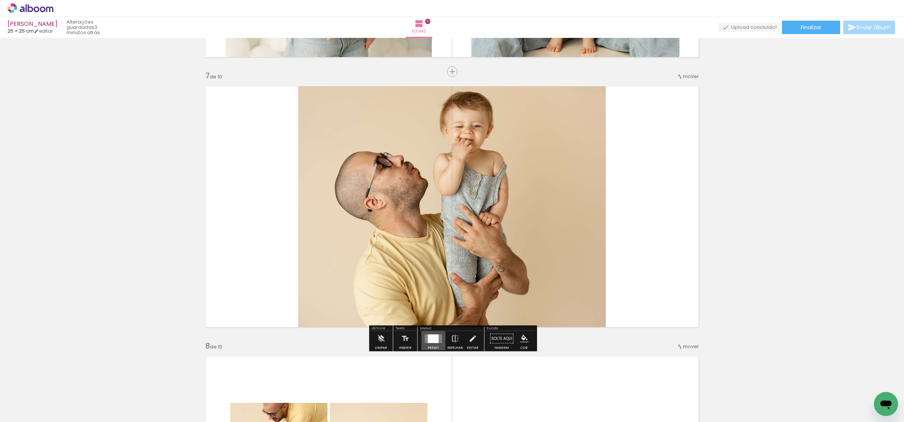
click at [439, 336] on quentale-layouter at bounding box center [433, 338] width 17 height 9
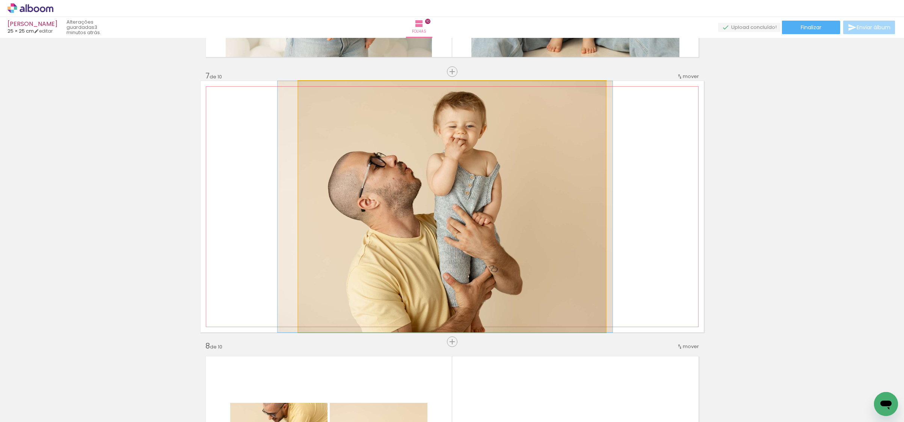
drag, startPoint x: 449, startPoint y: 189, endPoint x: 442, endPoint y: 190, distance: 6.8
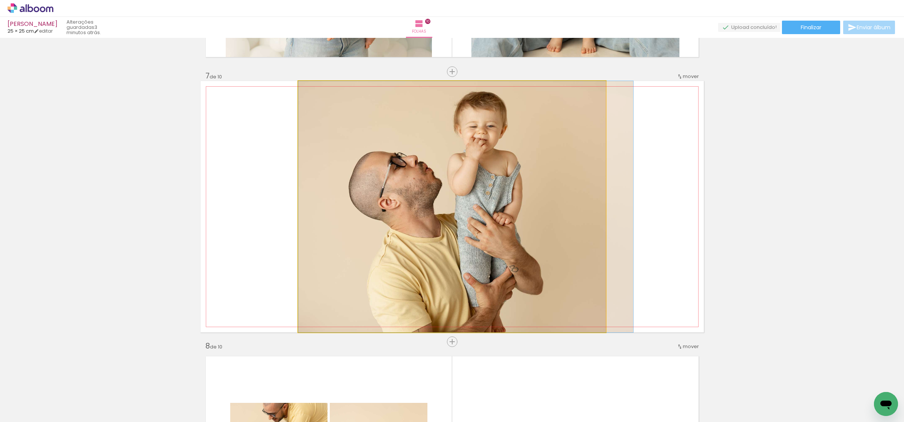
drag, startPoint x: 502, startPoint y: 192, endPoint x: 519, endPoint y: 191, distance: 17.3
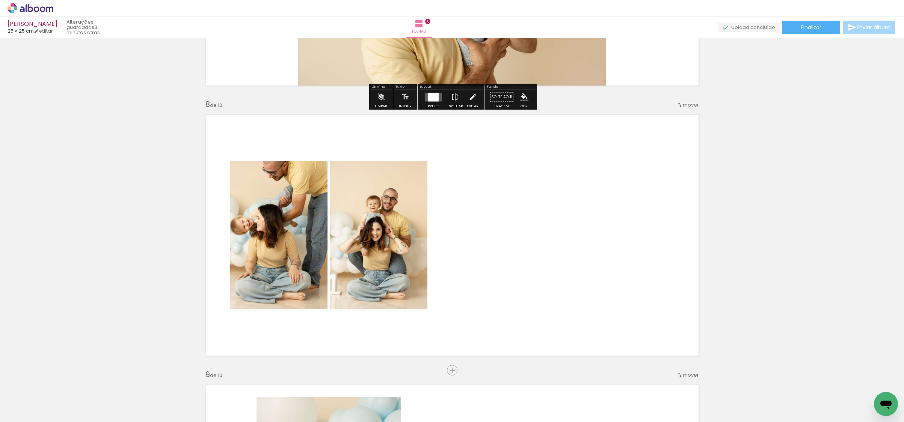
scroll to position [1915, 0]
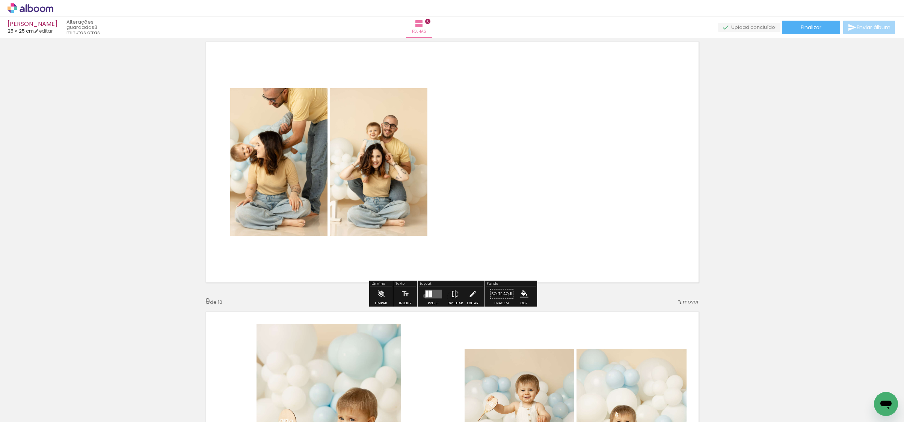
drag, startPoint x: 423, startPoint y: 296, endPoint x: 431, endPoint y: 293, distance: 8.3
click at [425, 295] on div at bounding box center [426, 294] width 3 height 7
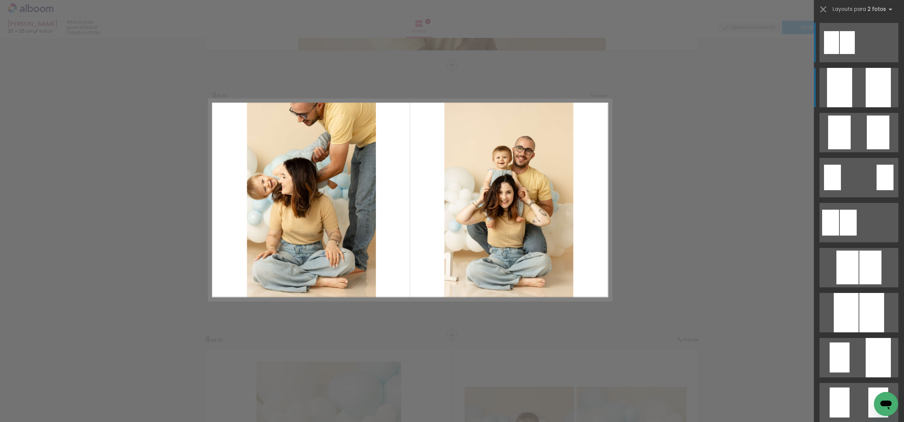
scroll to position [1871, 0]
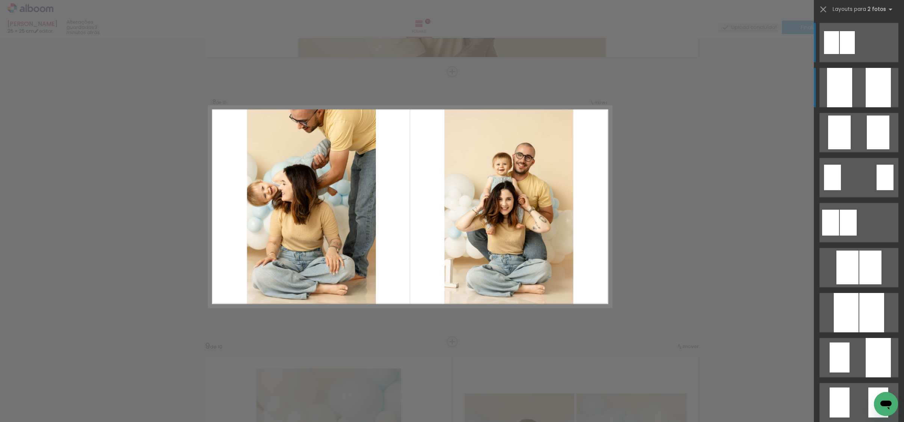
click at [883, 98] on div at bounding box center [877, 87] width 25 height 39
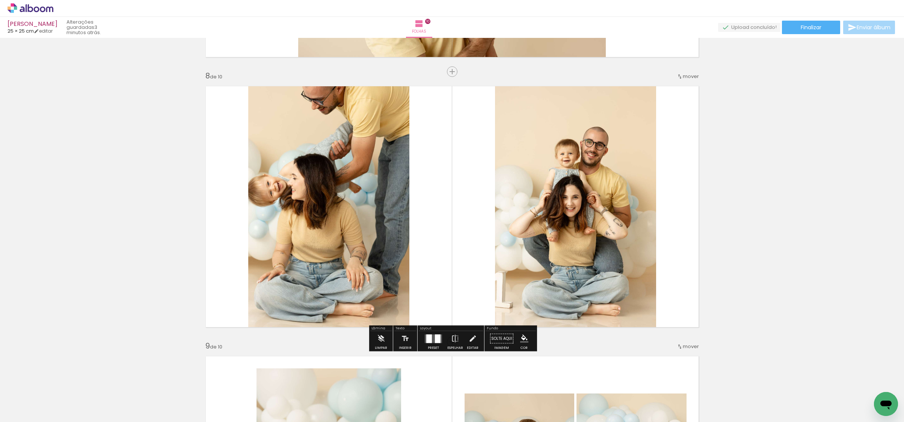
click at [522, 175] on quentale-photo at bounding box center [575, 207] width 161 height 252
drag, startPoint x: 522, startPoint y: 175, endPoint x: 480, endPoint y: 183, distance: 42.4
click at [522, 175] on album-spread "8 de 10" at bounding box center [451, 207] width 503 height 252
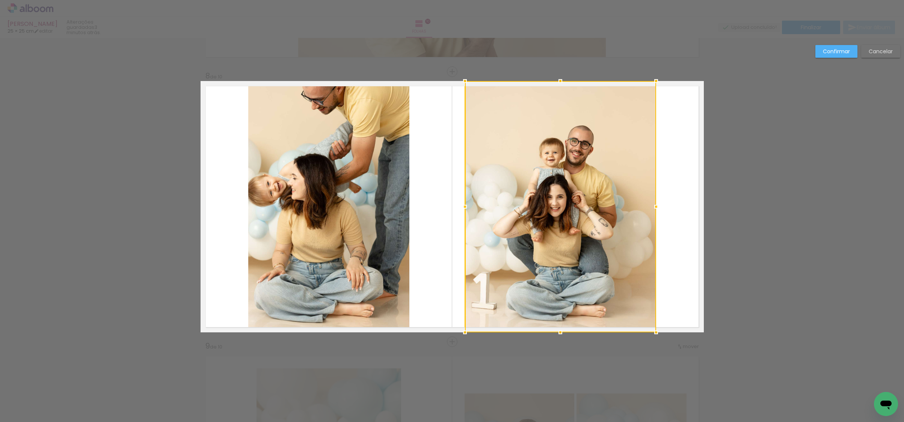
drag, startPoint x: 491, startPoint y: 204, endPoint x: 458, endPoint y: 206, distance: 33.5
click at [458, 206] on div at bounding box center [464, 206] width 15 height 15
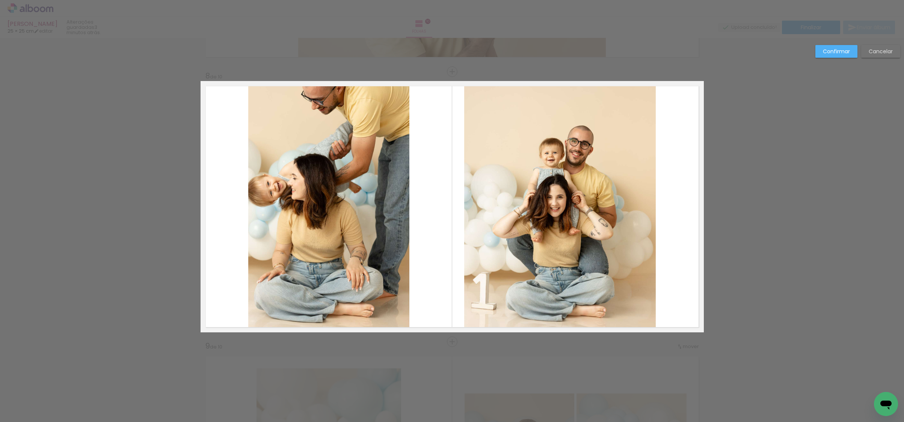
click at [406, 207] on quentale-photo at bounding box center [328, 207] width 161 height 252
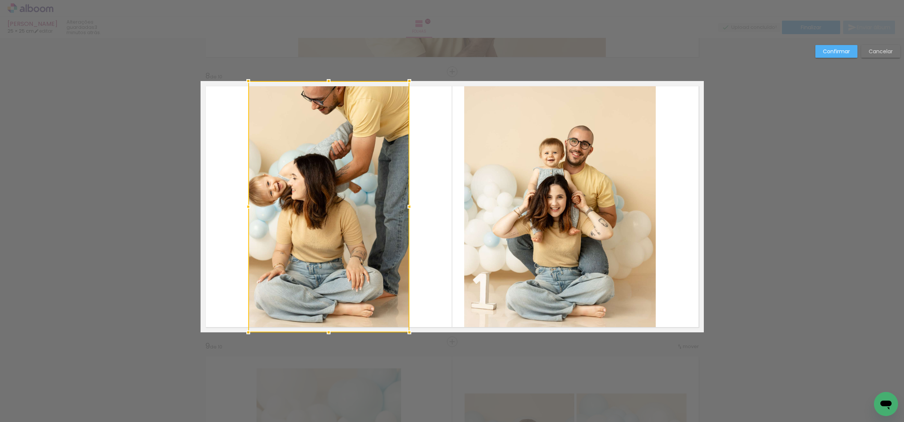
click at [406, 207] on div at bounding box center [409, 206] width 15 height 15
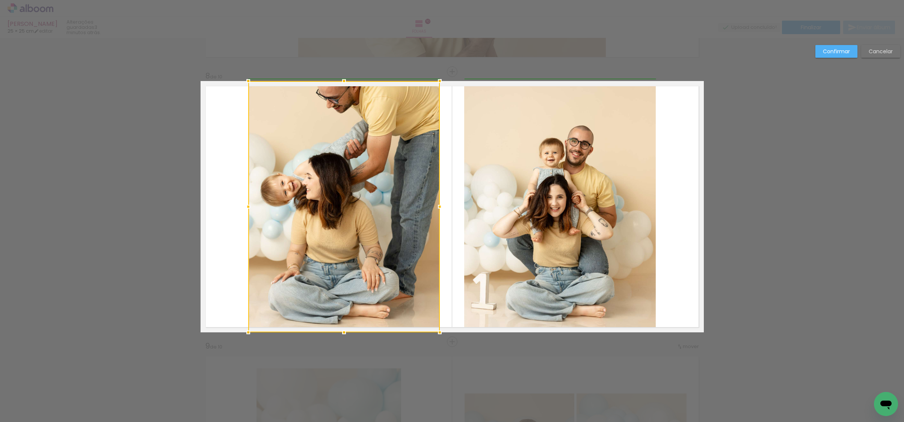
drag, startPoint x: 409, startPoint y: 206, endPoint x: 440, endPoint y: 205, distance: 31.2
click at [440, 205] on div at bounding box center [439, 206] width 15 height 15
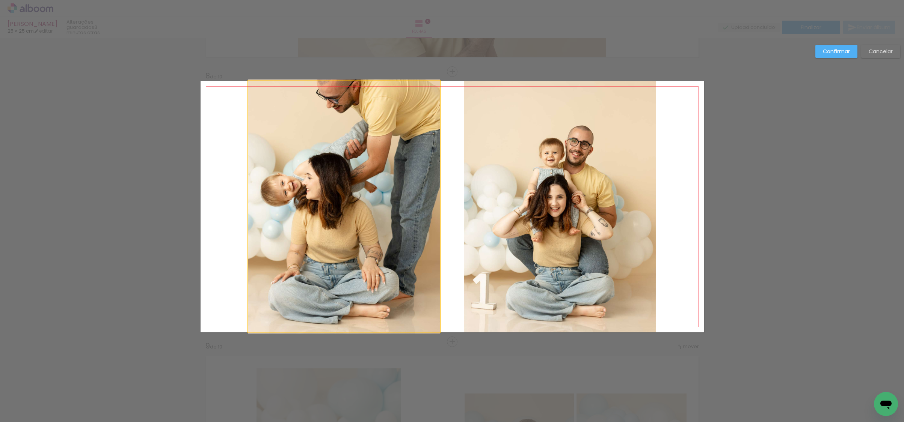
click at [359, 199] on quentale-photo at bounding box center [343, 207] width 191 height 252
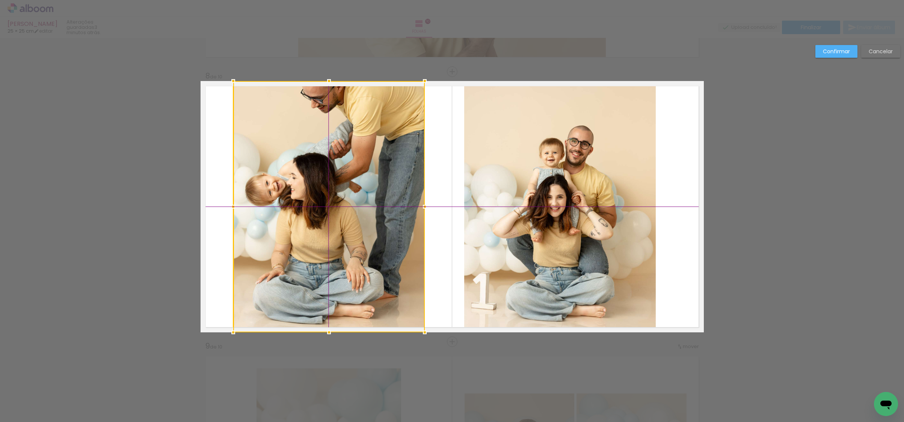
drag, startPoint x: 355, startPoint y: 202, endPoint x: 342, endPoint y: 203, distance: 13.2
click at [342, 203] on div at bounding box center [328, 207] width 191 height 252
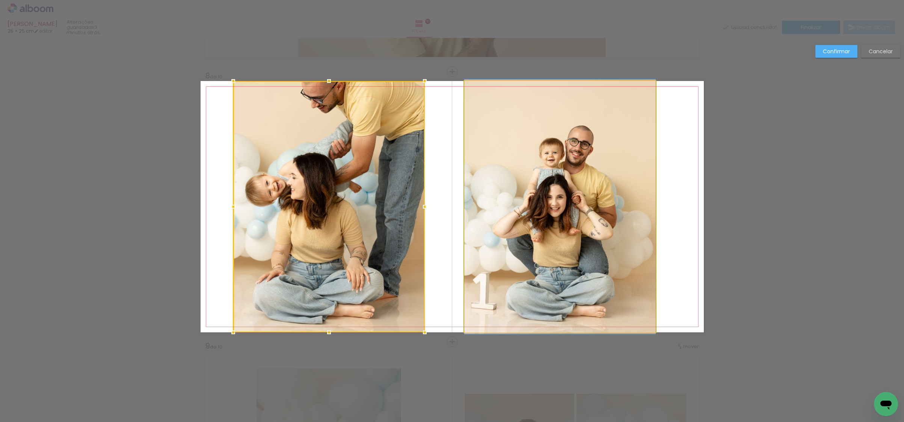
click at [508, 203] on quentale-photo at bounding box center [559, 207] width 191 height 252
click at [425, 203] on div at bounding box center [328, 207] width 191 height 252
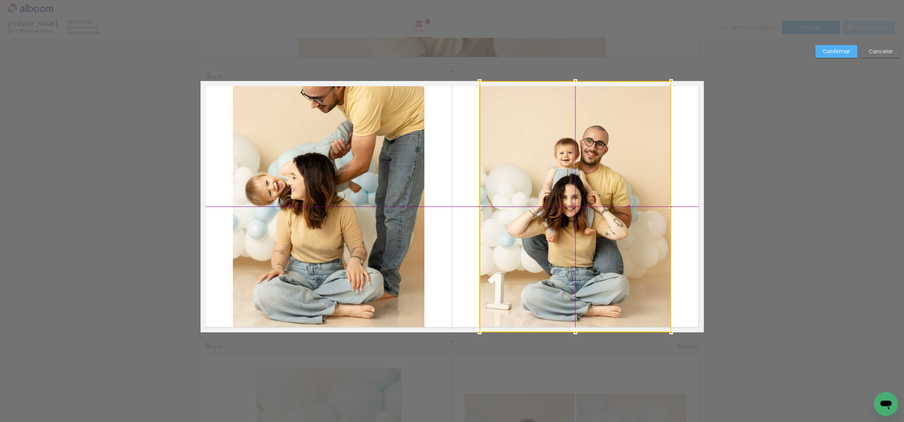
drag, startPoint x: 545, startPoint y: 205, endPoint x: 562, endPoint y: 205, distance: 16.1
click at [562, 205] on div at bounding box center [574, 207] width 191 height 252
click at [0, 0] on slot "Confirmar" at bounding box center [0, 0] width 0 height 0
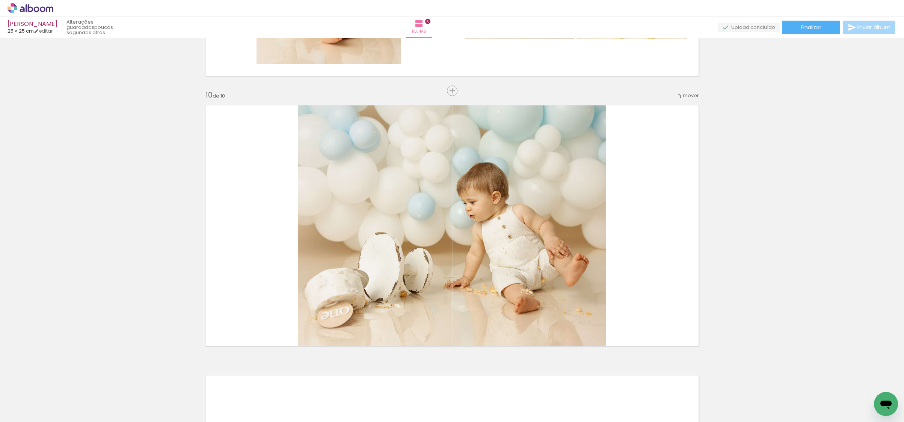
scroll to position [2392, 0]
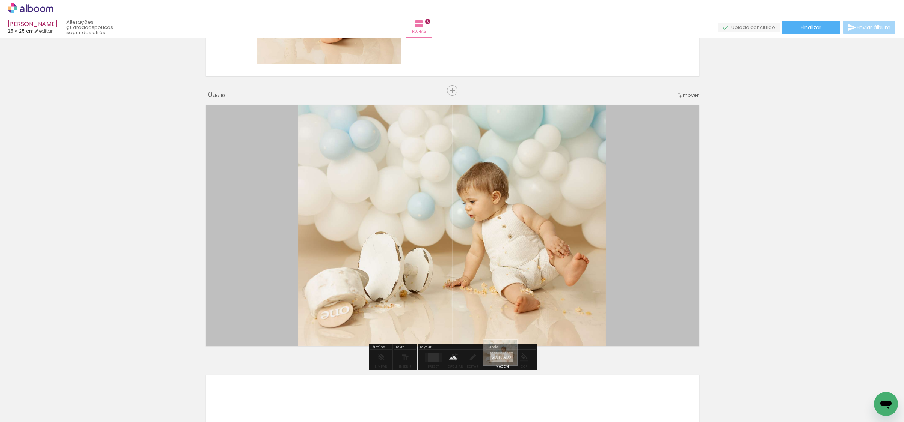
drag, startPoint x: 649, startPoint y: 389, endPoint x: 505, endPoint y: 343, distance: 151.3
click at [505, 363] on quentale-workspace at bounding box center [452, 211] width 904 height 422
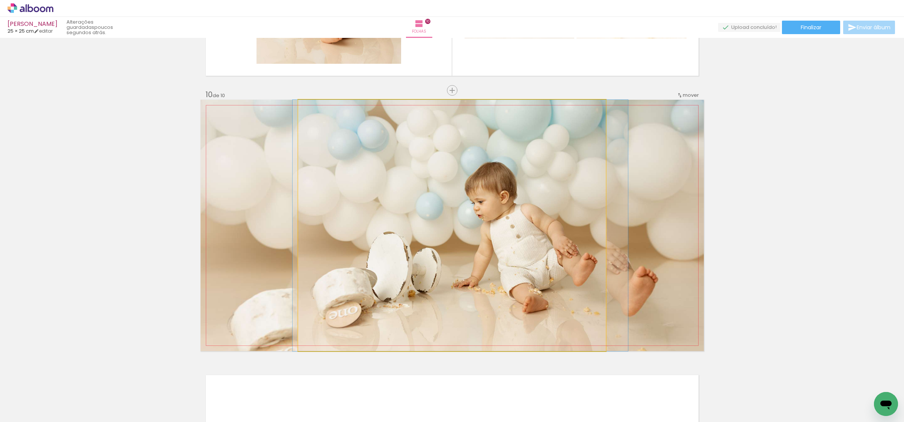
drag, startPoint x: 504, startPoint y: 289, endPoint x: 872, endPoint y: 237, distance: 372.0
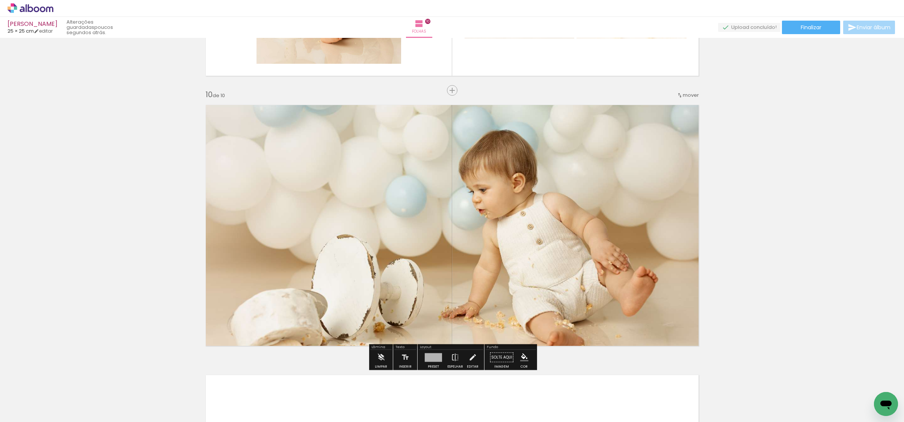
click at [619, 240] on quentale-layouter at bounding box center [451, 226] width 503 height 252
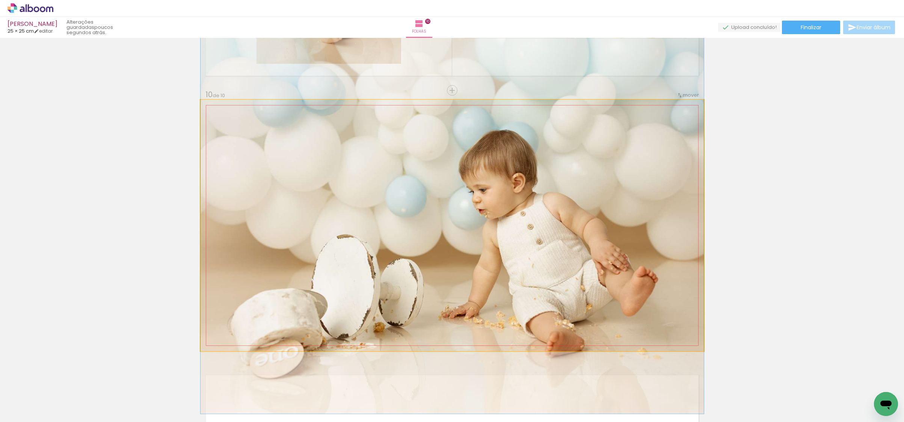
click at [619, 240] on quentale-photo at bounding box center [451, 226] width 503 height 252
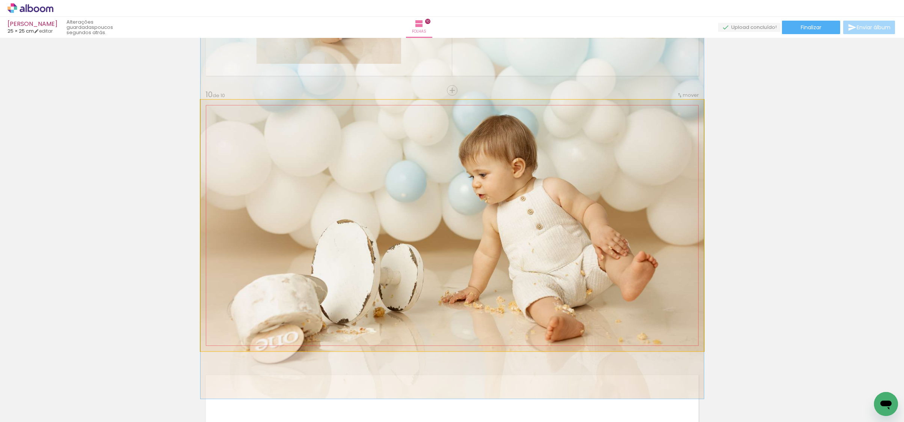
drag, startPoint x: 558, startPoint y: 255, endPoint x: 561, endPoint y: 240, distance: 15.2
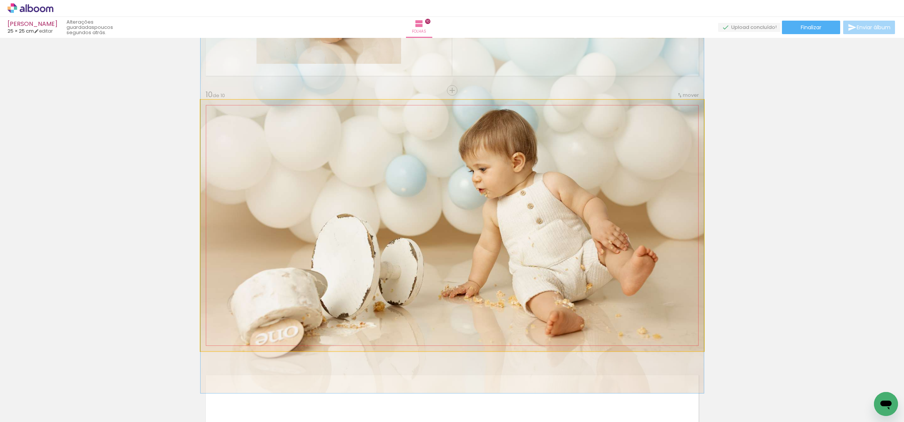
drag, startPoint x: 564, startPoint y: 251, endPoint x: 565, endPoint y: 245, distance: 5.7
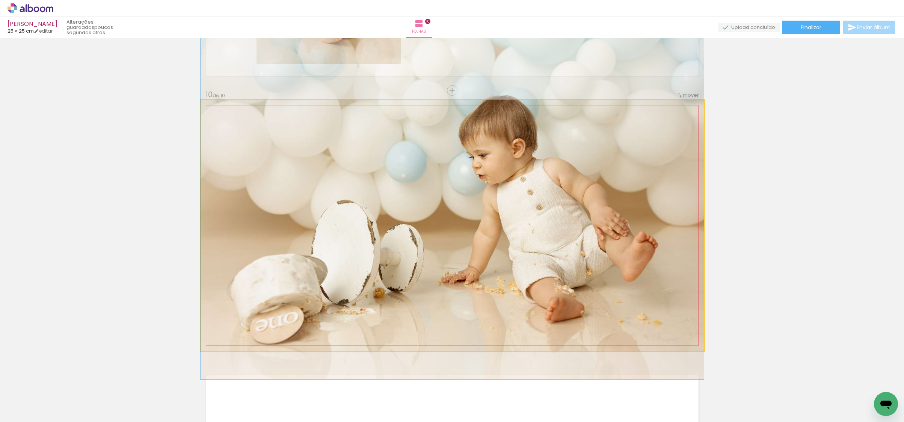
drag, startPoint x: 607, startPoint y: 246, endPoint x: 844, endPoint y: 230, distance: 237.8
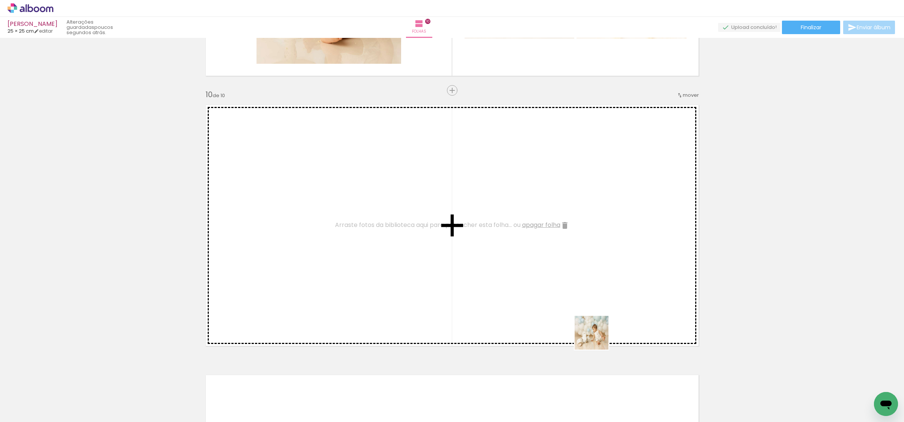
click at [547, 300] on quentale-workspace at bounding box center [452, 211] width 904 height 422
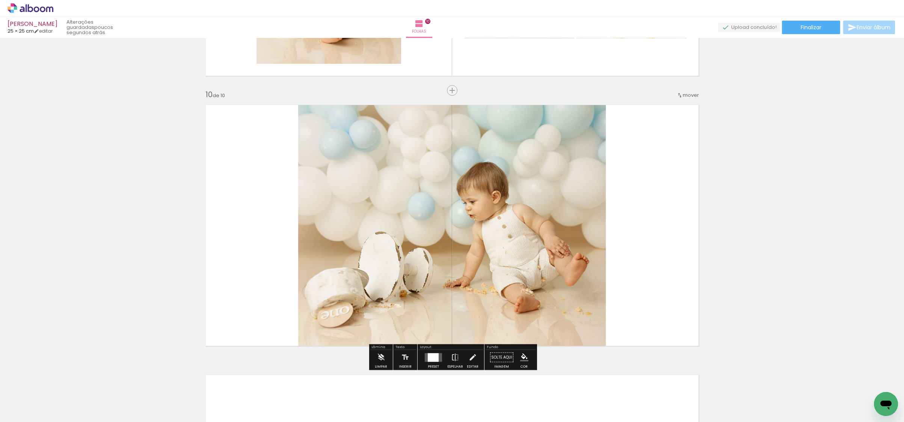
click at [583, 282] on quentale-photo at bounding box center [451, 226] width 307 height 252
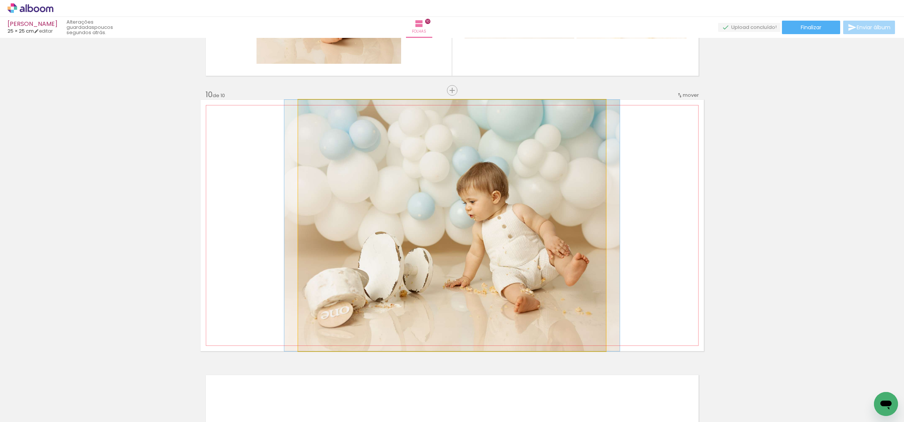
click at [583, 282] on quentale-photo at bounding box center [451, 226] width 307 height 252
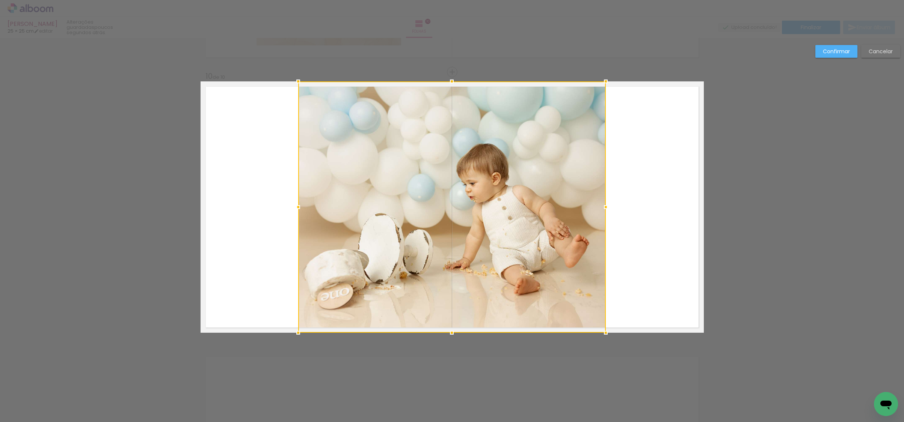
scroll to position [2411, 0]
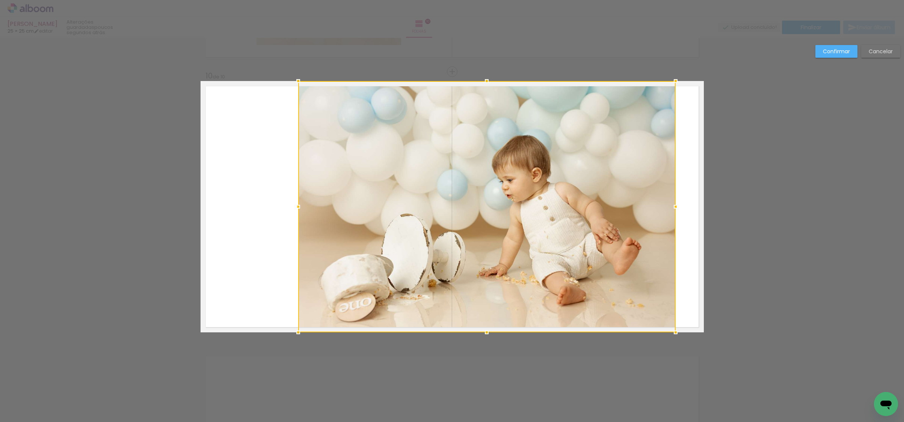
drag, startPoint x: 604, startPoint y: 205, endPoint x: 673, endPoint y: 200, distance: 68.9
click at [673, 200] on div at bounding box center [675, 206] width 15 height 15
click at [551, 226] on div at bounding box center [486, 207] width 377 height 252
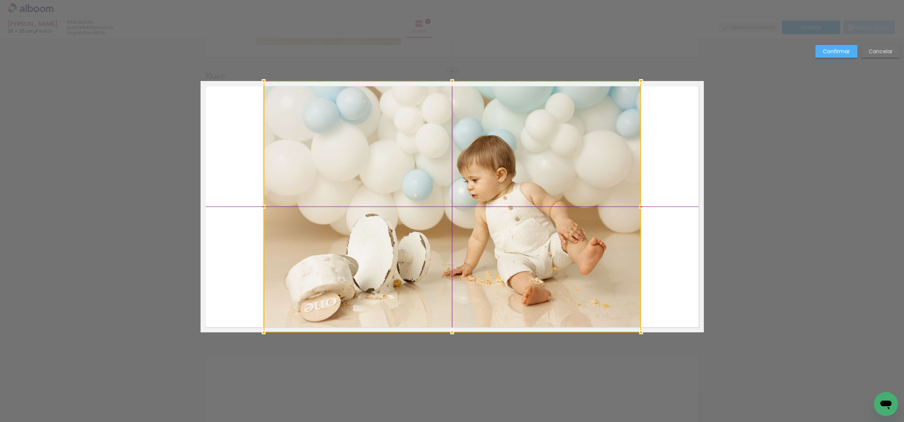
drag, startPoint x: 539, startPoint y: 228, endPoint x: 506, endPoint y: 227, distance: 33.0
click at [506, 227] on div at bounding box center [452, 207] width 377 height 252
click at [0, 0] on slot "Confirmar" at bounding box center [0, 0] width 0 height 0
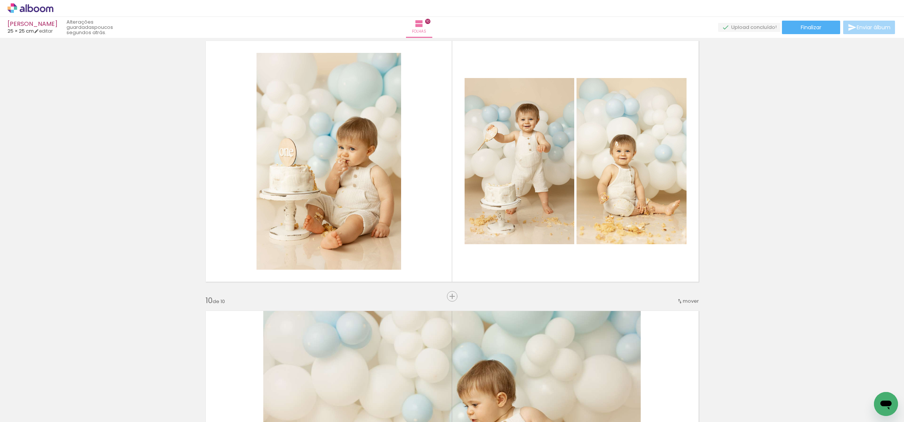
scroll to position [2163, 0]
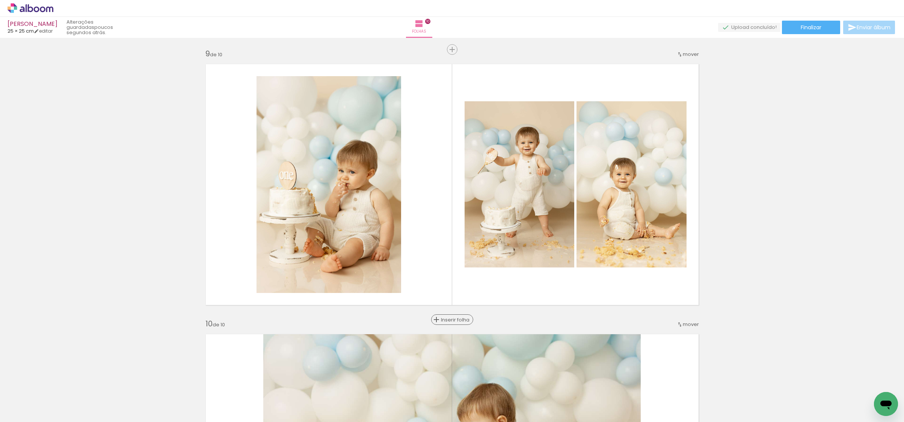
click at [451, 321] on span "Inserir folha" at bounding box center [455, 320] width 29 height 5
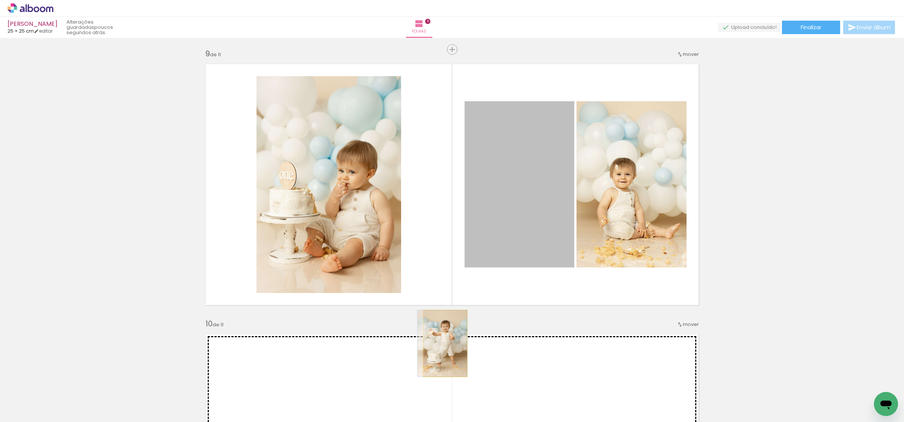
drag, startPoint x: 511, startPoint y: 234, endPoint x: 530, endPoint y: 280, distance: 50.1
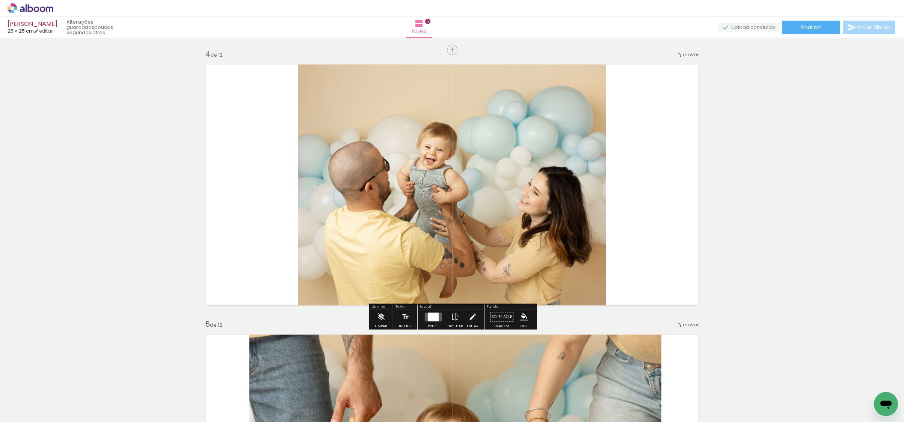
scroll to position [815, 0]
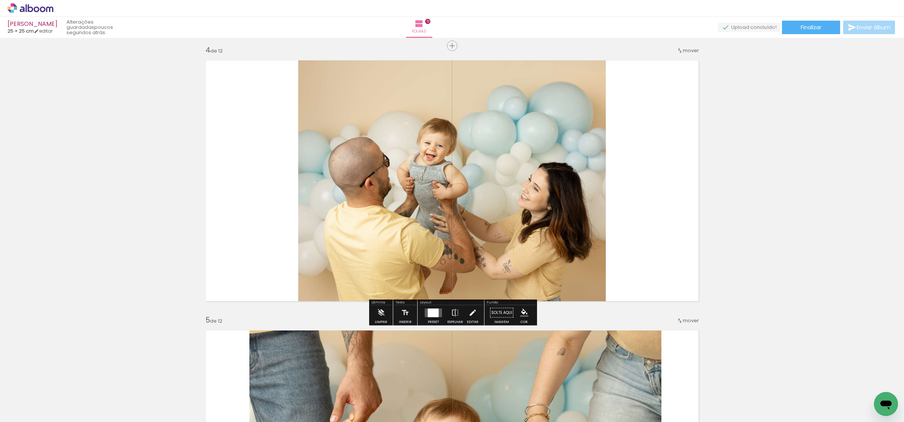
click at [510, 174] on quentale-photo at bounding box center [451, 181] width 307 height 252
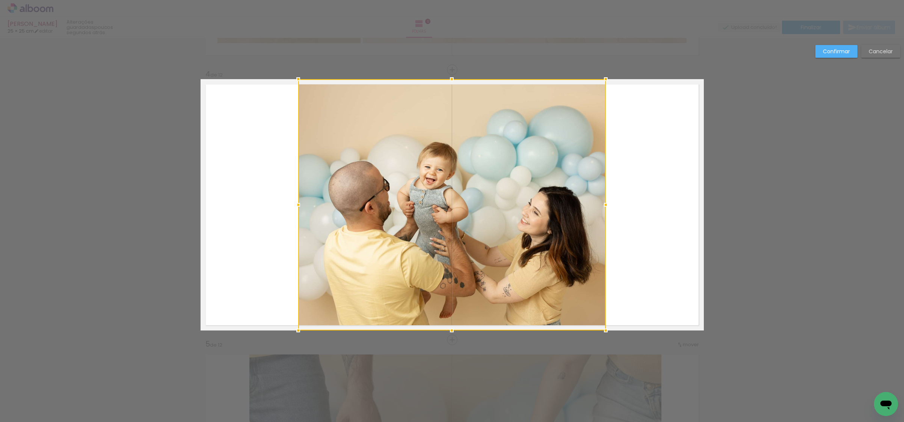
scroll to position [792, 0]
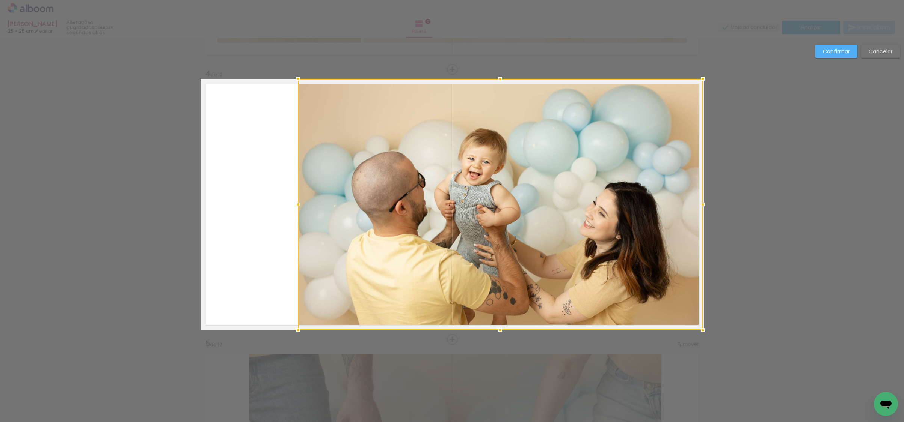
drag, startPoint x: 609, startPoint y: 202, endPoint x: 571, endPoint y: 195, distance: 38.9
click at [368, 197] on div at bounding box center [500, 205] width 404 height 252
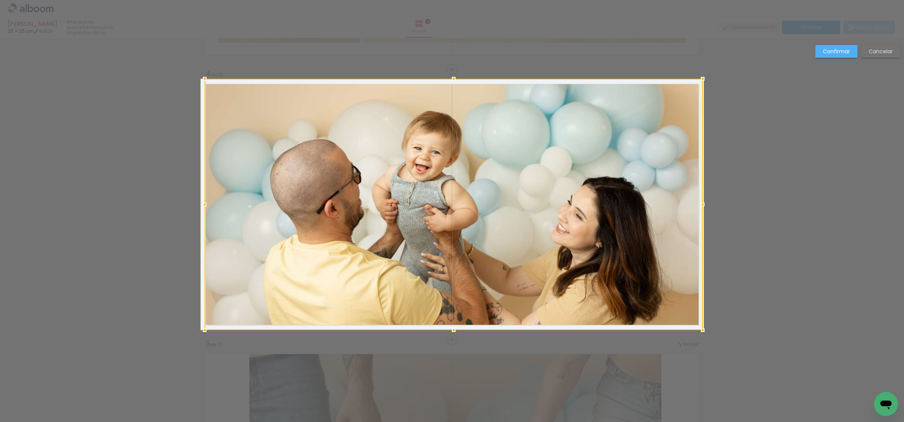
drag, startPoint x: 282, startPoint y: 202, endPoint x: 188, endPoint y: 200, distance: 93.5
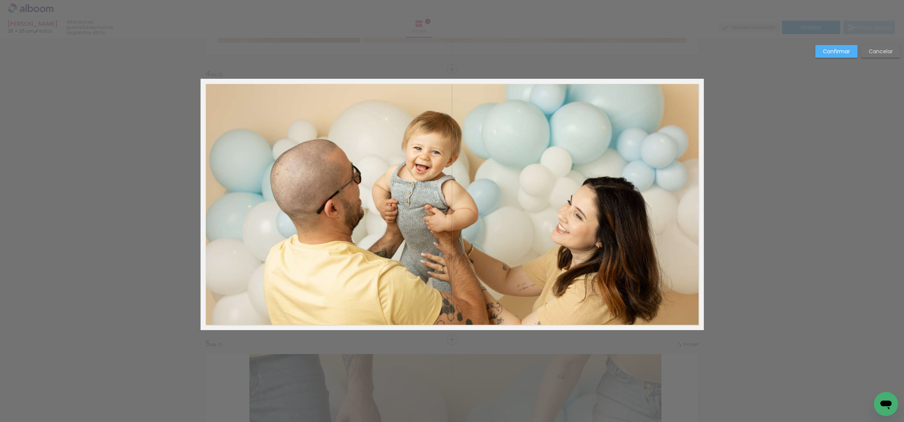
drag, startPoint x: 204, startPoint y: 202, endPoint x: 208, endPoint y: 202, distance: 4.1
click at [205, 202] on quentale-photo at bounding box center [454, 205] width 498 height 252
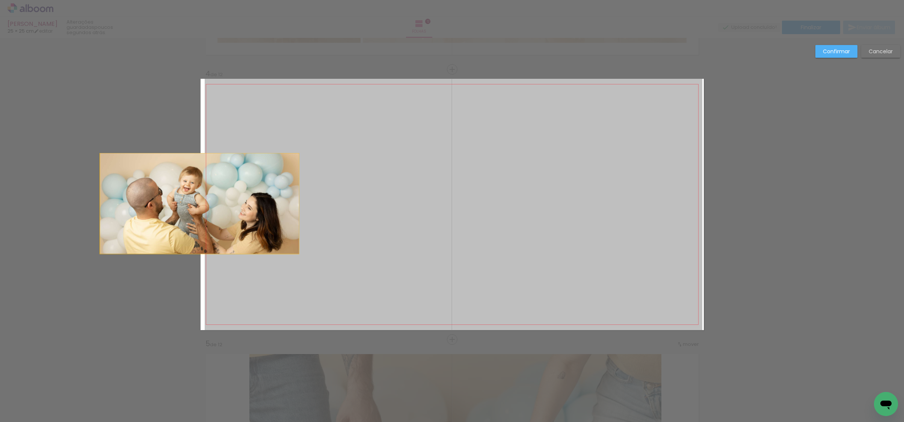
drag, startPoint x: 205, startPoint y: 203, endPoint x: 209, endPoint y: 203, distance: 4.1
click at [201, 203] on quentale-layouter at bounding box center [451, 205] width 503 height 252
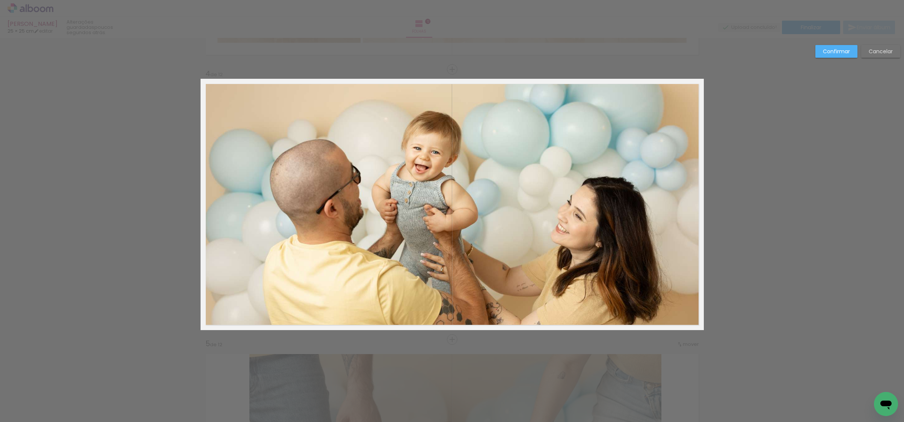
click at [209, 203] on quentale-photo at bounding box center [454, 205] width 498 height 252
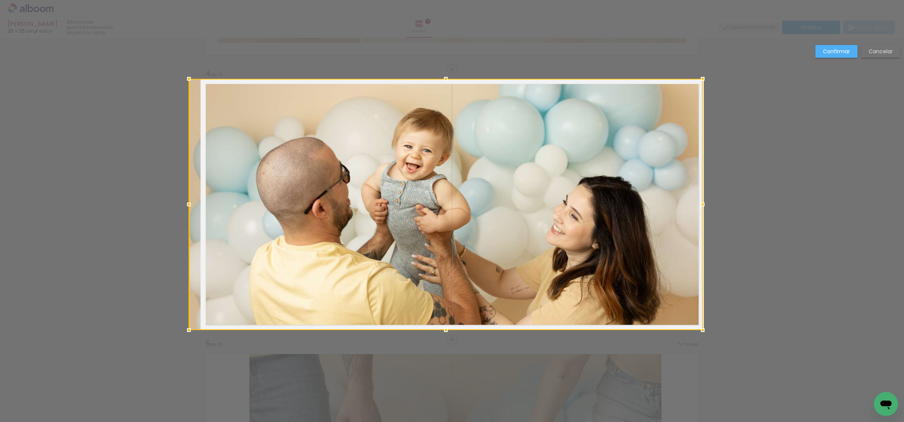
drag, startPoint x: 204, startPoint y: 203, endPoint x: 197, endPoint y: 203, distance: 6.4
click at [197, 203] on div at bounding box center [446, 205] width 514 height 252
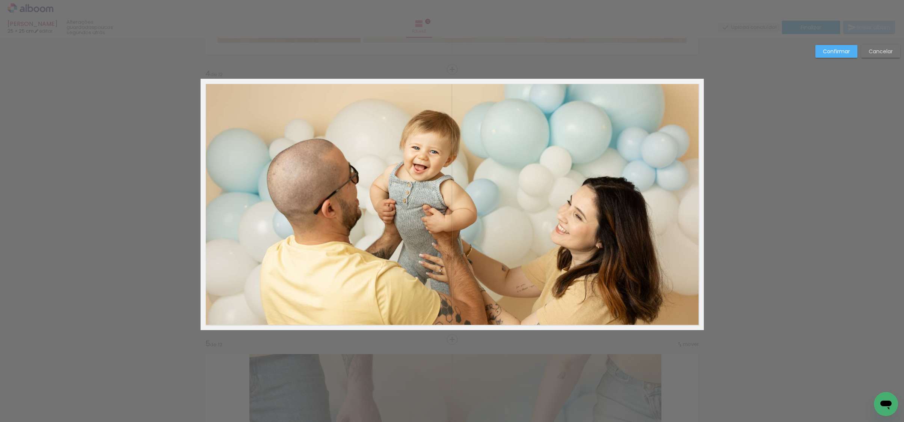
drag, startPoint x: 662, startPoint y: 213, endPoint x: 713, endPoint y: 208, distance: 51.7
click at [664, 212] on album-spread "4 de 12" at bounding box center [451, 205] width 503 height 252
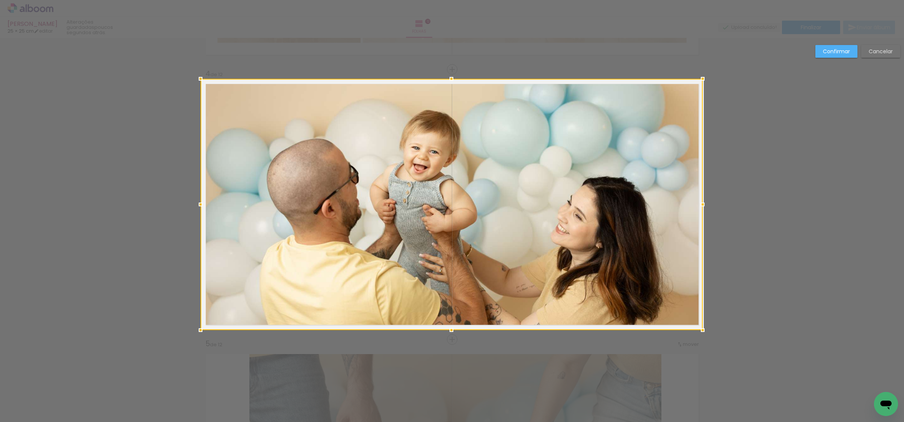
drag, startPoint x: 702, startPoint y: 205, endPoint x: 706, endPoint y: 203, distance: 3.9
click at [706, 203] on div at bounding box center [702, 204] width 15 height 15
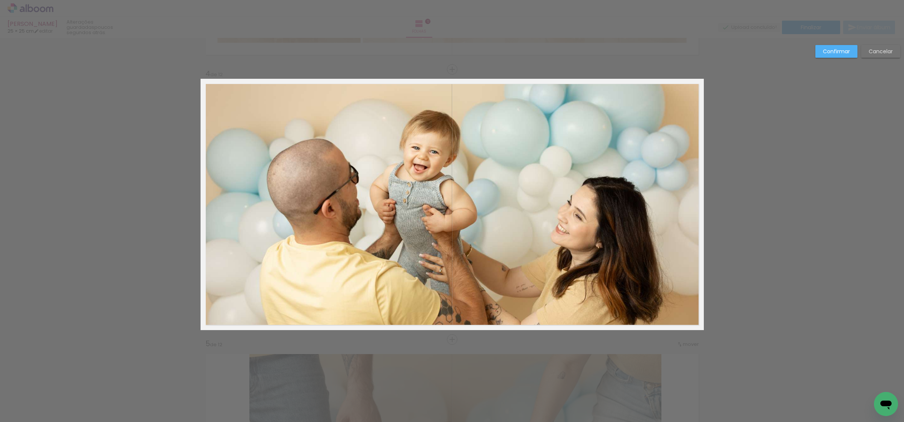
click at [0, 0] on slot "Confirmar" at bounding box center [0, 0] width 0 height 0
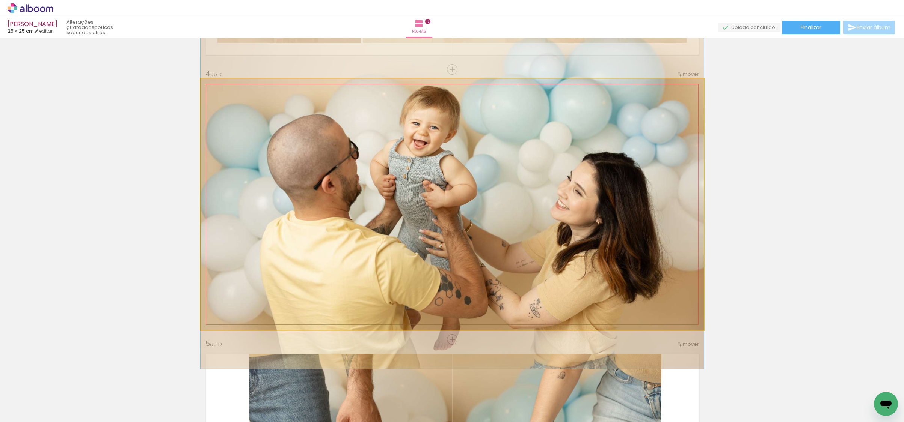
drag, startPoint x: 518, startPoint y: 229, endPoint x: 519, endPoint y: 206, distance: 22.9
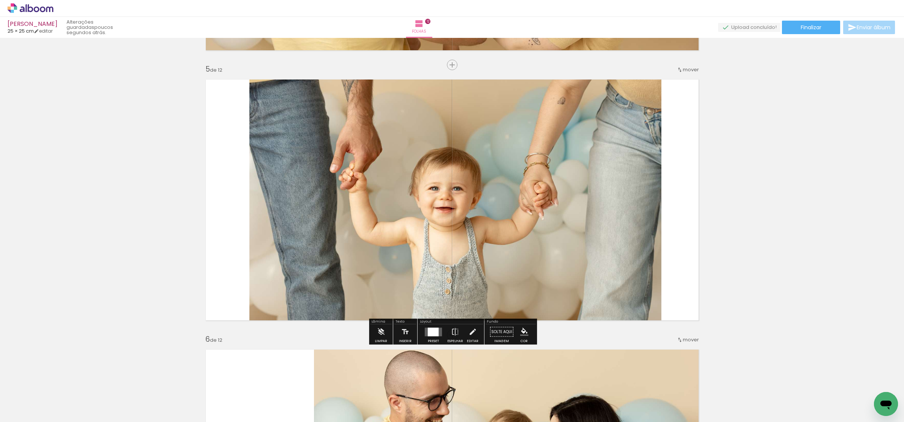
click at [626, 222] on quentale-photo at bounding box center [455, 200] width 412 height 252
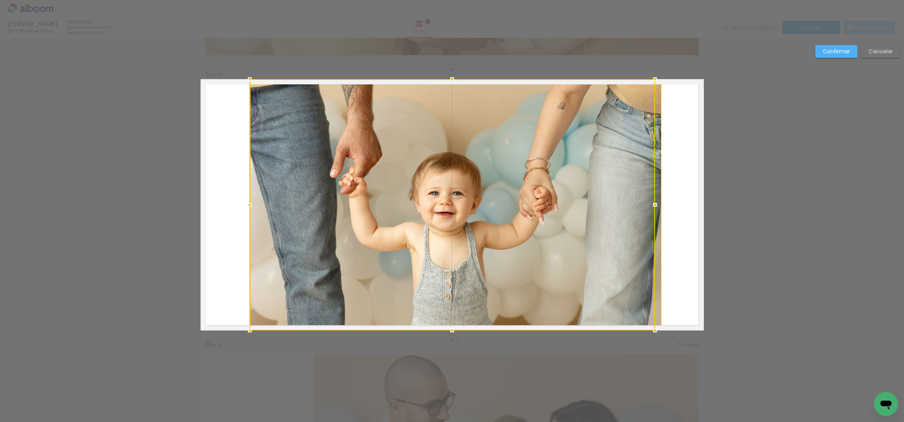
scroll to position [1060, 0]
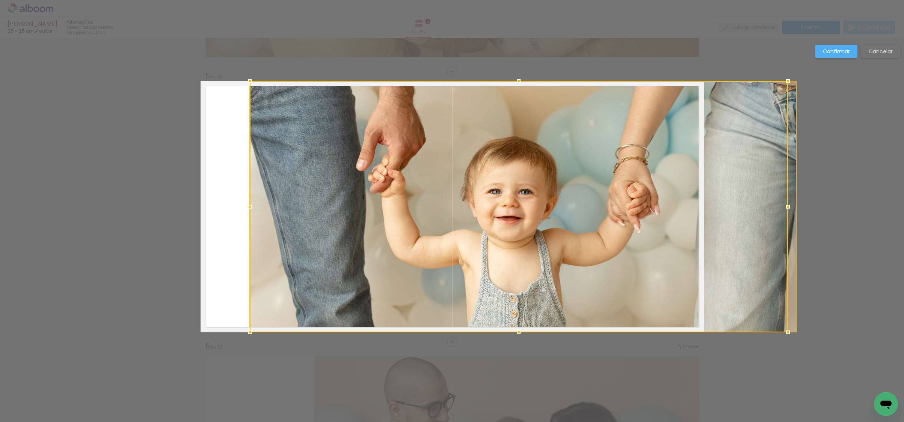
drag, startPoint x: 665, startPoint y: 204, endPoint x: 681, endPoint y: 202, distance: 16.3
click at [681, 202] on div at bounding box center [519, 207] width 538 height 252
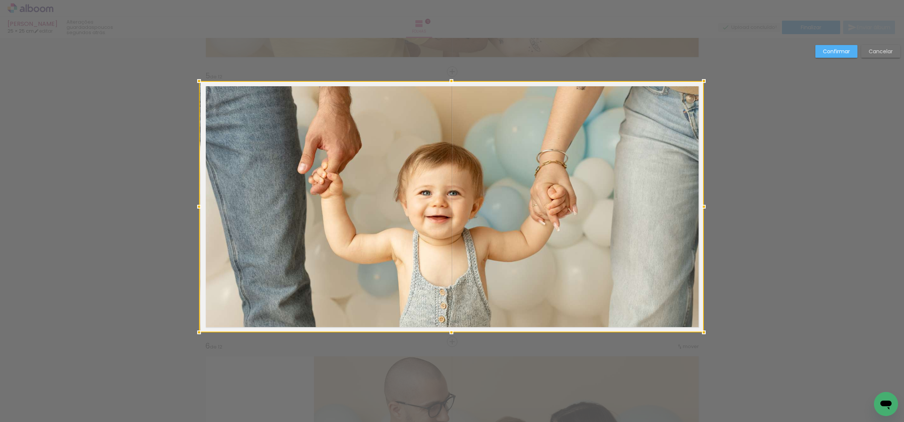
drag, startPoint x: 250, startPoint y: 205, endPoint x: 197, endPoint y: 206, distance: 52.9
click at [197, 206] on div at bounding box center [198, 206] width 15 height 15
click at [835, 46] on paper-button "Confirmar" at bounding box center [836, 51] width 42 height 13
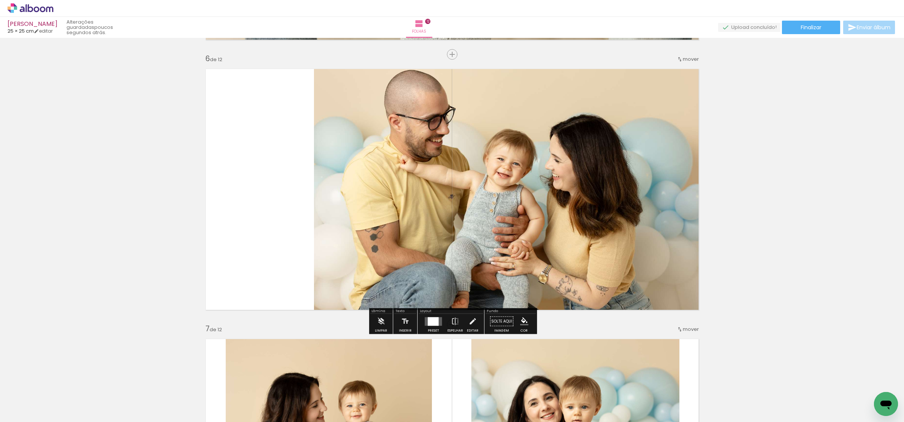
click at [438, 181] on quentale-photo at bounding box center [509, 190] width 390 height 252
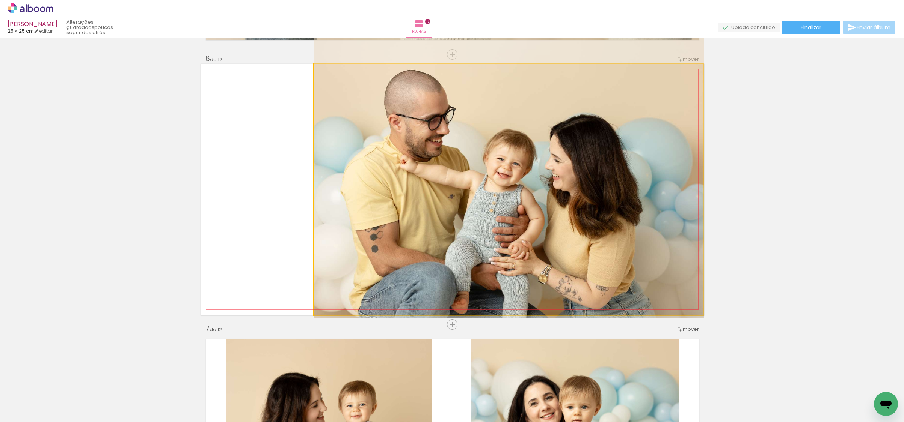
drag, startPoint x: 438, startPoint y: 181, endPoint x: 434, endPoint y: 176, distance: 5.9
click at [437, 179] on album-spread "6 de 12" at bounding box center [451, 190] width 503 height 252
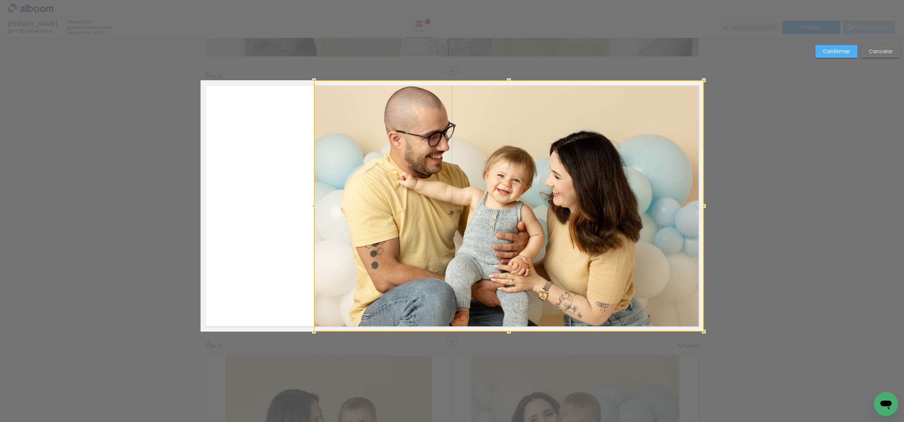
scroll to position [1330, 0]
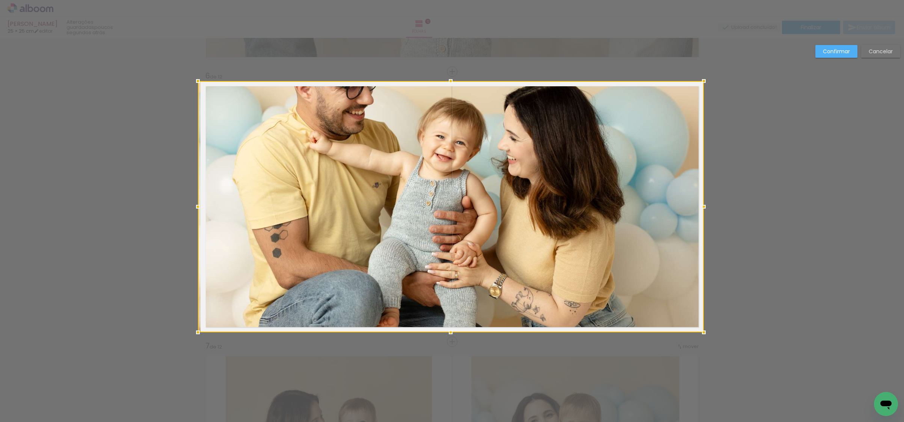
drag, startPoint x: 289, startPoint y: 205, endPoint x: 194, endPoint y: 202, distance: 95.4
click at [194, 202] on div at bounding box center [197, 206] width 15 height 15
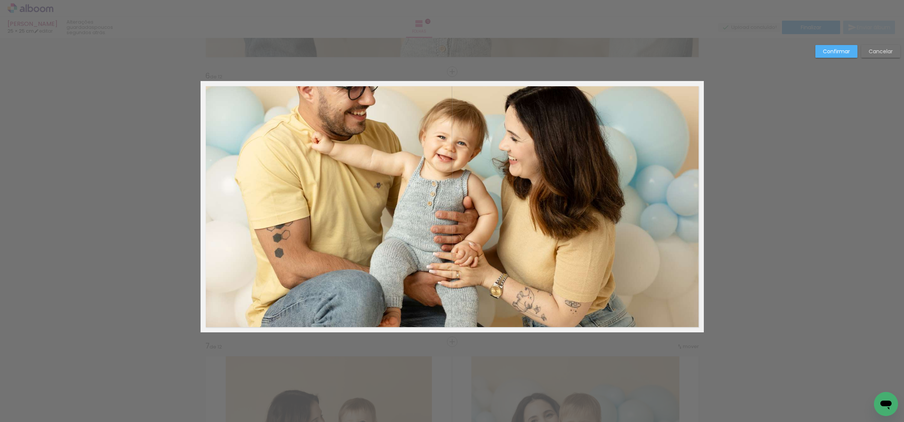
click at [0, 0] on slot "Confirmar" at bounding box center [0, 0] width 0 height 0
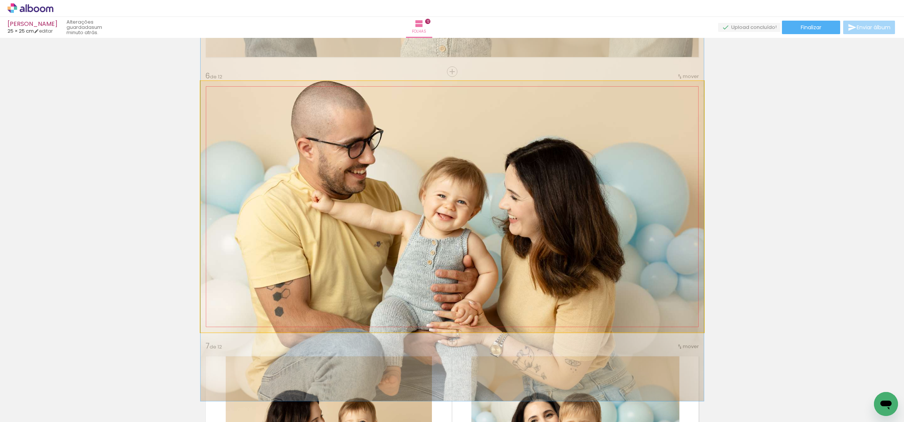
drag, startPoint x: 559, startPoint y: 149, endPoint x: 555, endPoint y: 202, distance: 53.1
click at [558, 203] on div at bounding box center [451, 212] width 503 height 377
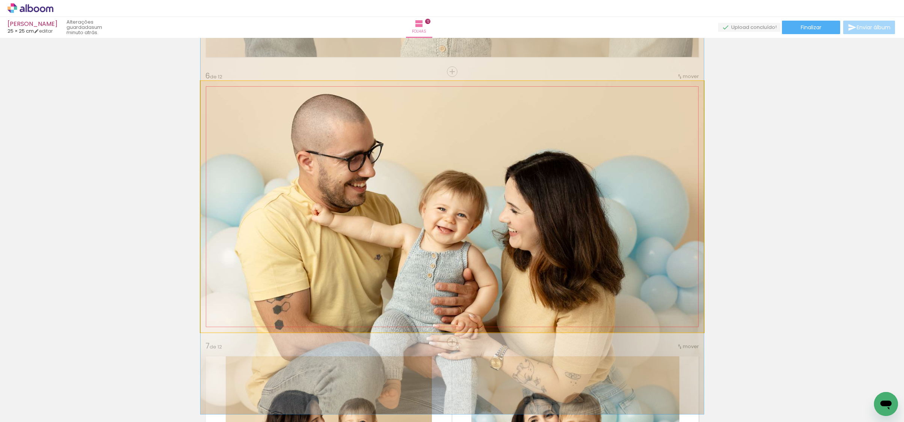
drag, startPoint x: 566, startPoint y: 168, endPoint x: 569, endPoint y: 177, distance: 10.1
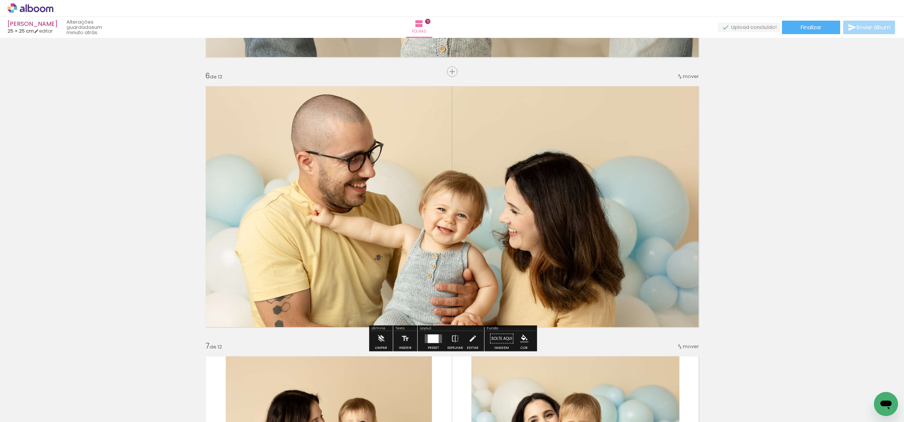
click at [456, 168] on quentale-photo at bounding box center [451, 207] width 503 height 252
drag, startPoint x: 456, startPoint y: 168, endPoint x: 424, endPoint y: 170, distance: 31.6
click at [456, 168] on div at bounding box center [451, 226] width 503 height 377
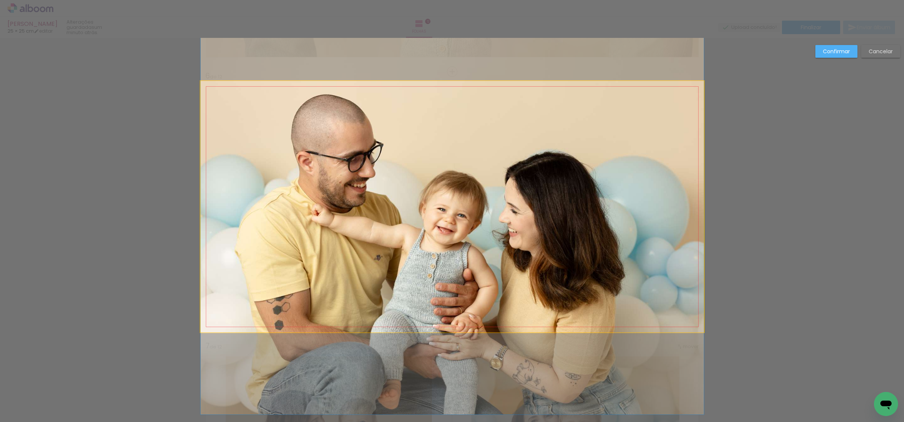
drag, startPoint x: 233, startPoint y: 190, endPoint x: 214, endPoint y: 192, distance: 19.3
click at [233, 190] on album-spread "6 de 12" at bounding box center [451, 207] width 503 height 252
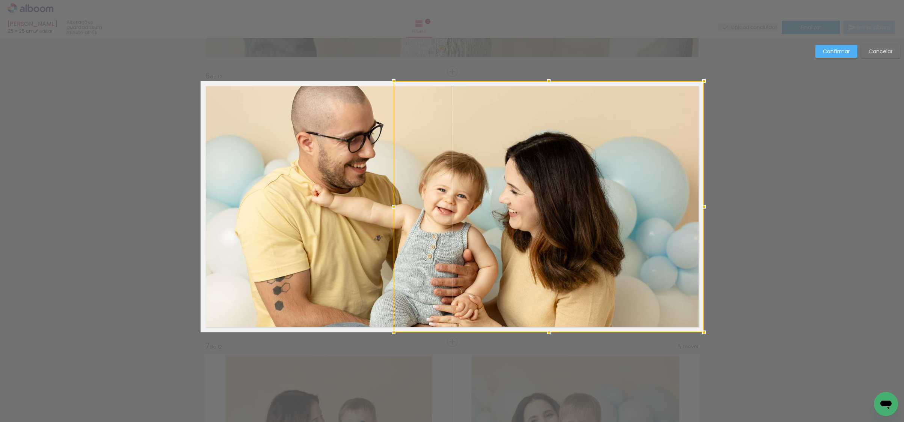
drag, startPoint x: 199, startPoint y: 204, endPoint x: 398, endPoint y: 175, distance: 201.1
click at [398, 175] on div at bounding box center [548, 207] width 310 height 252
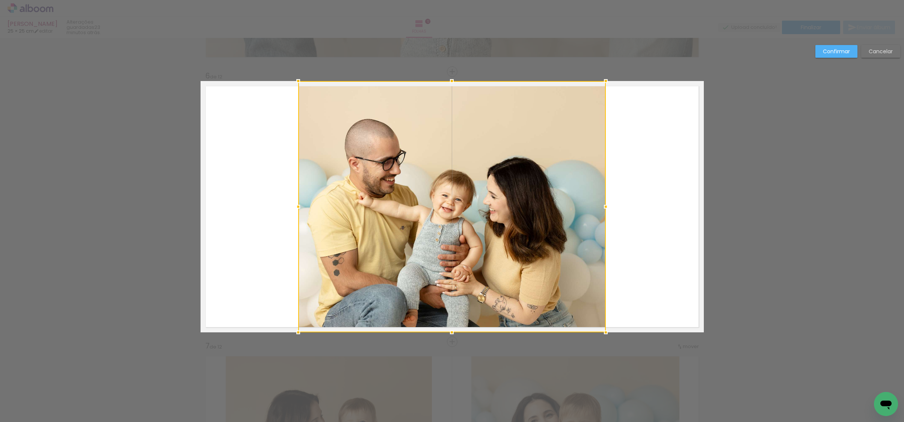
click at [866, 57] on paper-button "Cancelar" at bounding box center [880, 51] width 39 height 13
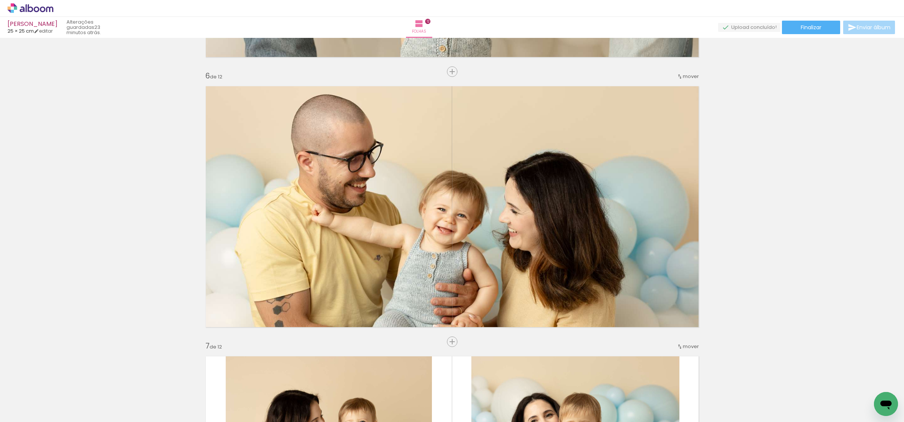
click at [26, 415] on span "Adicionar Fotos" at bounding box center [26, 412] width 23 height 8
click at [0, 0] on input "file" at bounding box center [0, 0] width 0 height 0
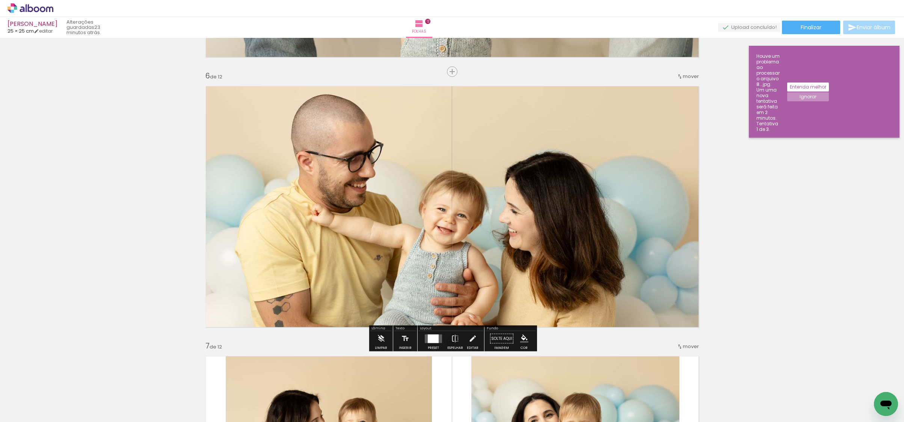
click at [829, 92] on paper-button "Ignorar" at bounding box center [808, 96] width 42 height 9
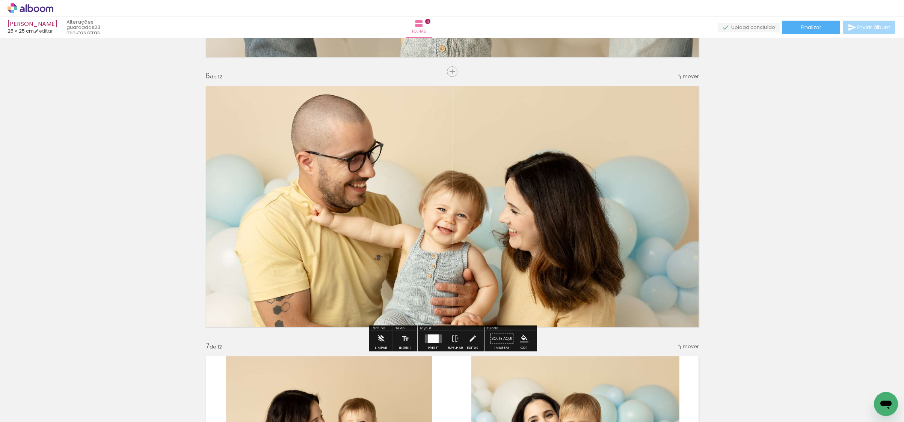
click at [37, 414] on span "Adicionar Fotos" at bounding box center [26, 412] width 23 height 8
click at [0, 0] on input "file" at bounding box center [0, 0] width 0 height 0
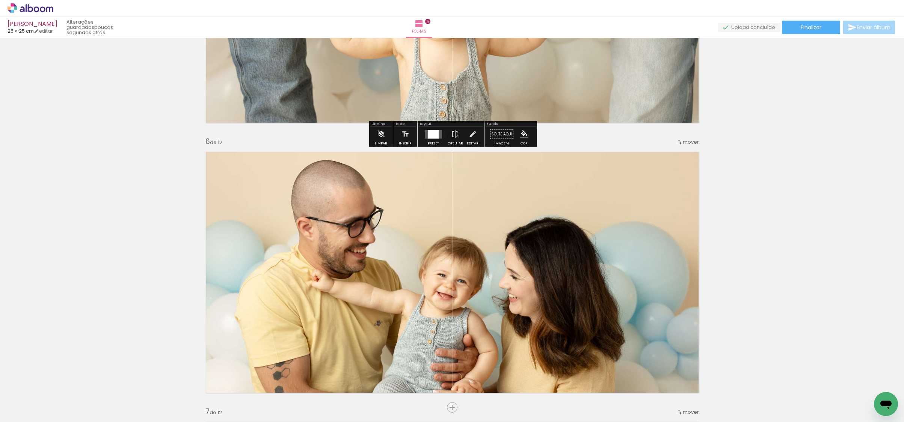
scroll to position [1265, 0]
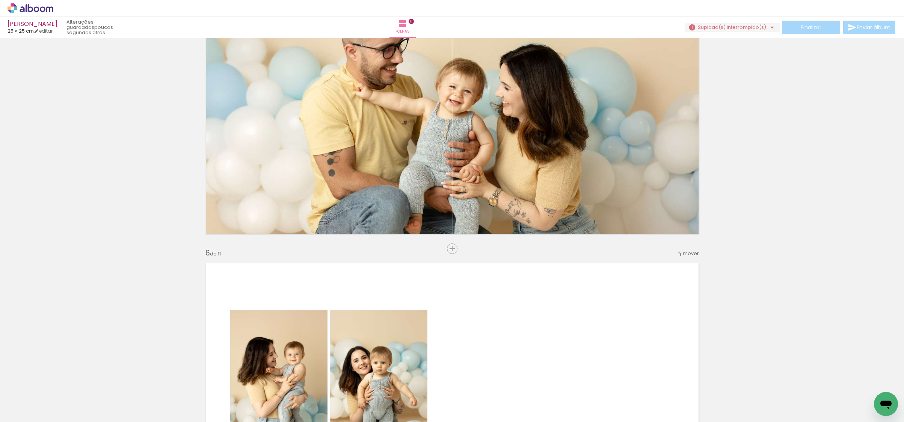
scroll to position [1321, 0]
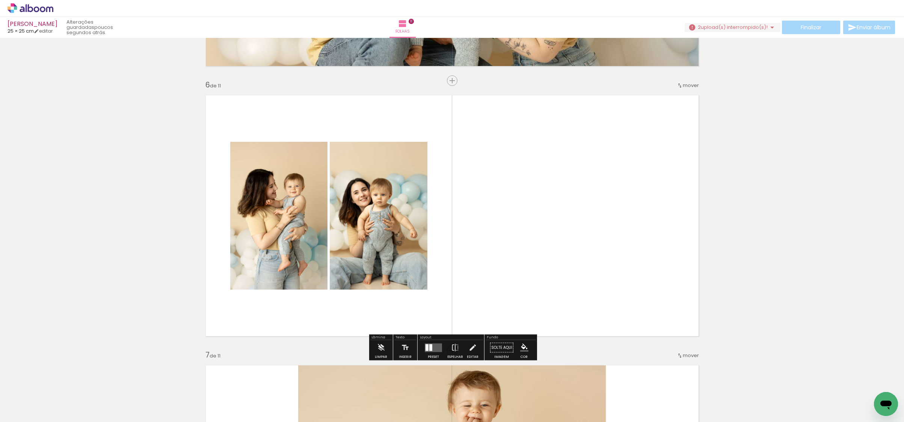
click at [432, 343] on quentale-layouter at bounding box center [433, 347] width 17 height 9
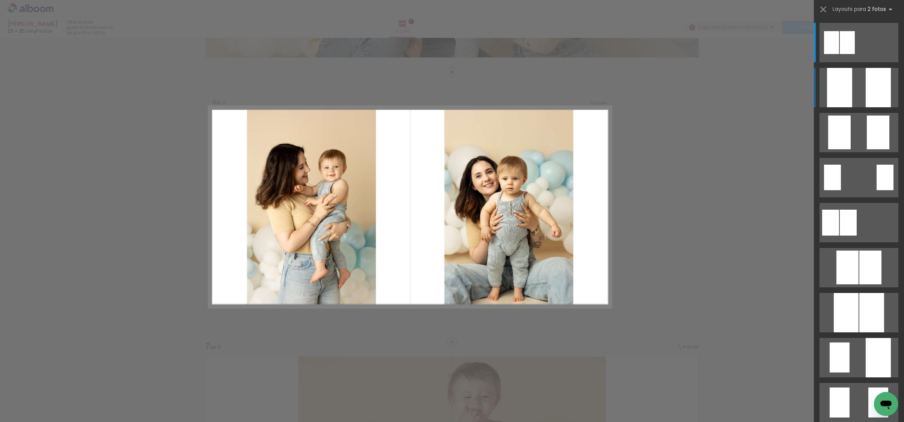
click at [845, 87] on div at bounding box center [839, 87] width 25 height 39
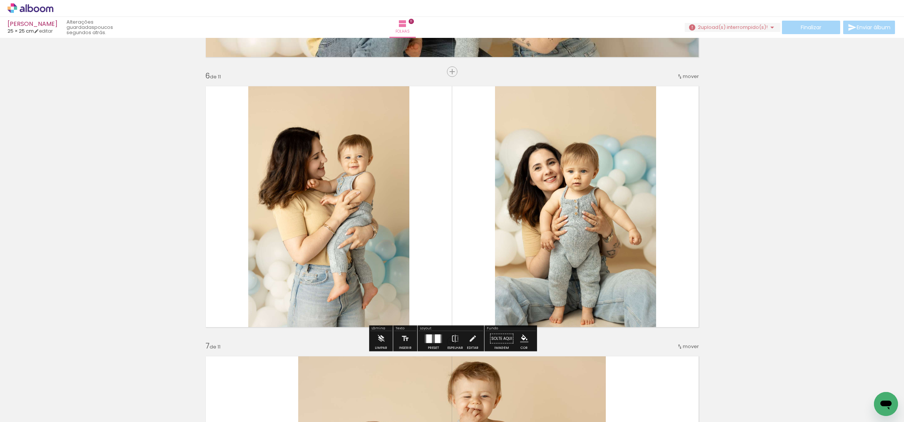
click at [618, 187] on quentale-photo at bounding box center [575, 207] width 161 height 252
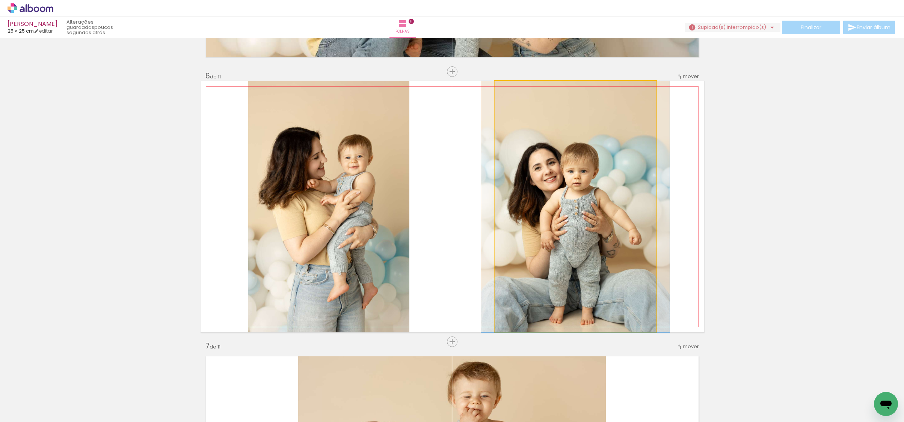
click at [618, 187] on quentale-photo at bounding box center [575, 207] width 161 height 252
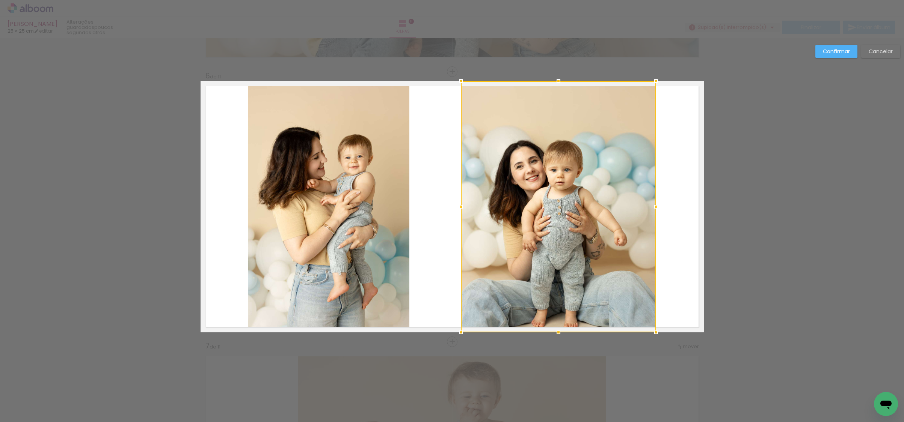
drag, startPoint x: 495, startPoint y: 206, endPoint x: 461, endPoint y: 209, distance: 34.3
click at [461, 209] on div at bounding box center [460, 206] width 15 height 15
click at [387, 201] on quentale-photo at bounding box center [328, 207] width 161 height 252
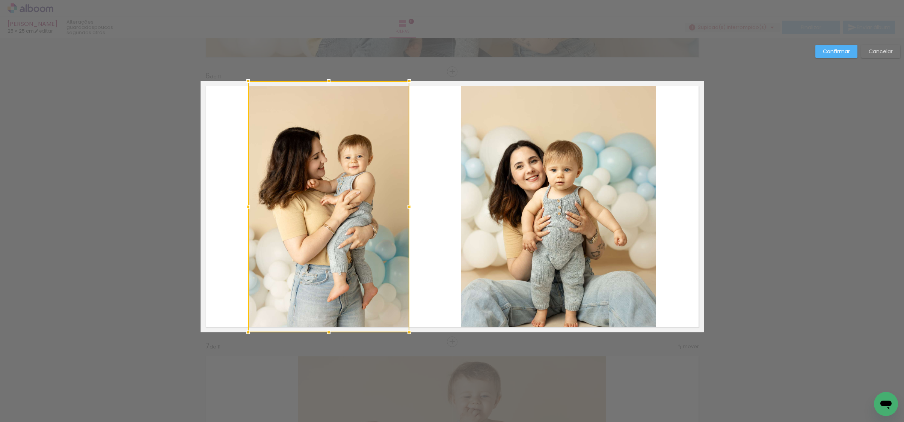
click at [387, 201] on div at bounding box center [328, 207] width 161 height 252
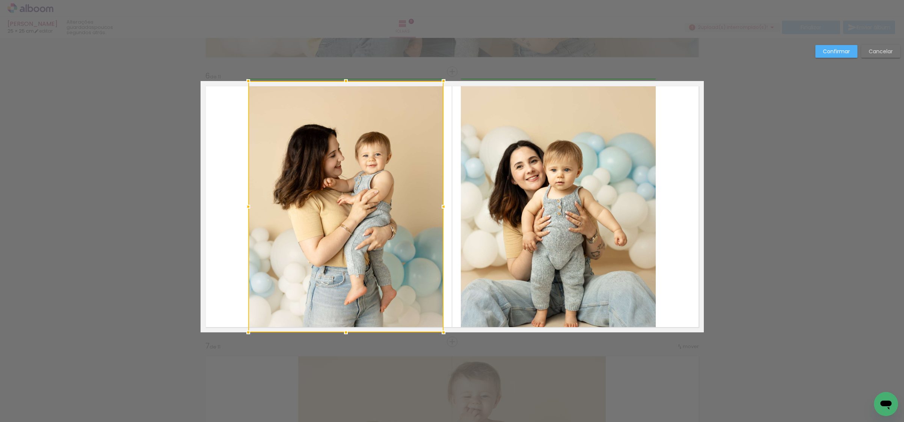
drag, startPoint x: 409, startPoint y: 203, endPoint x: 444, endPoint y: 199, distance: 34.8
click at [444, 199] on div at bounding box center [443, 206] width 15 height 15
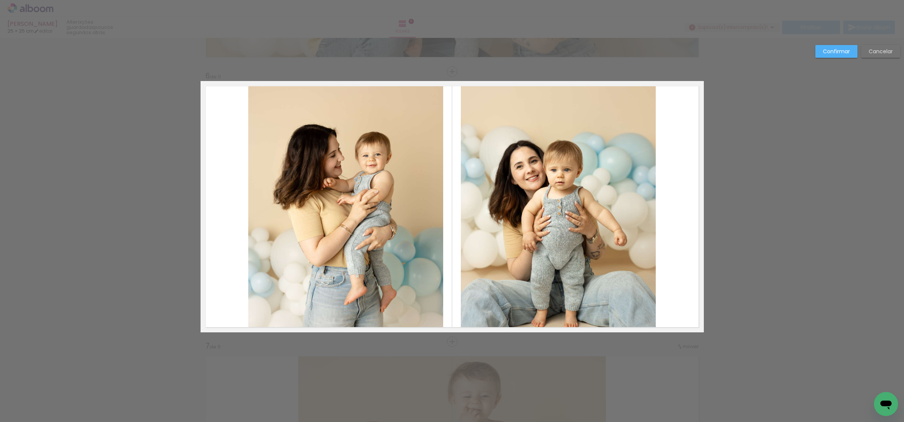
click at [371, 206] on quentale-photo at bounding box center [345, 207] width 195 height 252
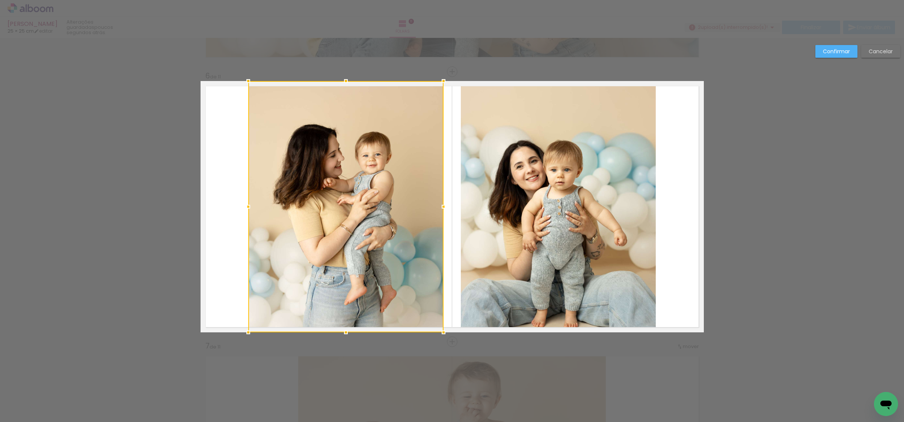
click at [371, 206] on div at bounding box center [345, 207] width 195 height 252
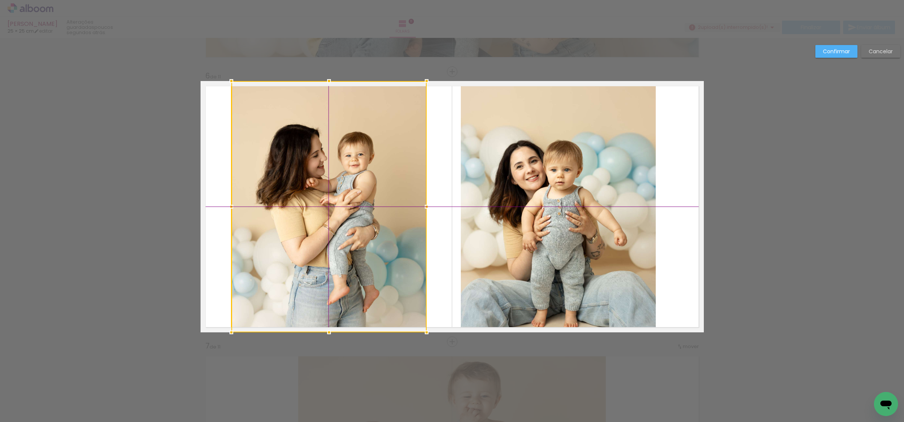
drag, startPoint x: 370, startPoint y: 207, endPoint x: 357, endPoint y: 206, distance: 13.2
click at [357, 206] on div at bounding box center [328, 207] width 195 height 252
click at [508, 212] on quentale-photo at bounding box center [558, 207] width 195 height 252
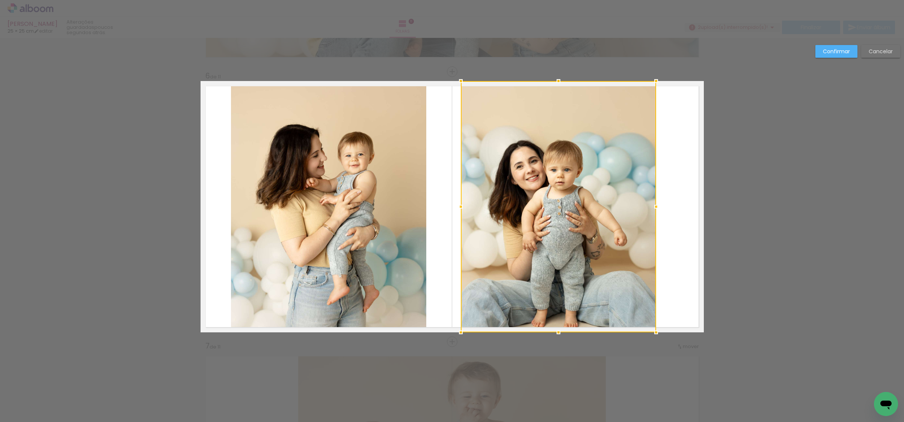
click at [508, 212] on div at bounding box center [558, 207] width 195 height 252
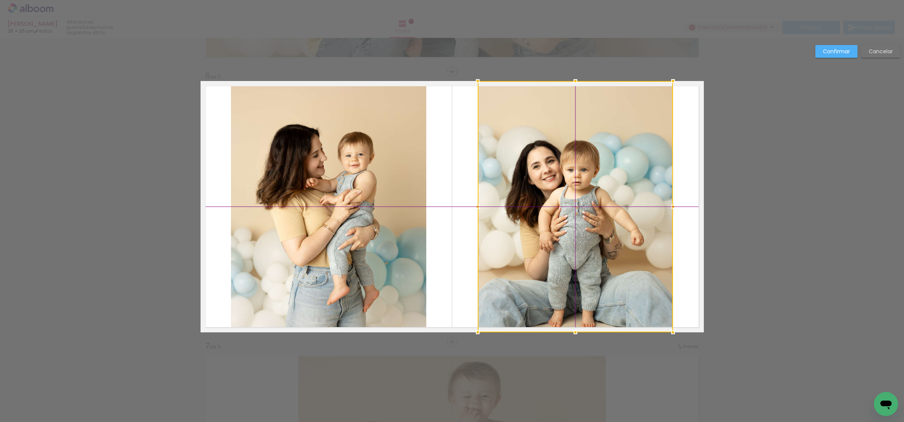
drag, startPoint x: 541, startPoint y: 212, endPoint x: 557, endPoint y: 211, distance: 15.4
click at [557, 211] on div at bounding box center [575, 207] width 195 height 252
click at [831, 55] on paper-button "Confirmar" at bounding box center [836, 51] width 42 height 13
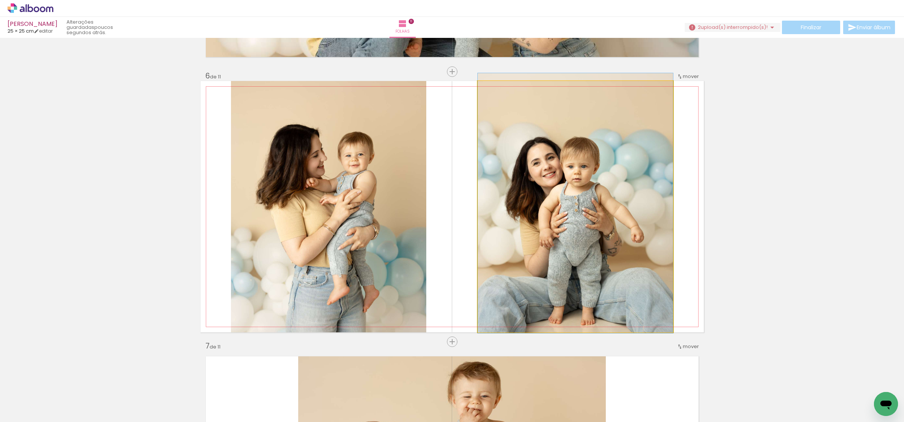
drag, startPoint x: 637, startPoint y: 177, endPoint x: 638, endPoint y: 172, distance: 4.5
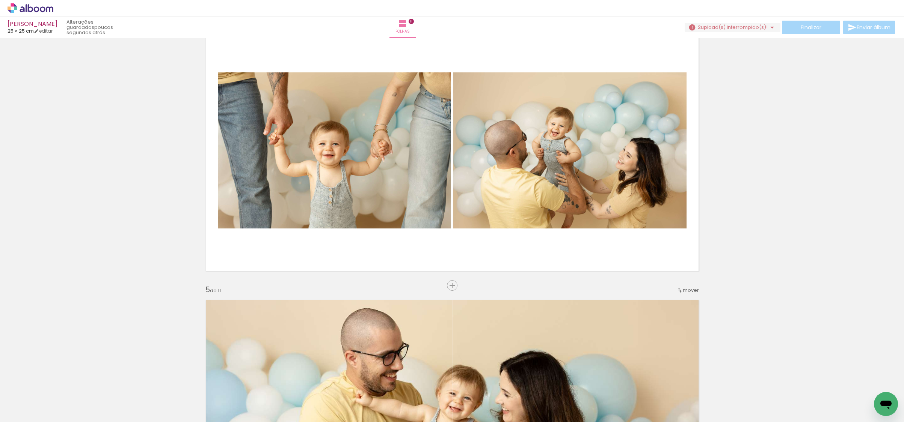
scroll to position [837, 0]
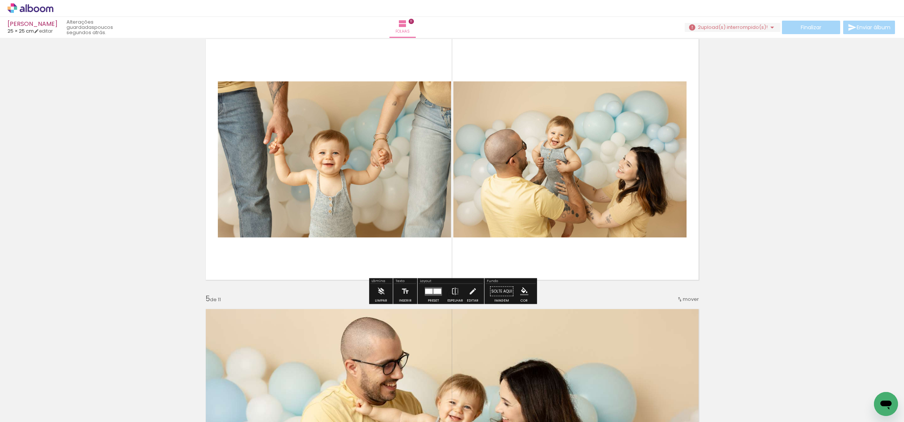
click at [431, 293] on div at bounding box center [429, 291] width 8 height 5
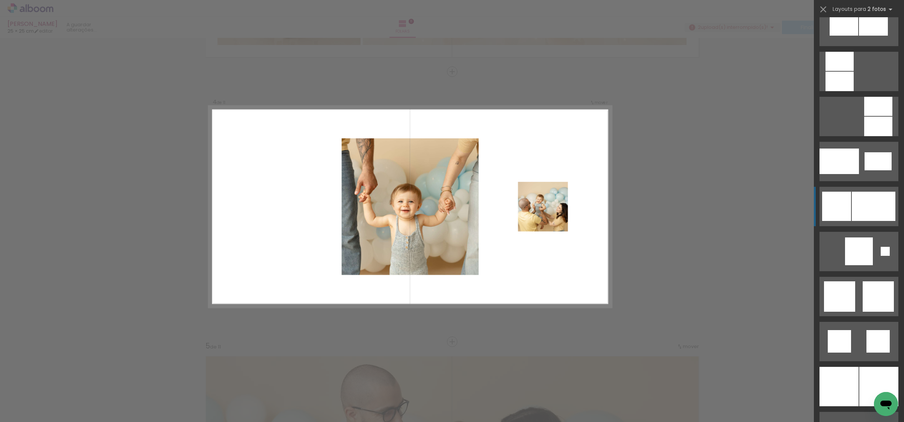
scroll to position [961, 0]
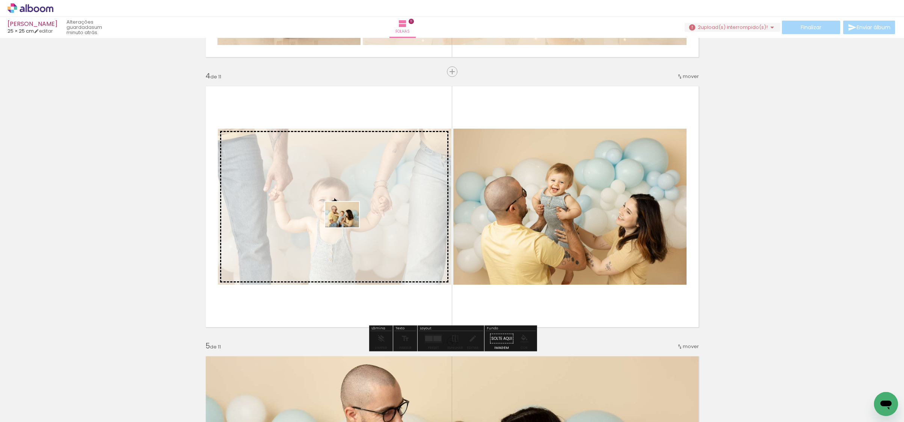
drag, startPoint x: 366, startPoint y: 369, endPoint x: 348, endPoint y: 224, distance: 145.6
click at [348, 224] on quentale-workspace at bounding box center [452, 211] width 904 height 422
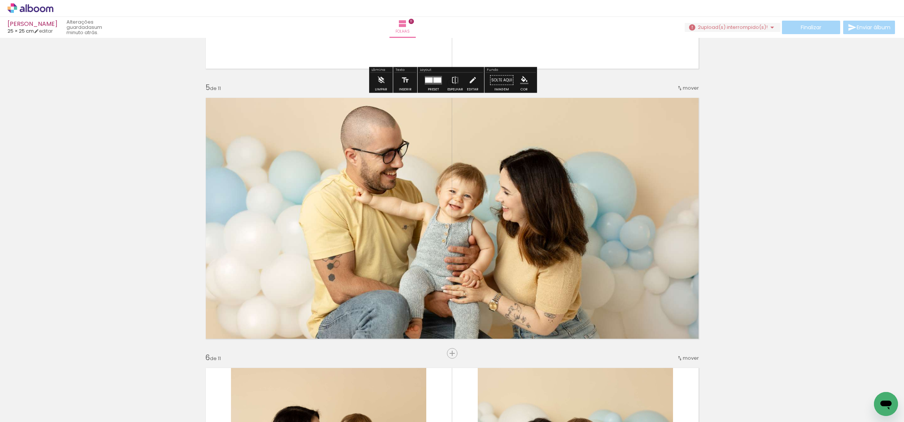
scroll to position [1074, 0]
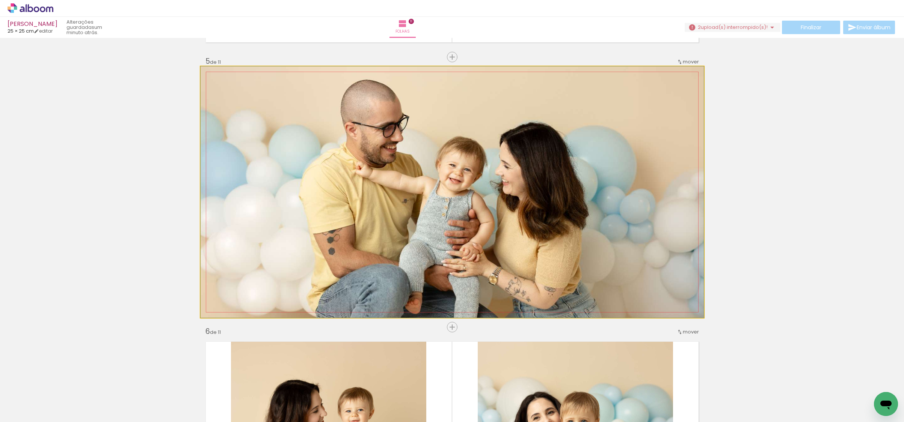
drag, startPoint x: 617, startPoint y: 209, endPoint x: 847, endPoint y: 186, distance: 230.8
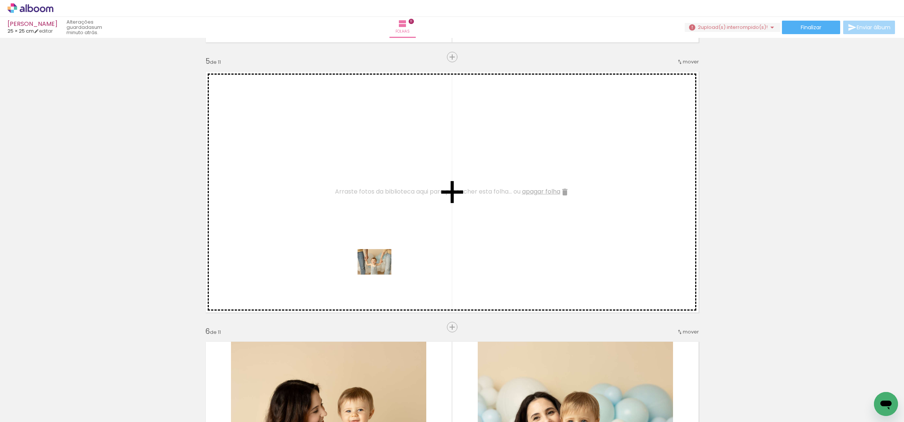
drag, startPoint x: 285, startPoint y: 402, endPoint x: 380, endPoint y: 272, distance: 161.3
click at [380, 272] on quentale-workspace at bounding box center [452, 211] width 904 height 422
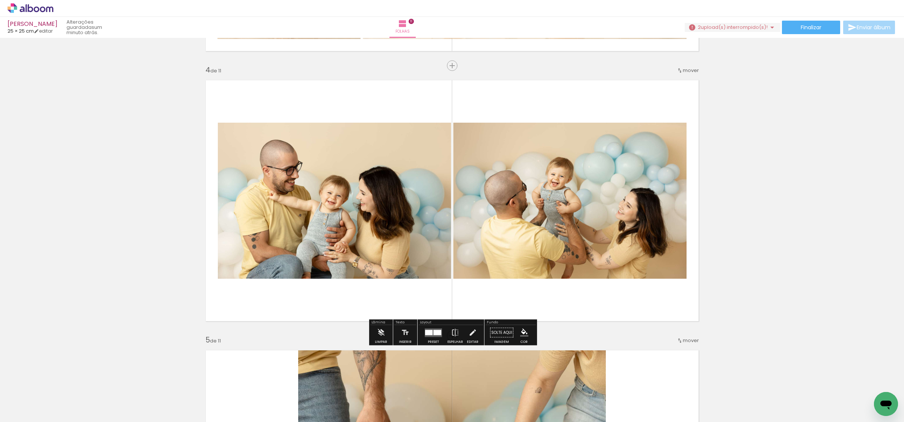
scroll to position [836, 0]
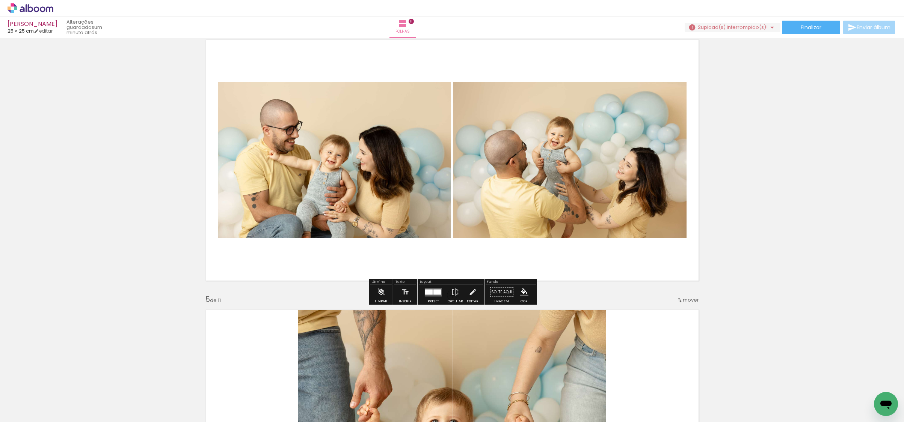
click at [437, 295] on quentale-layouter at bounding box center [433, 292] width 17 height 9
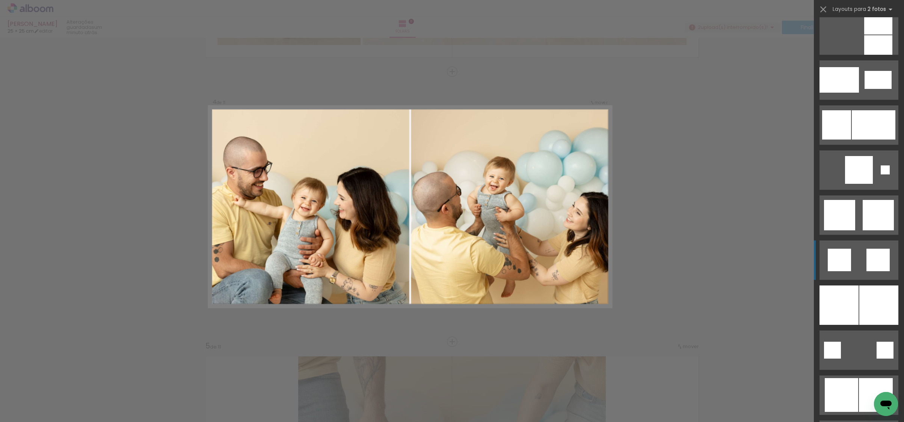
scroll to position [917, 0]
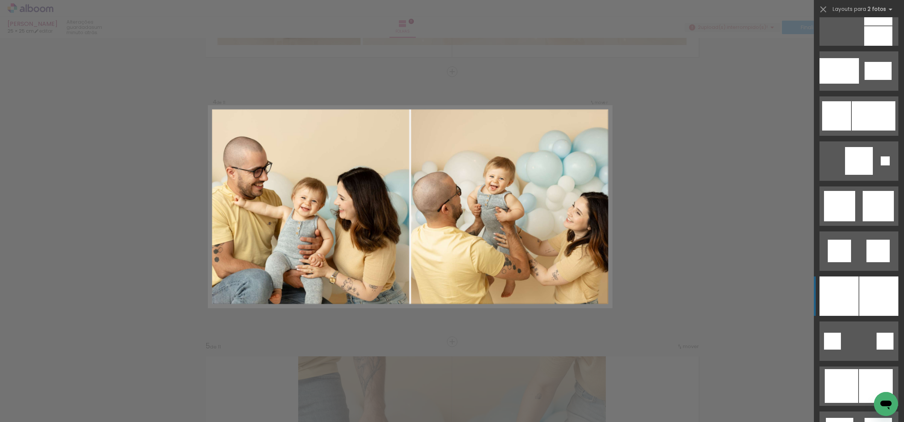
click at [860, 300] on div at bounding box center [878, 296] width 39 height 39
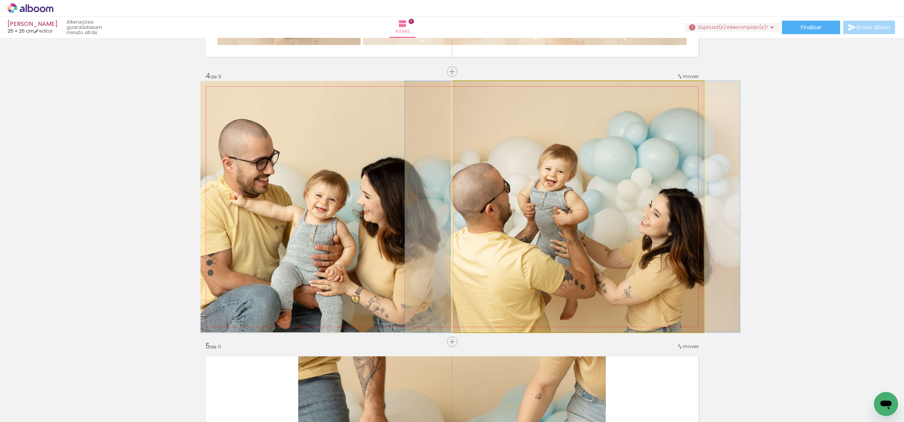
drag, startPoint x: 610, startPoint y: 260, endPoint x: 604, endPoint y: 260, distance: 6.0
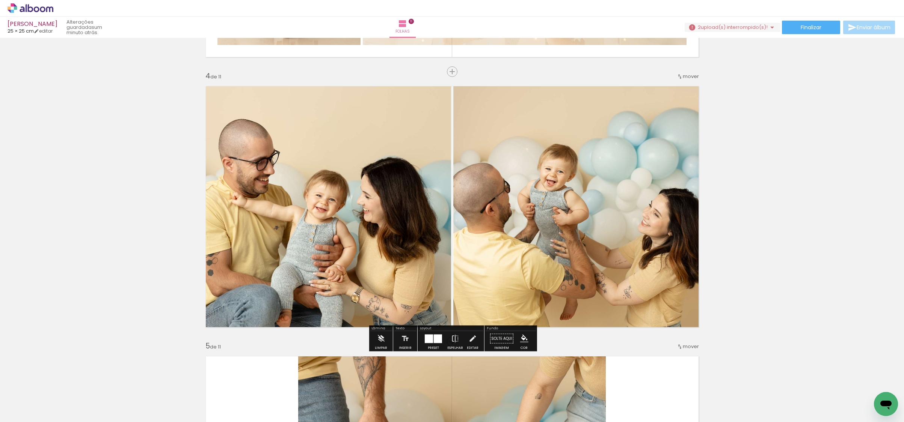
click at [434, 339] on div at bounding box center [438, 338] width 8 height 9
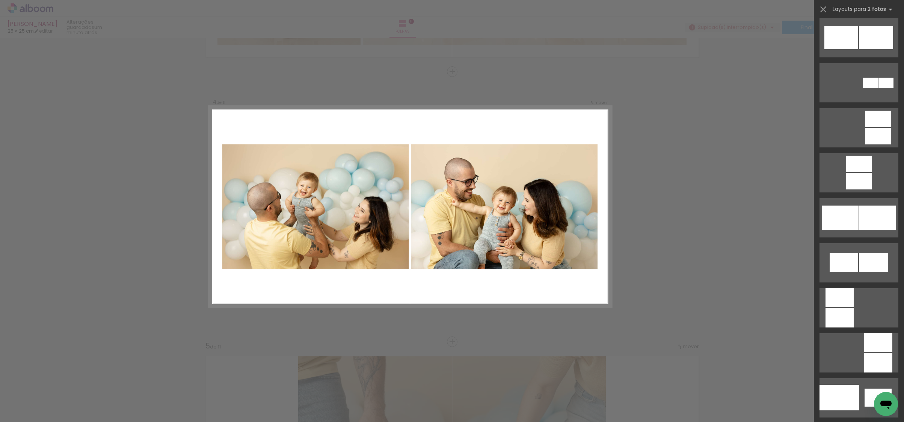
scroll to position [557, 0]
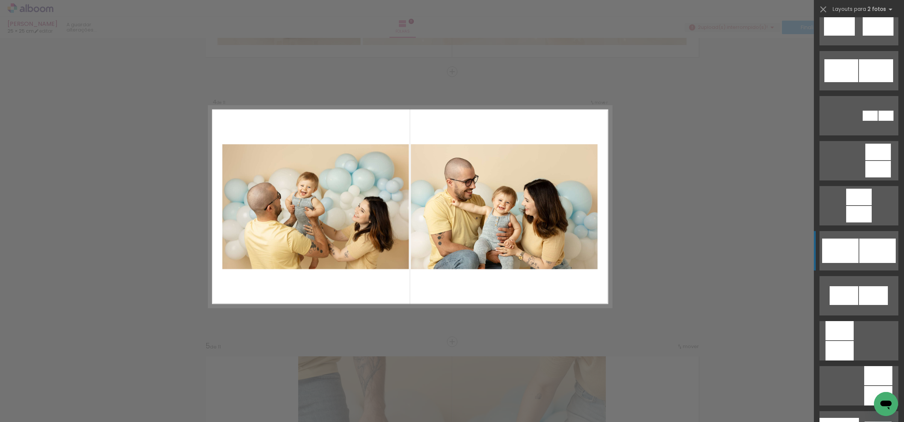
click at [864, 240] on div at bounding box center [877, 251] width 36 height 24
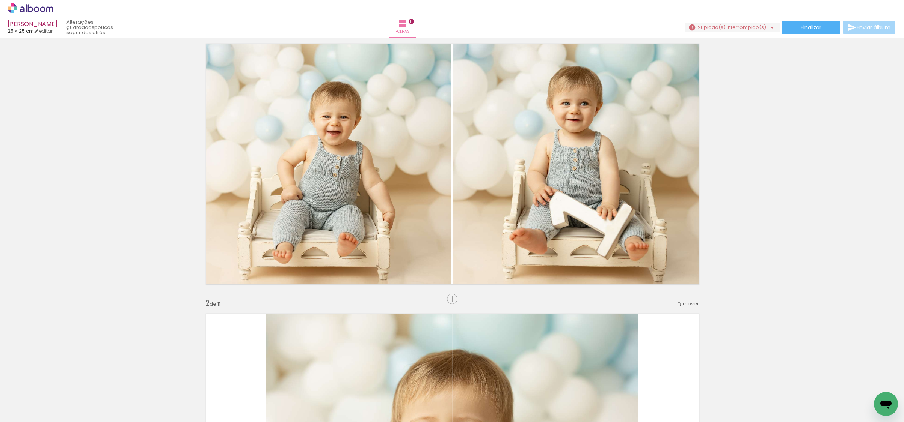
scroll to position [0, 0]
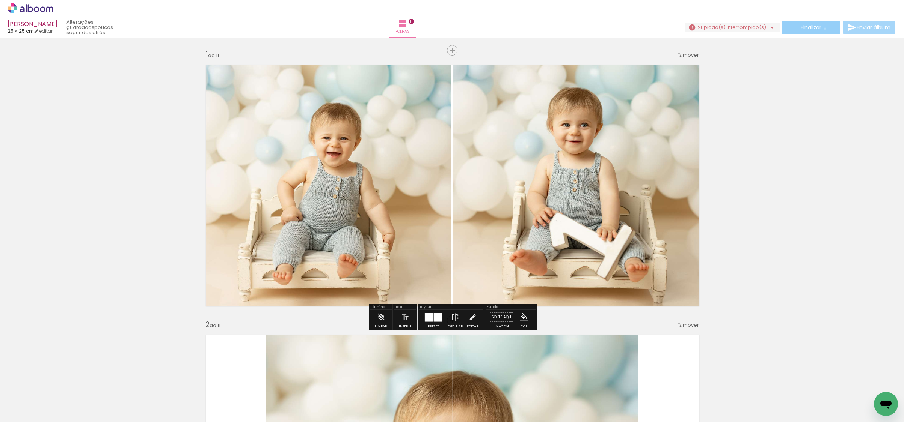
click at [822, 29] on paper-button "Finalizar" at bounding box center [811, 28] width 58 height 14
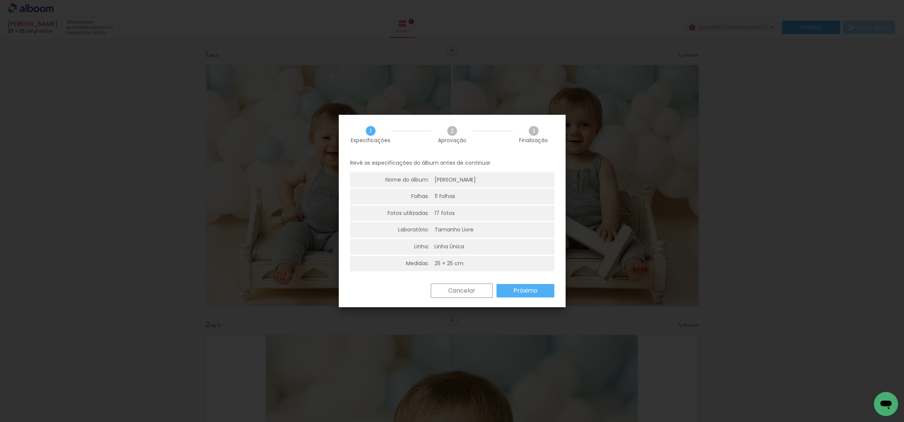
click at [0, 0] on slot "Próximo" at bounding box center [0, 0] width 0 height 0
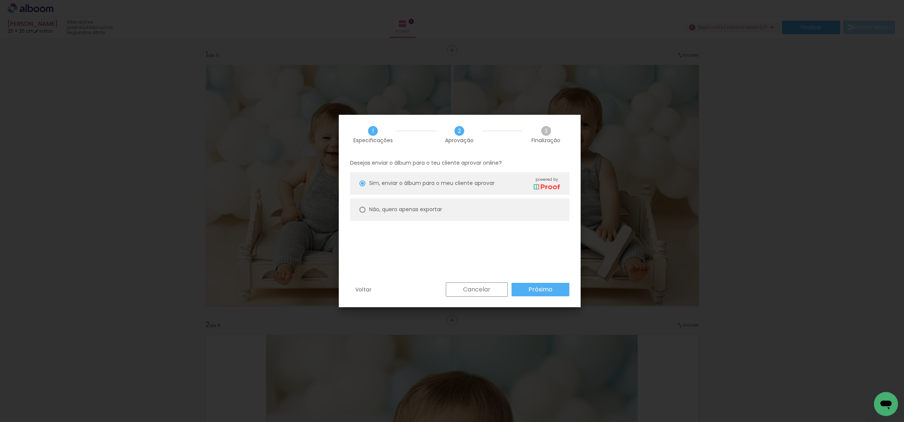
click at [518, 290] on paper-button "Próximo" at bounding box center [540, 290] width 58 height 14
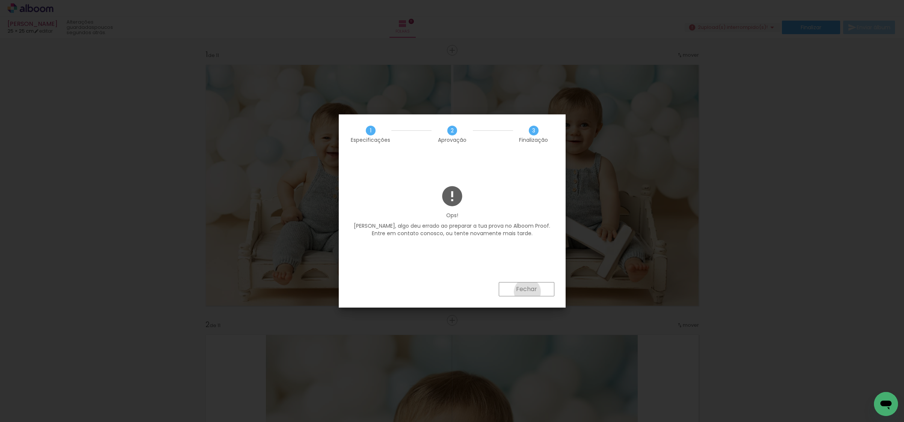
click at [0, 0] on slot "Fechar" at bounding box center [0, 0] width 0 height 0
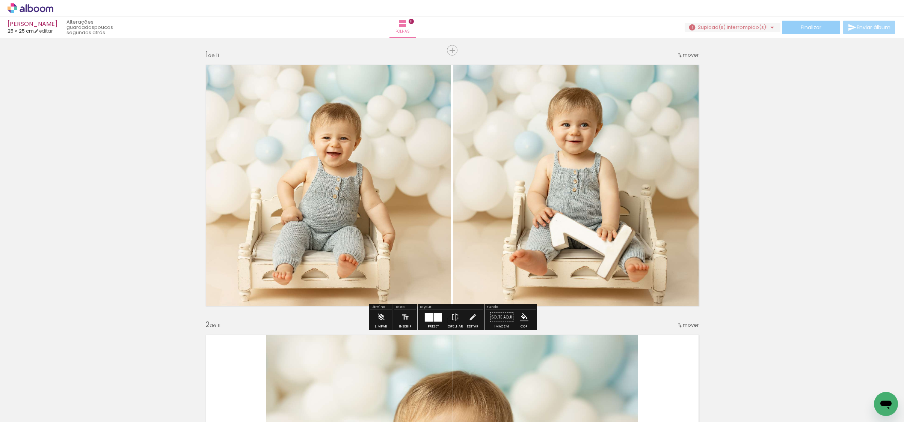
click at [796, 30] on paper-button "Finalizar" at bounding box center [811, 28] width 58 height 14
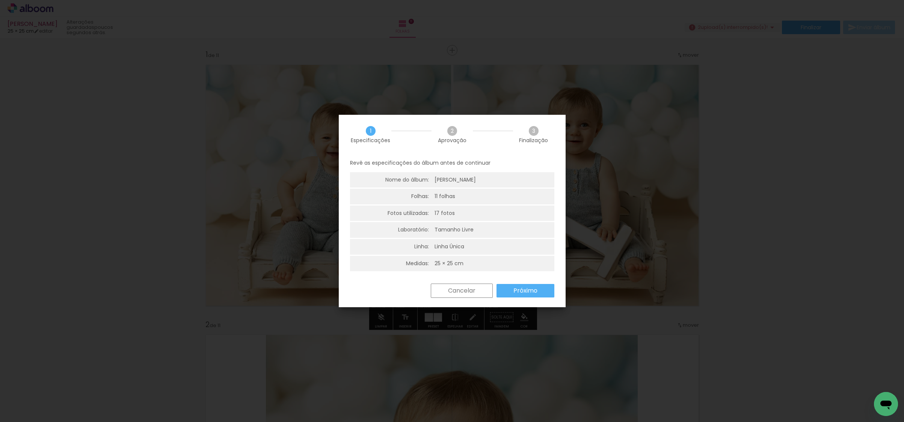
click at [0, 0] on slot "Próximo" at bounding box center [0, 0] width 0 height 0
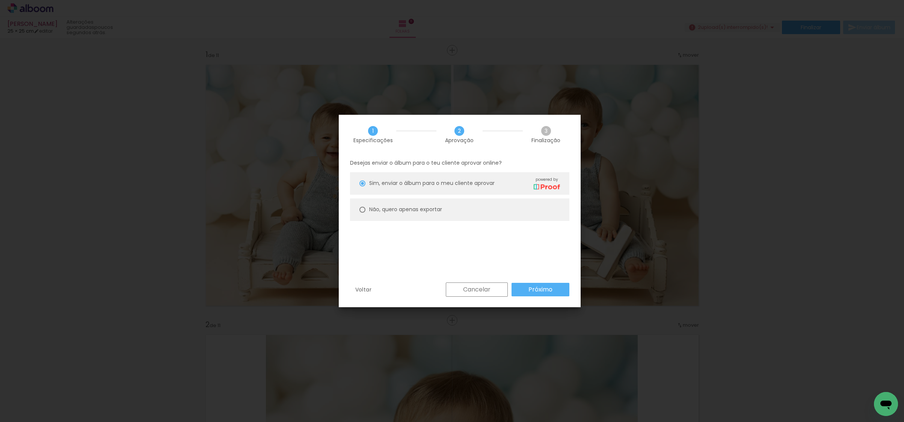
click at [0, 0] on slot "Próximo" at bounding box center [0, 0] width 0 height 0
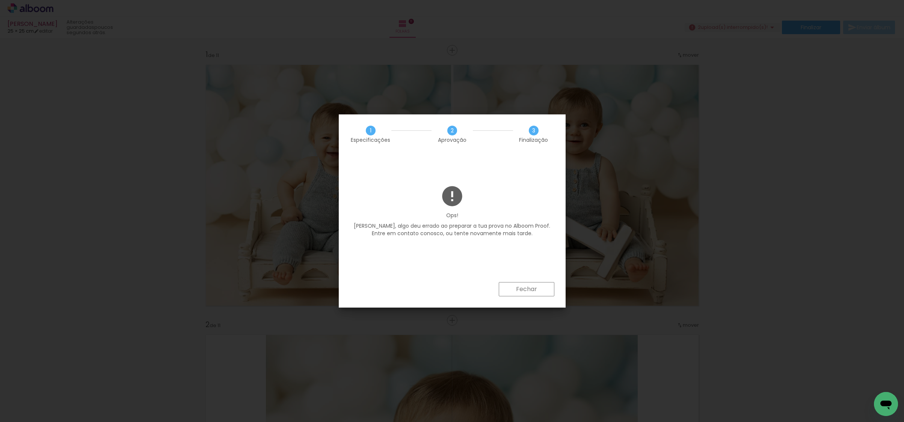
click at [0, 0] on slot "Fechar" at bounding box center [0, 0] width 0 height 0
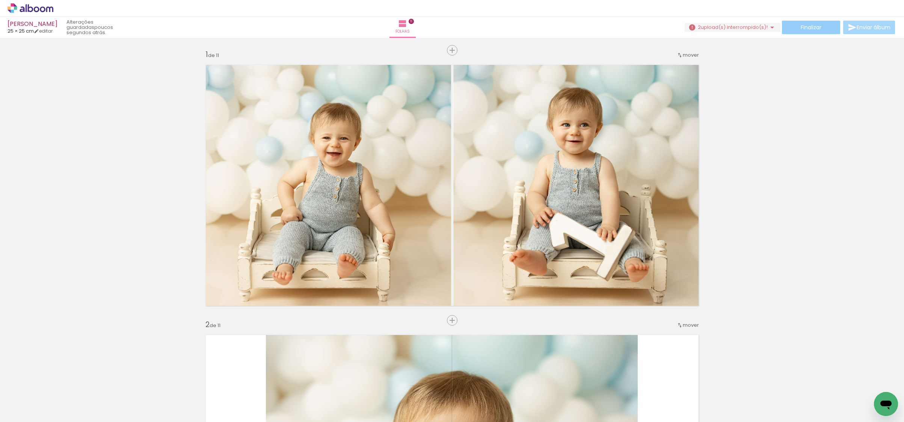
click at [817, 22] on paper-button "Finalizar" at bounding box center [811, 28] width 58 height 14
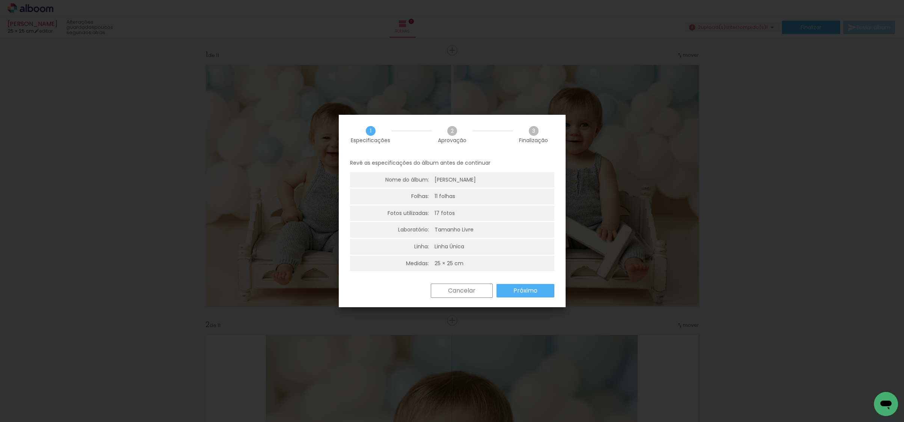
click at [529, 285] on paper-button "Próximo" at bounding box center [525, 291] width 58 height 14
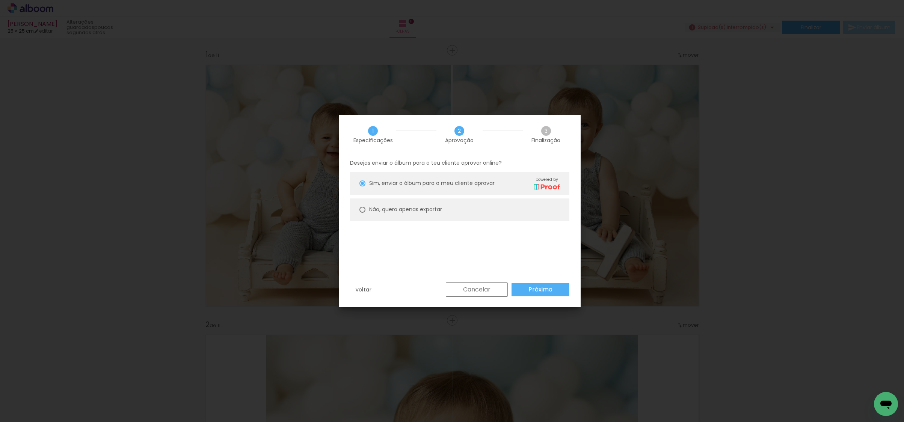
click at [0, 0] on slot "Cancelar" at bounding box center [0, 0] width 0 height 0
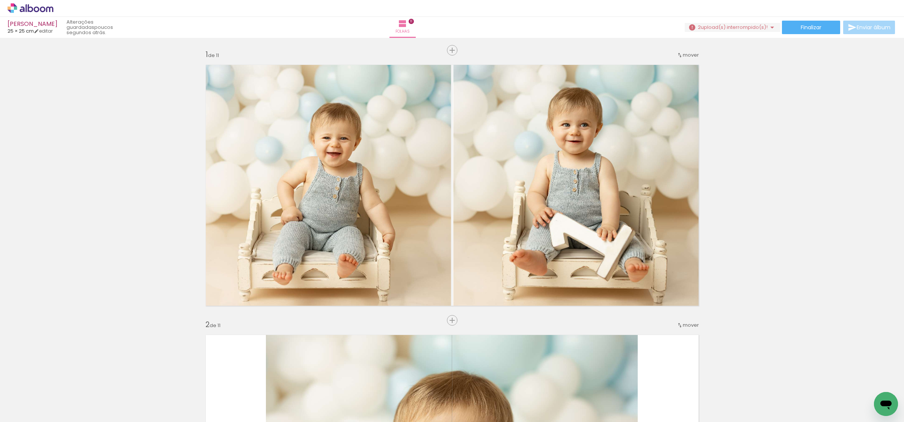
click at [786, 393] on div at bounding box center [789, 396] width 37 height 37
drag, startPoint x: 790, startPoint y: 393, endPoint x: 793, endPoint y: 354, distance: 38.8
click at [793, 354] on quentale-workspace at bounding box center [452, 211] width 904 height 422
click at [819, 381] on iron-icon at bounding box center [816, 382] width 8 height 8
click at [777, 386] on iron-icon at bounding box center [774, 382] width 8 height 8
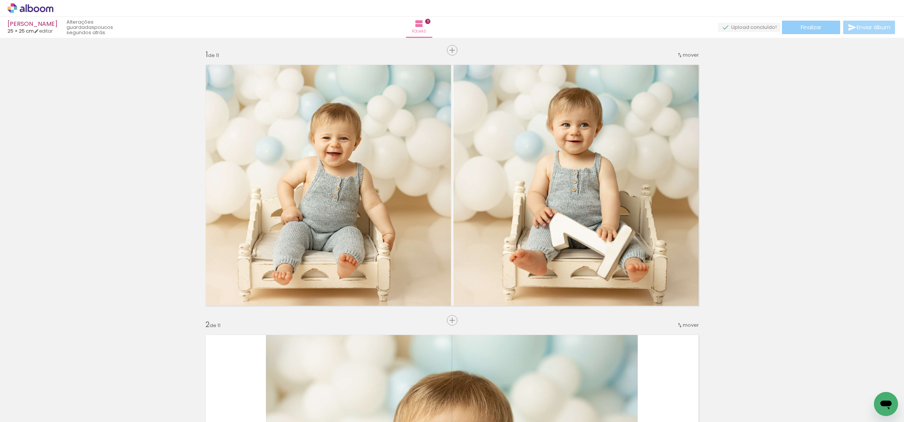
click at [817, 27] on span "Finalizar" at bounding box center [810, 27] width 21 height 5
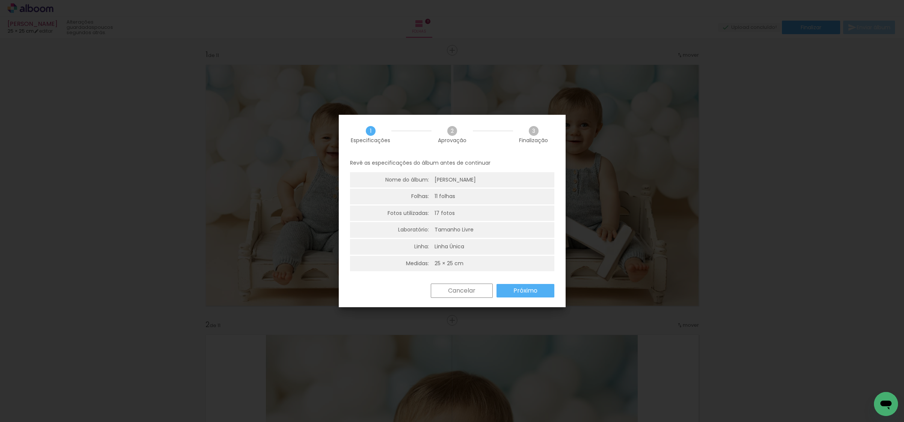
click at [0, 0] on slot "Próximo" at bounding box center [0, 0] width 0 height 0
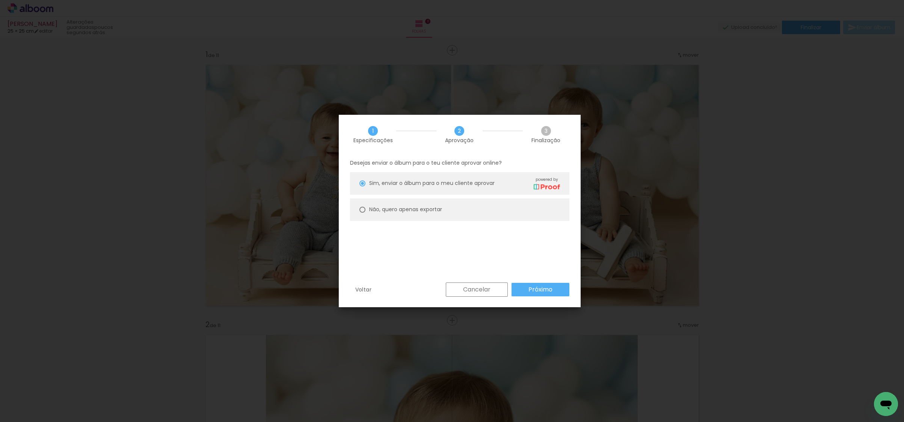
click at [0, 0] on slot "Próximo" at bounding box center [0, 0] width 0 height 0
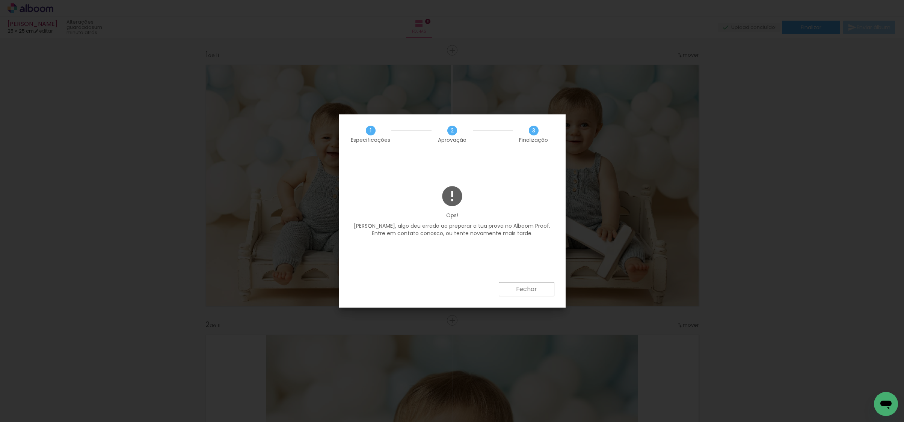
click at [0, 0] on slot "Fechar" at bounding box center [0, 0] width 0 height 0
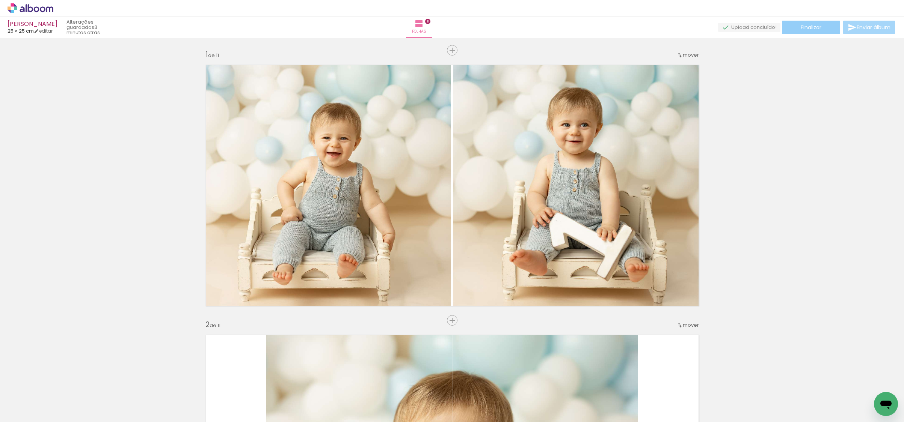
click at [803, 30] on span "Finalizar" at bounding box center [810, 27] width 21 height 5
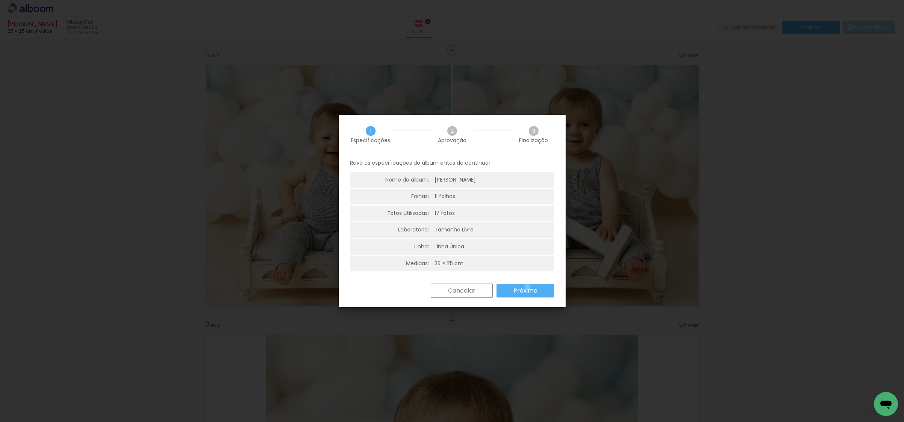
drag, startPoint x: 527, startPoint y: 287, endPoint x: 522, endPoint y: 284, distance: 6.2
click at [0, 0] on slot "Próximo" at bounding box center [0, 0] width 0 height 0
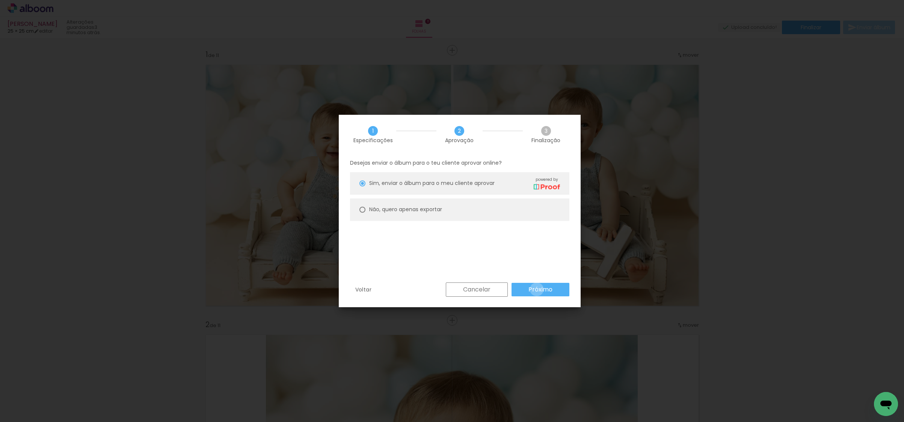
click at [0, 0] on slot "Próximo" at bounding box center [0, 0] width 0 height 0
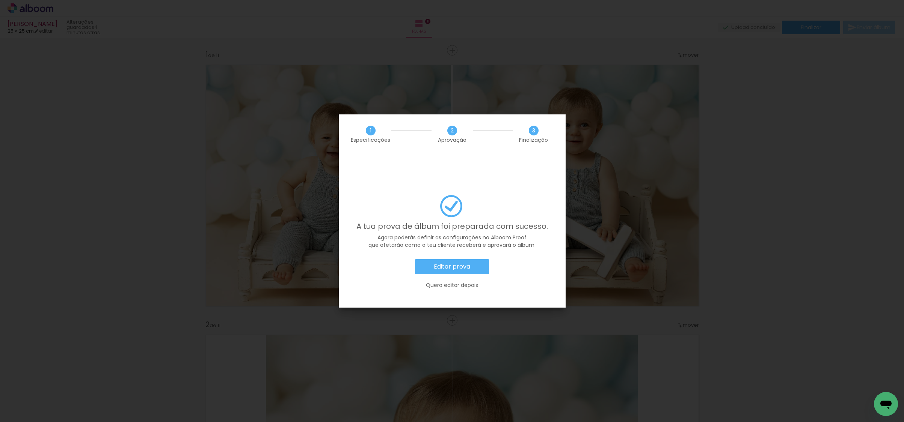
click at [0, 0] on slot "Editar prova" at bounding box center [0, 0] width 0 height 0
